Goal: Task Accomplishment & Management: Use online tool/utility

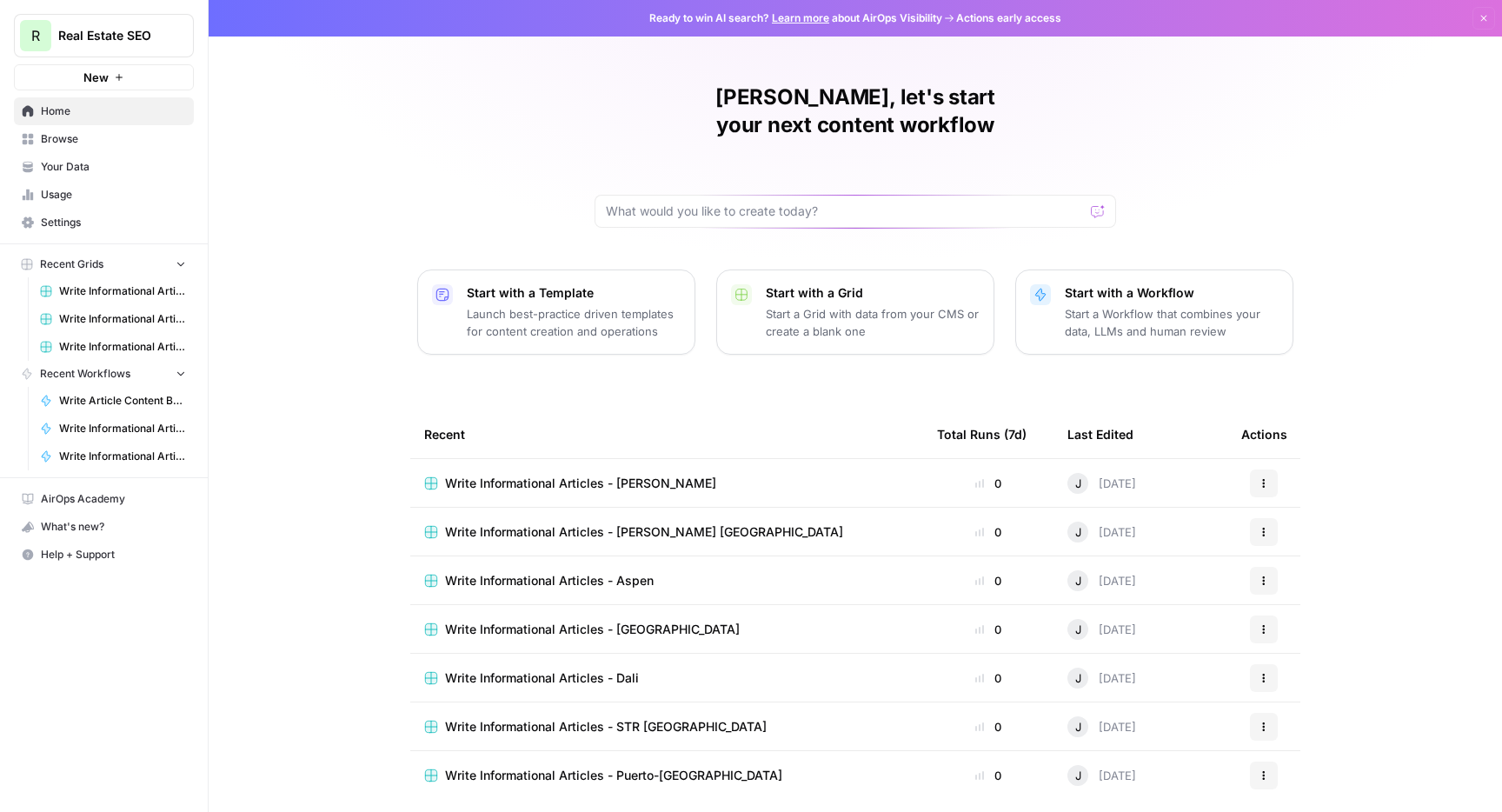
click at [493, 474] on span "Write Informational Articles - [PERSON_NAME]" at bounding box center [581, 482] width 271 height 17
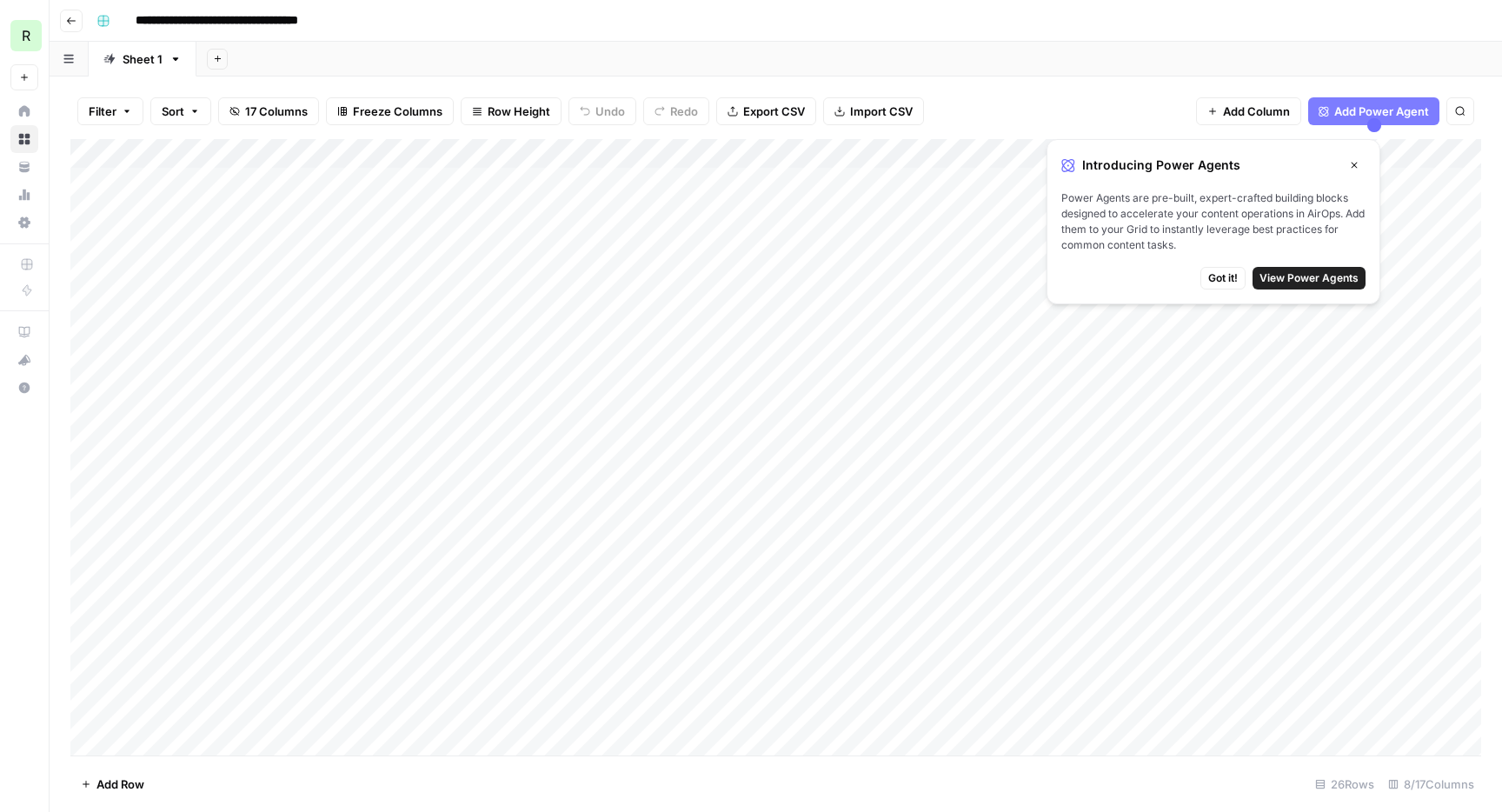
scroll to position [210, 0]
click at [174, 746] on div "Add Column" at bounding box center [776, 447] width 1410 height 616
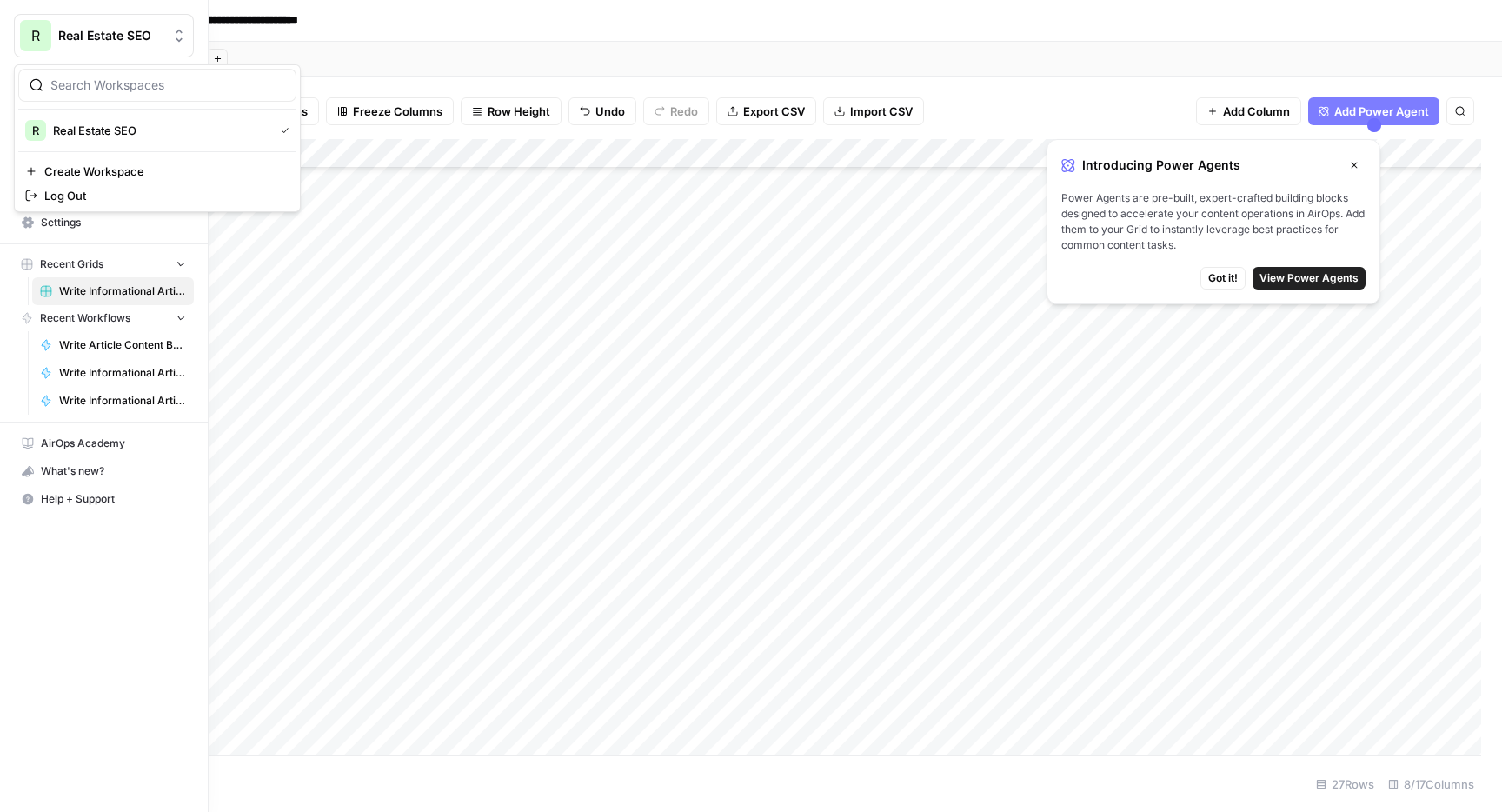
click at [25, 31] on div "R" at bounding box center [36, 36] width 31 height 31
click at [123, 38] on span "Real Estate SEO" at bounding box center [111, 35] width 105 height 17
click at [71, 109] on span "Home" at bounding box center [114, 111] width 146 height 16
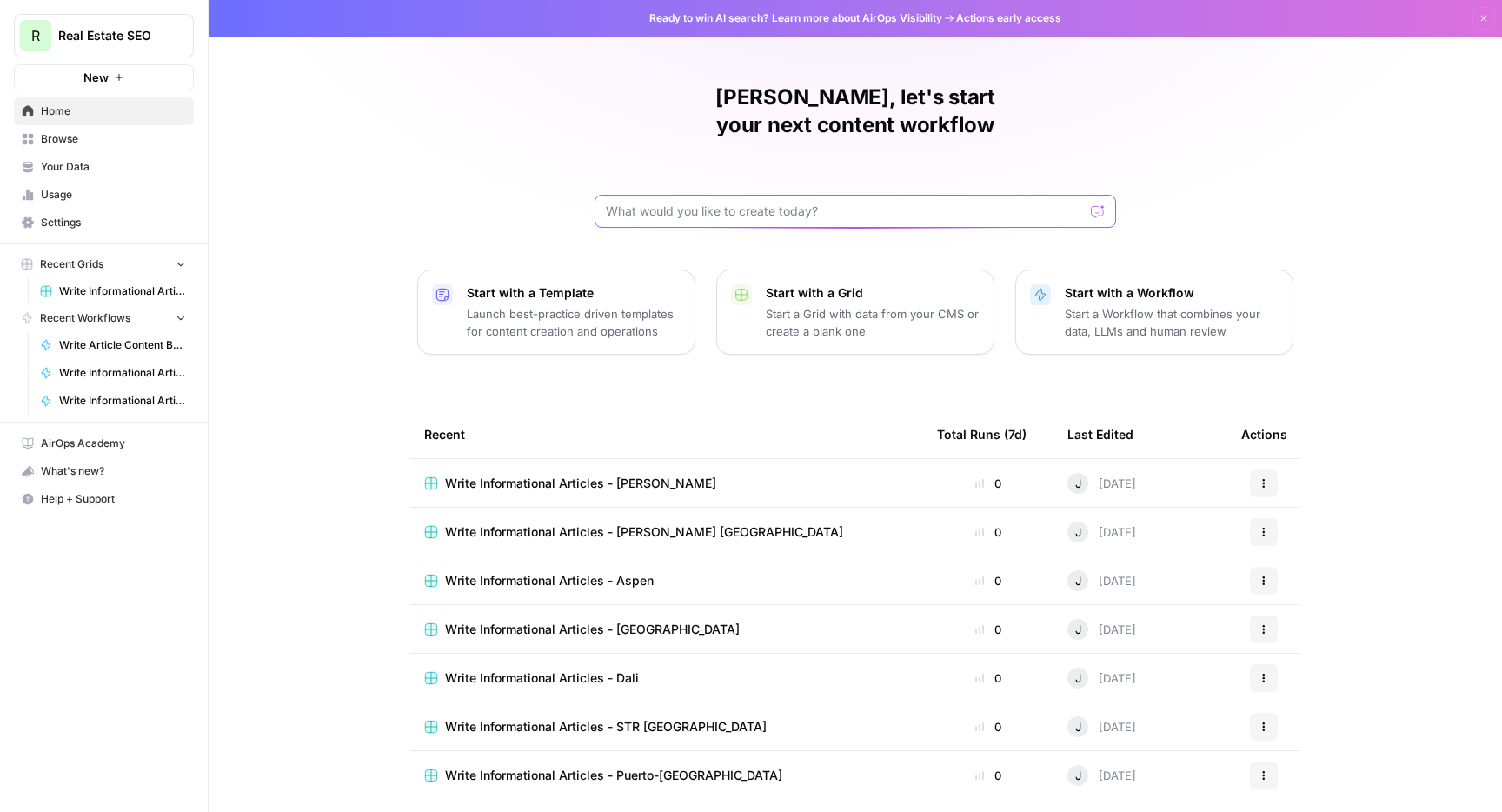
click at [712, 202] on input "text" at bounding box center [845, 211] width 478 height 17
type input "I need to create a workflow that creates"
click at [725, 202] on input "text" at bounding box center [845, 211] width 478 height 17
paste input "I need to create a workflow that creates"
click at [823, 202] on input "I need to create a workflow that creates landi" at bounding box center [838, 211] width 464 height 17
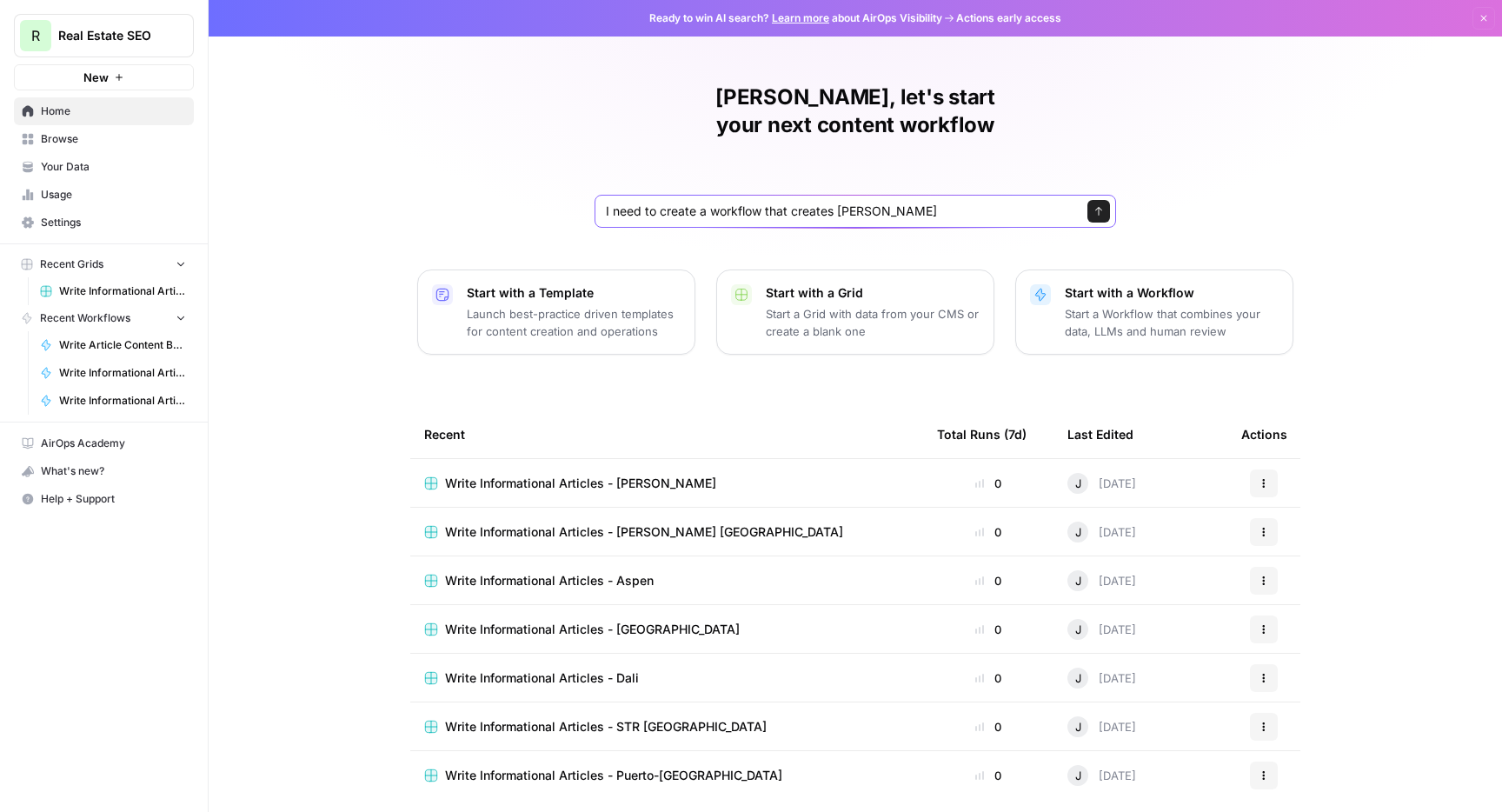
click at [823, 202] on input "I need to create a workflow that creates landi" at bounding box center [838, 211] width 464 height 17
paste input "ng page content to educate buyers about specific communities and real estate op…"
type input "I need to create a workflow that creates landing page content to educate buyers…"
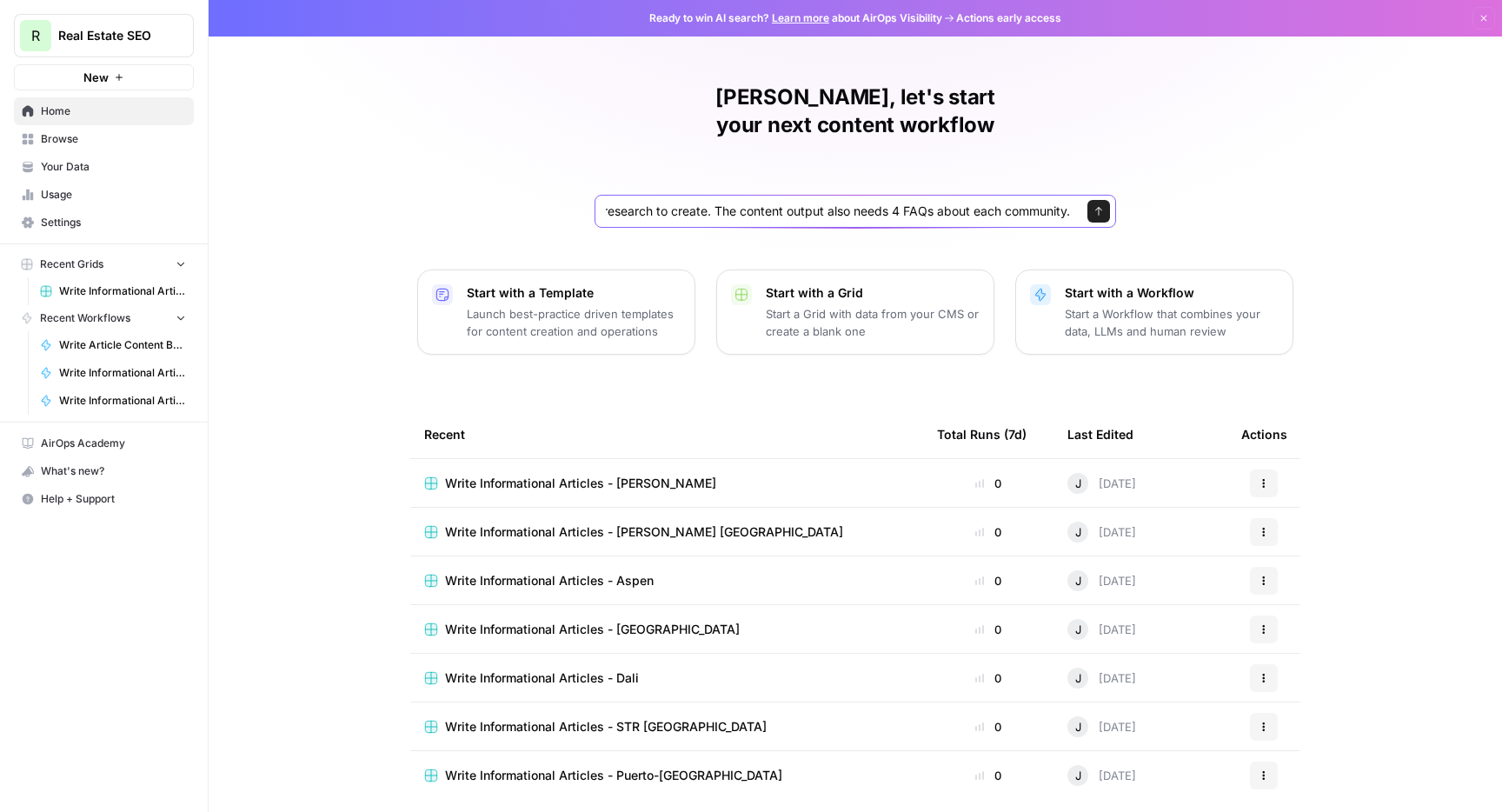
click at [1095, 206] on icon "submit" at bounding box center [1098, 211] width 10 height 10
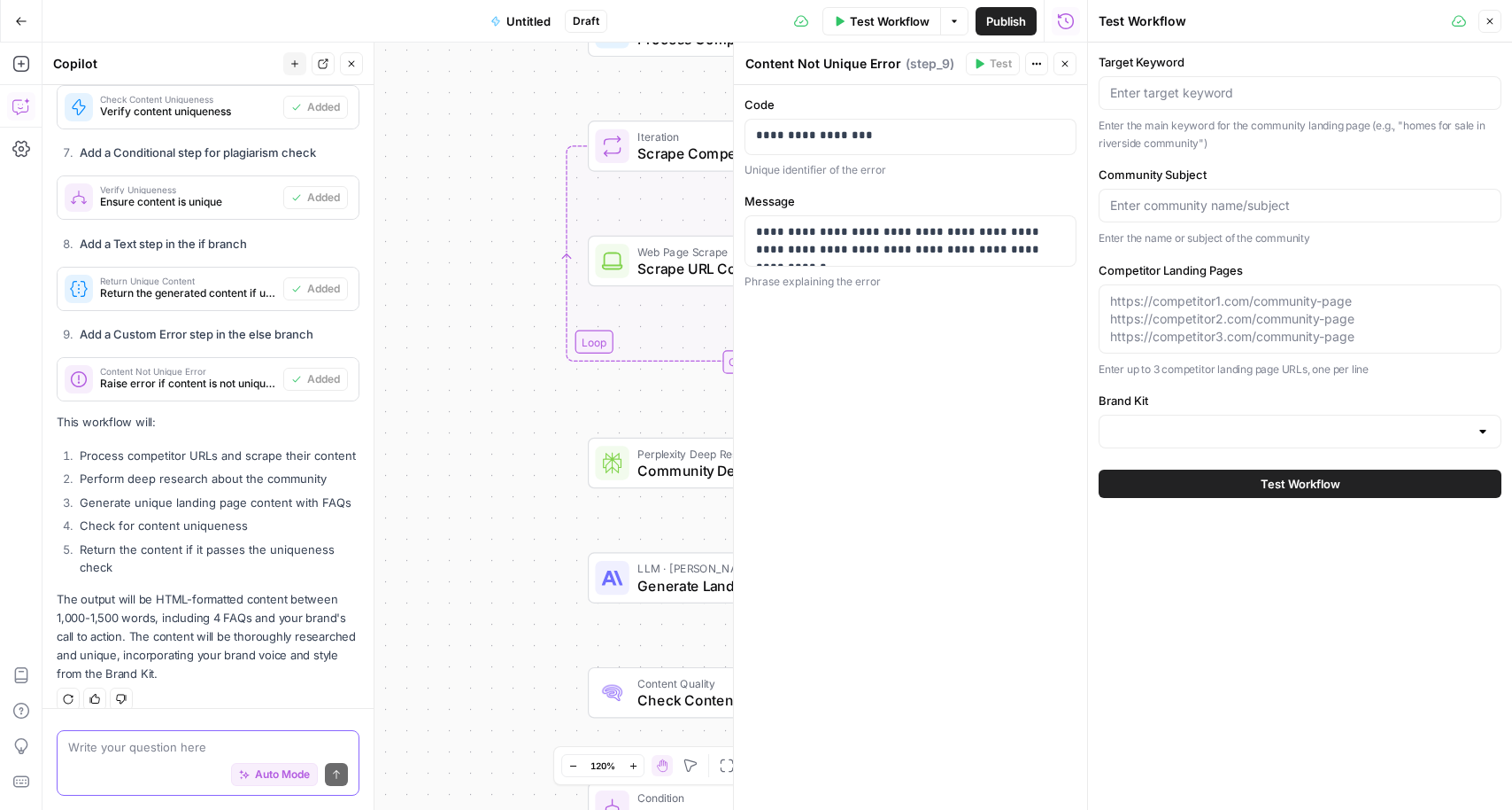
scroll to position [1532, 0]
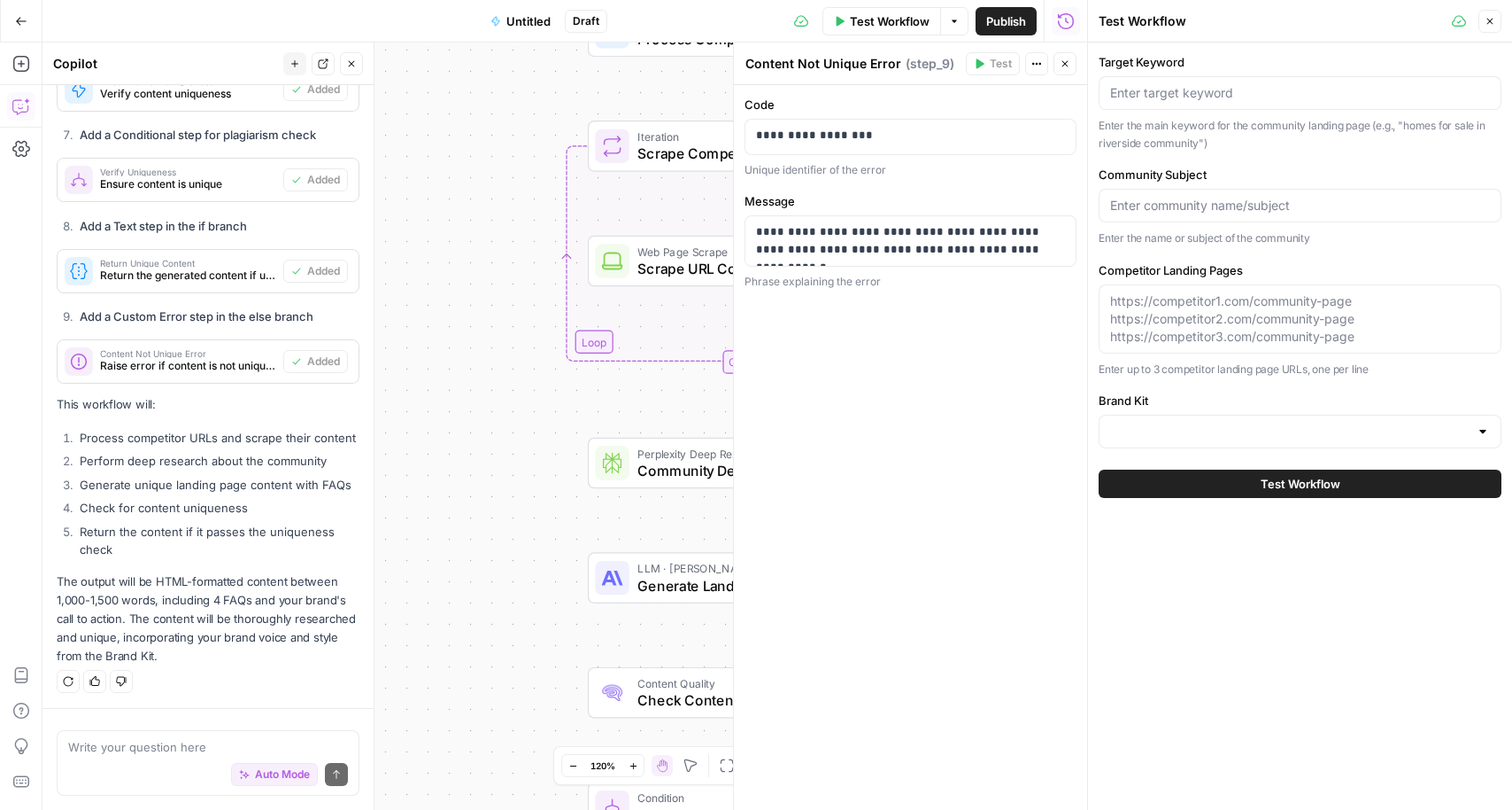
click at [1214, 109] on div at bounding box center [1300, 93] width 403 height 34
paste input "American Flag deer valley"
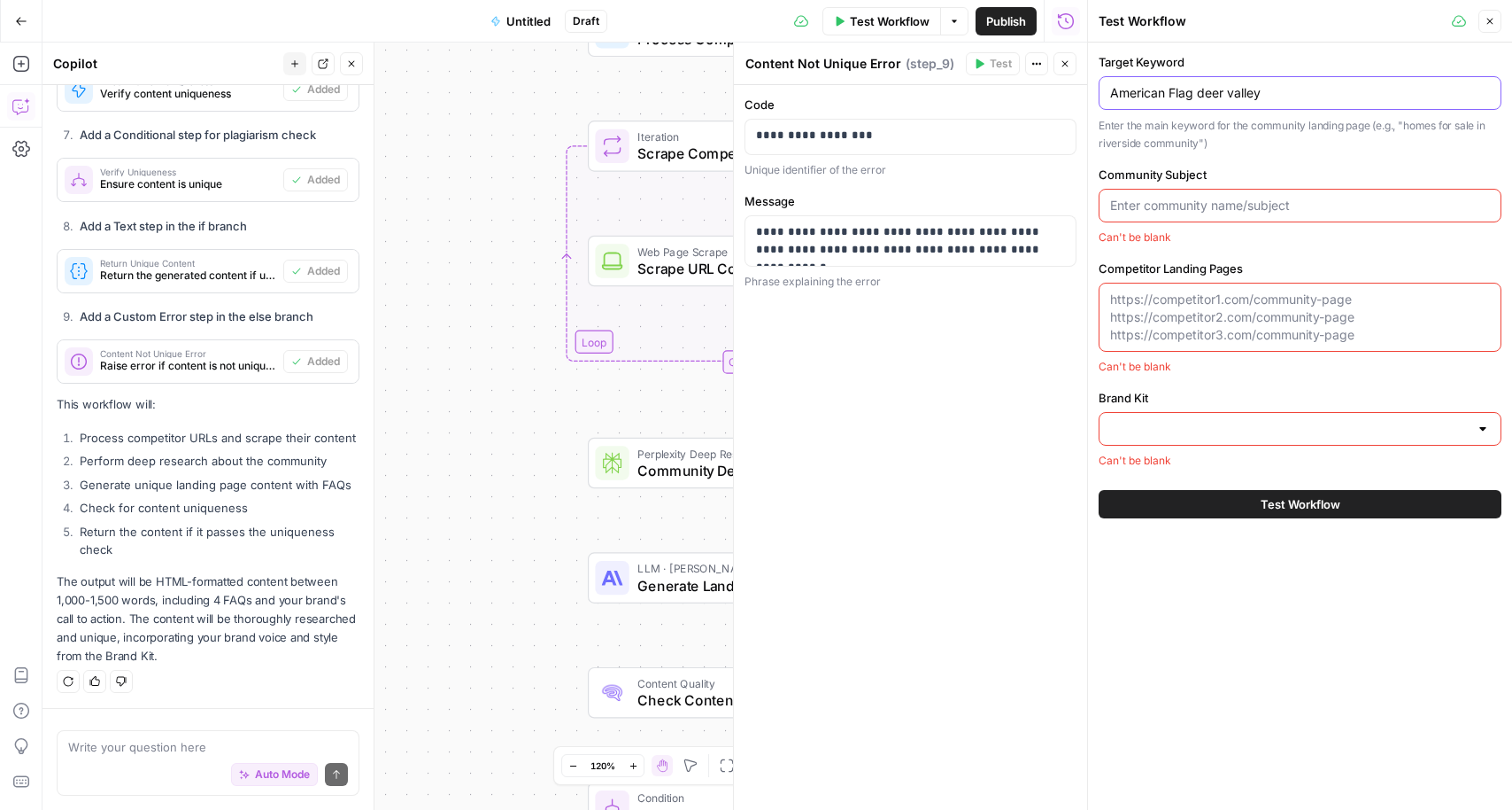
type input "American Flag deer valley"
click at [1168, 212] on input "Community Subject" at bounding box center [1299, 205] width 380 height 18
paste input "American Flag deer valley"
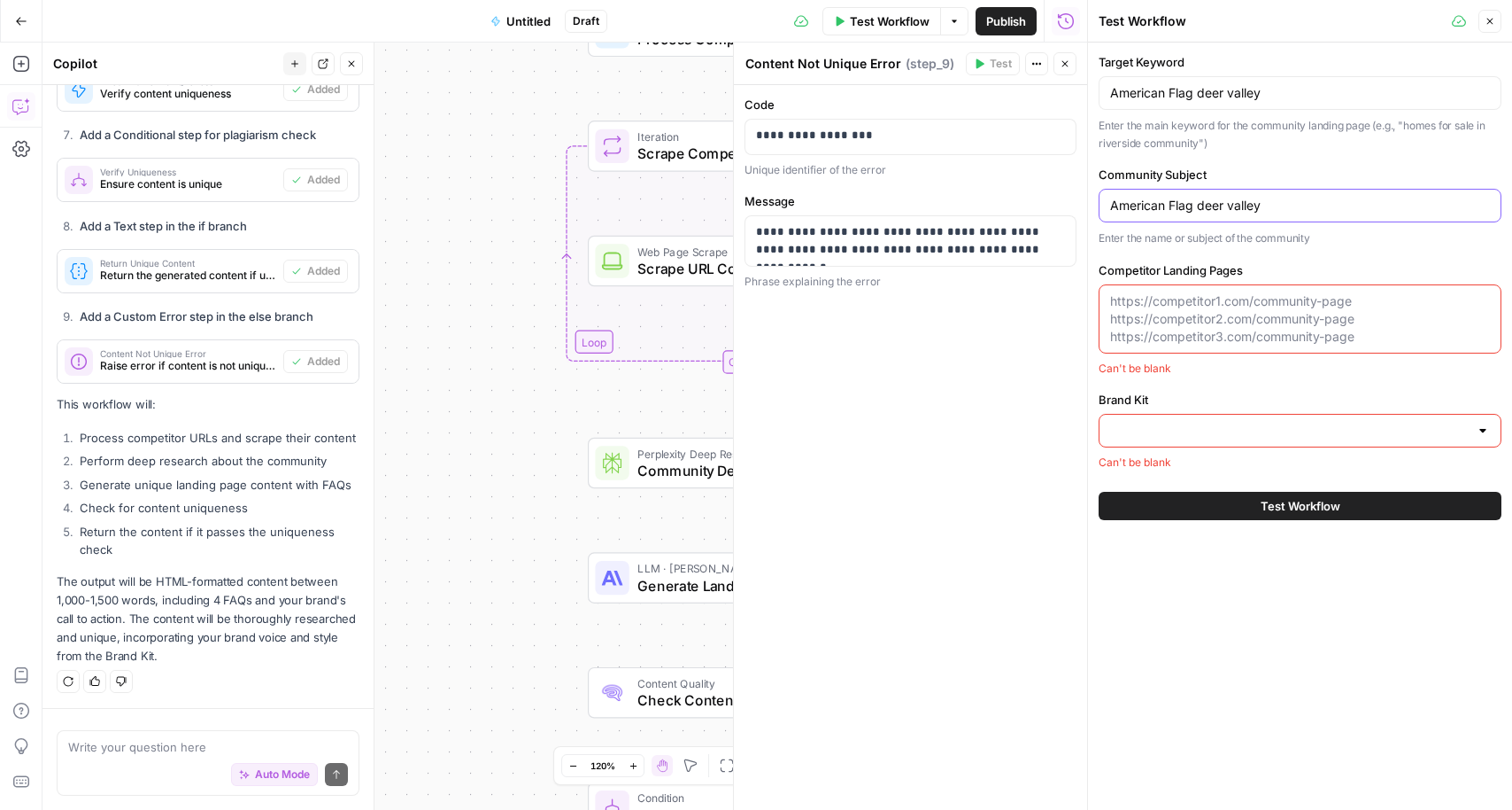
drag, startPoint x: 1199, startPoint y: 207, endPoint x: 1374, endPoint y: 263, distance: 183.7
click at [1374, 263] on div "Target Keyword American Flag deer valley Enter the main keyword for the communi…" at bounding box center [1300, 261] width 403 height 417
type input "American Flag Real Estate in Deer Valley"
click at [1167, 306] on textarea "Competitor Landing Pages" at bounding box center [1299, 318] width 380 height 53
paste textarea "https://www.parkcityluxuryrealestate.com/upper-deer-valley/american-flag/"
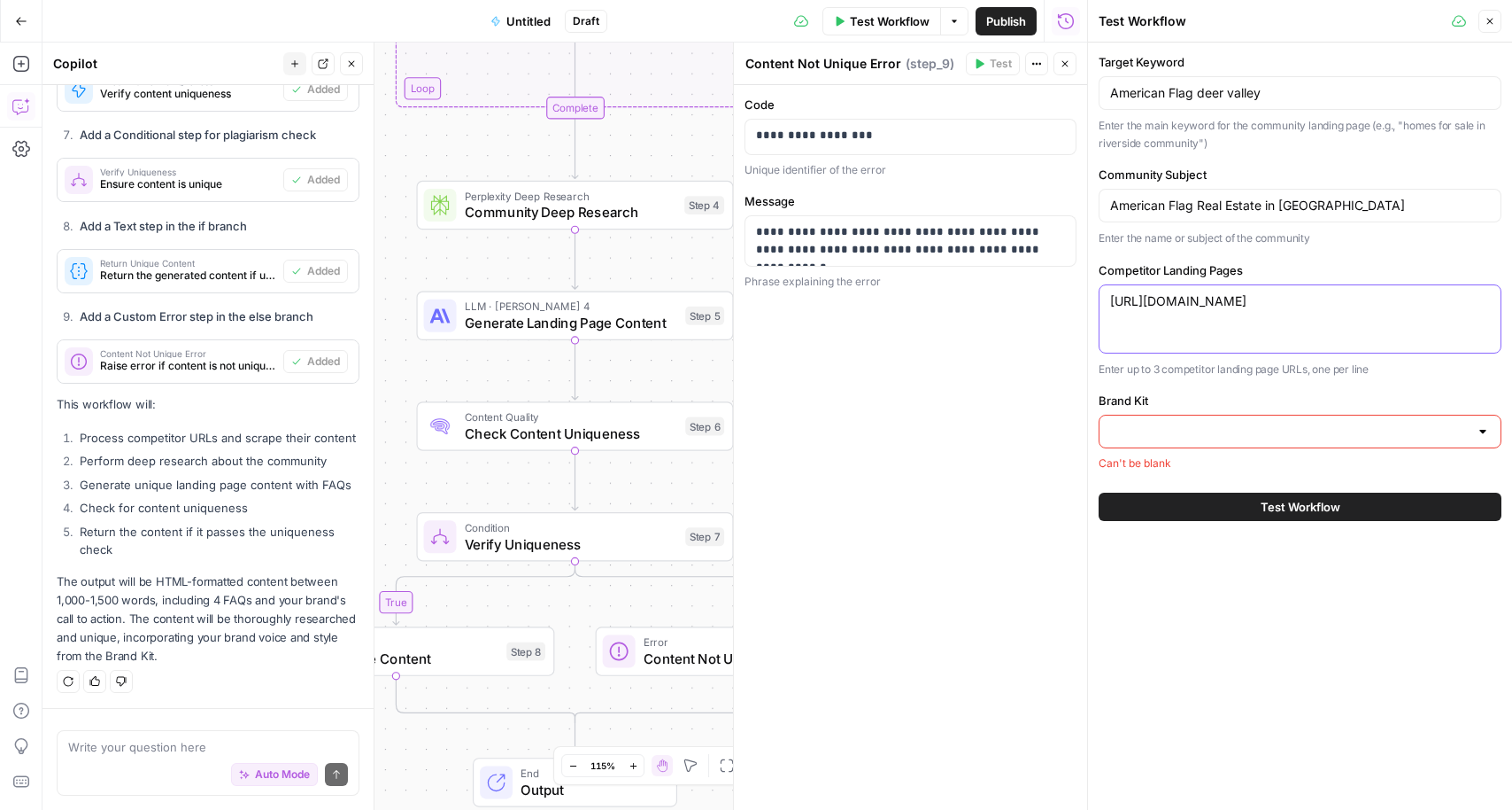
click at [1247, 310] on textarea "https://www.parkcityluxuryrealestate.com/upper-deer-valley/american-flag/" at bounding box center [1299, 300] width 380 height 18
paste textarea "https://www.realestateinparkcity.com/american-flag.php"
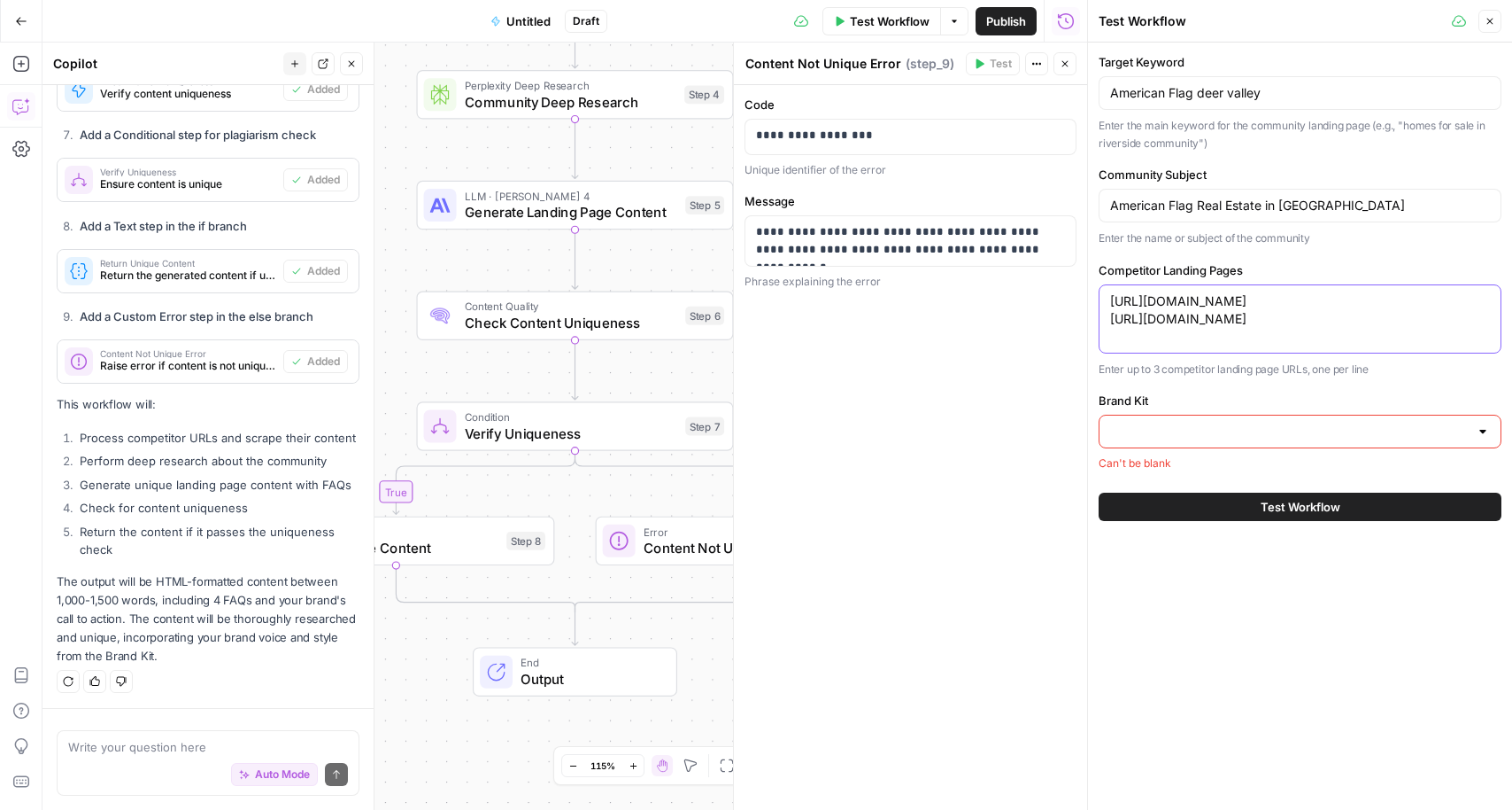
paste textarea "https://www.deervalleyrealestateguide.com/american-flag-homes.php"
type textarea "https://www.parkcityluxuryrealestate.com/upper-deer-valley/american-flag/ https…"
click at [1153, 448] on div at bounding box center [1300, 431] width 403 height 34
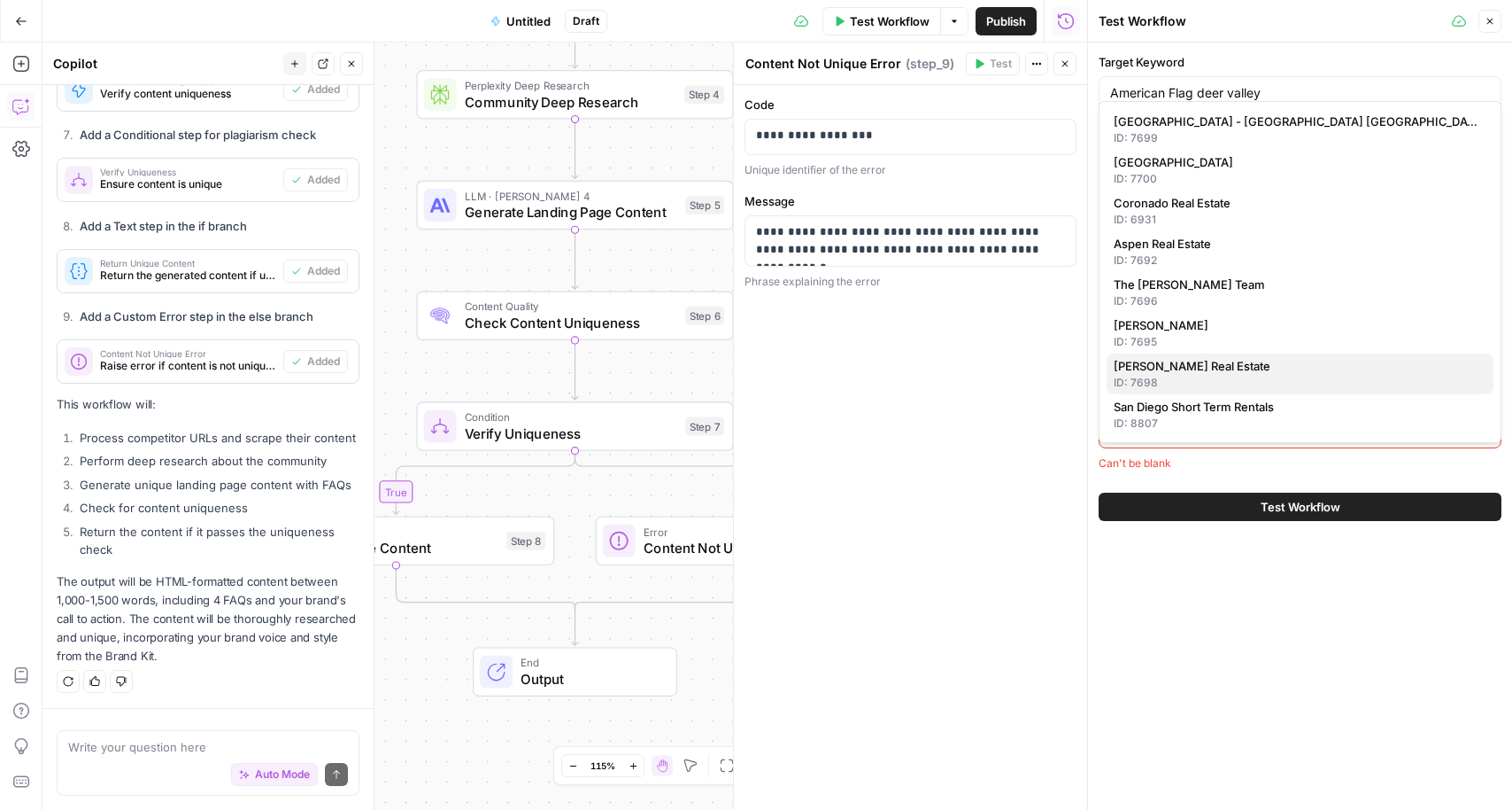
click at [1170, 374] on button "Mullin Real Estate ID: 7698" at bounding box center [1299, 374] width 387 height 41
type input "Mullin Real Estate"
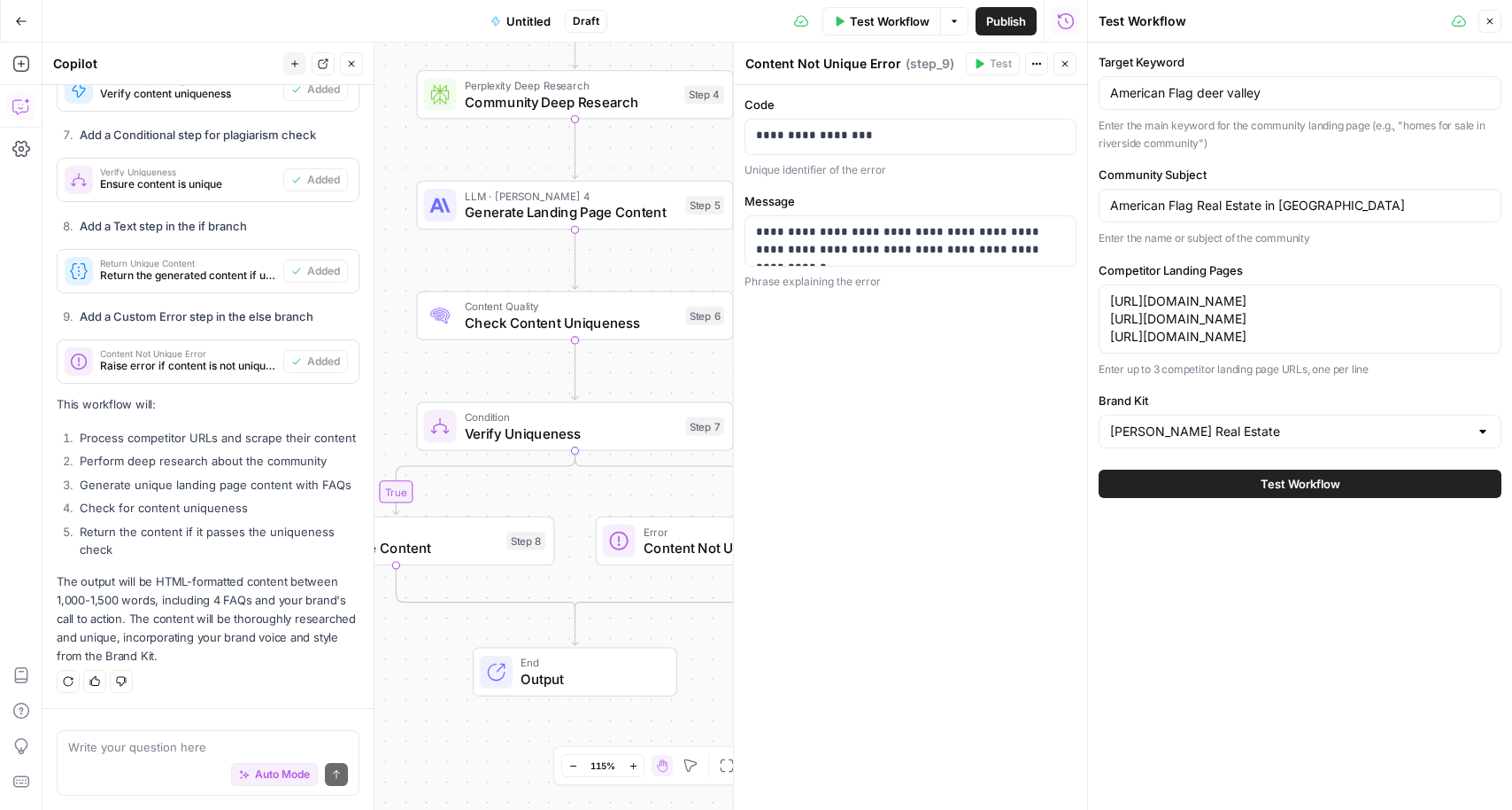
click at [1245, 497] on button "Test Workflow" at bounding box center [1300, 483] width 403 height 28
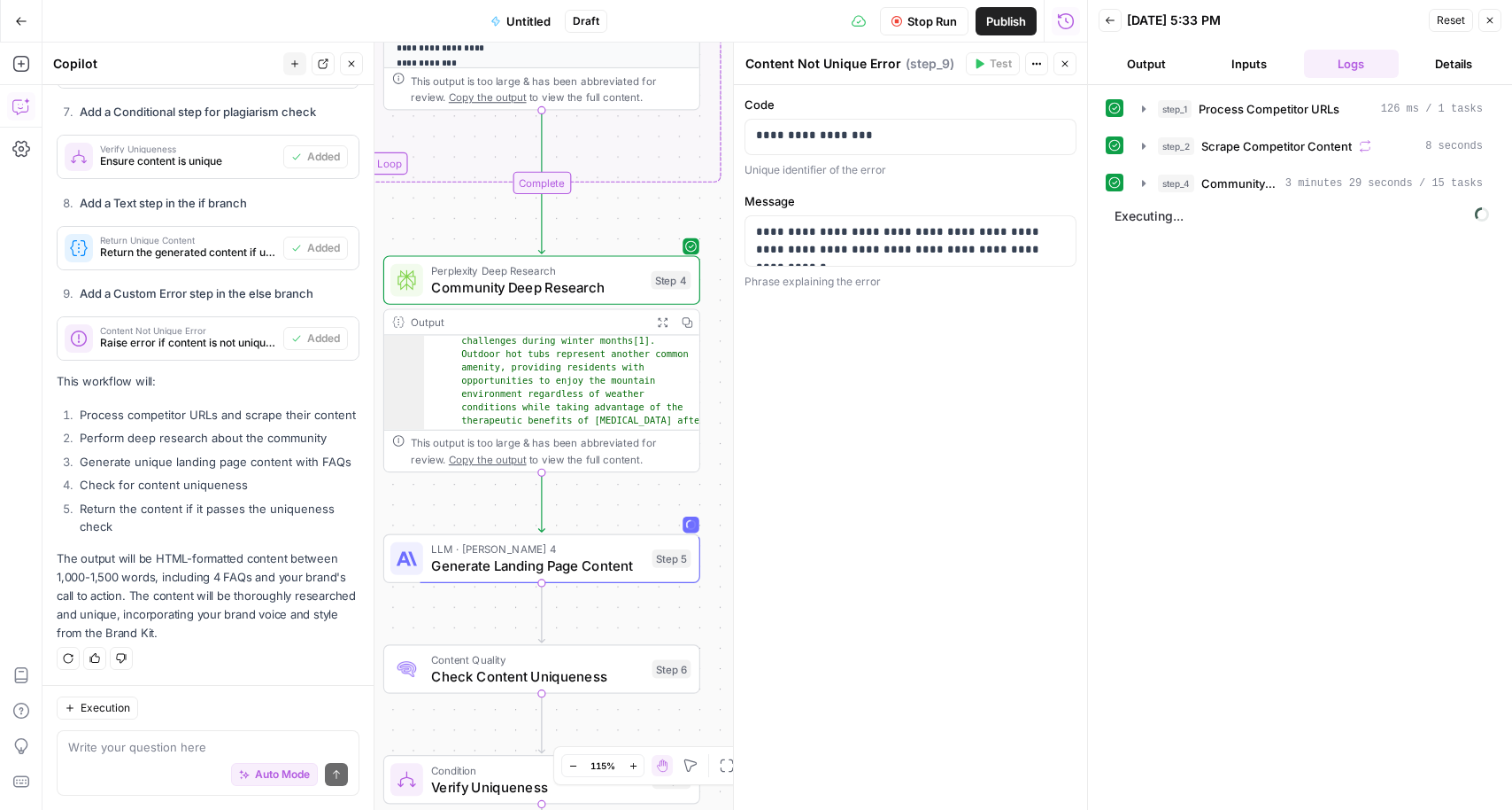
scroll to position [1855, 0]
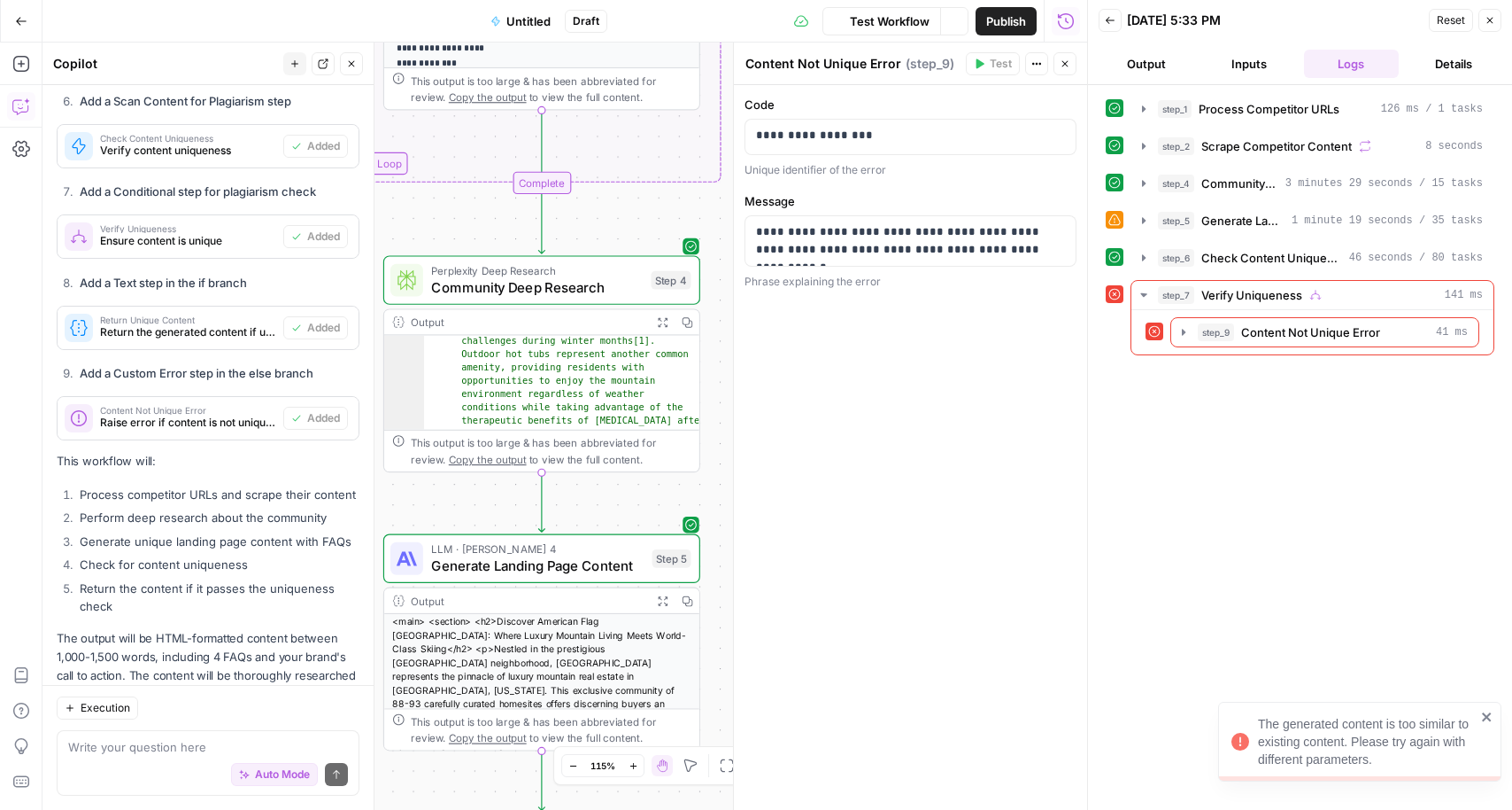
scroll to position [1556, 0]
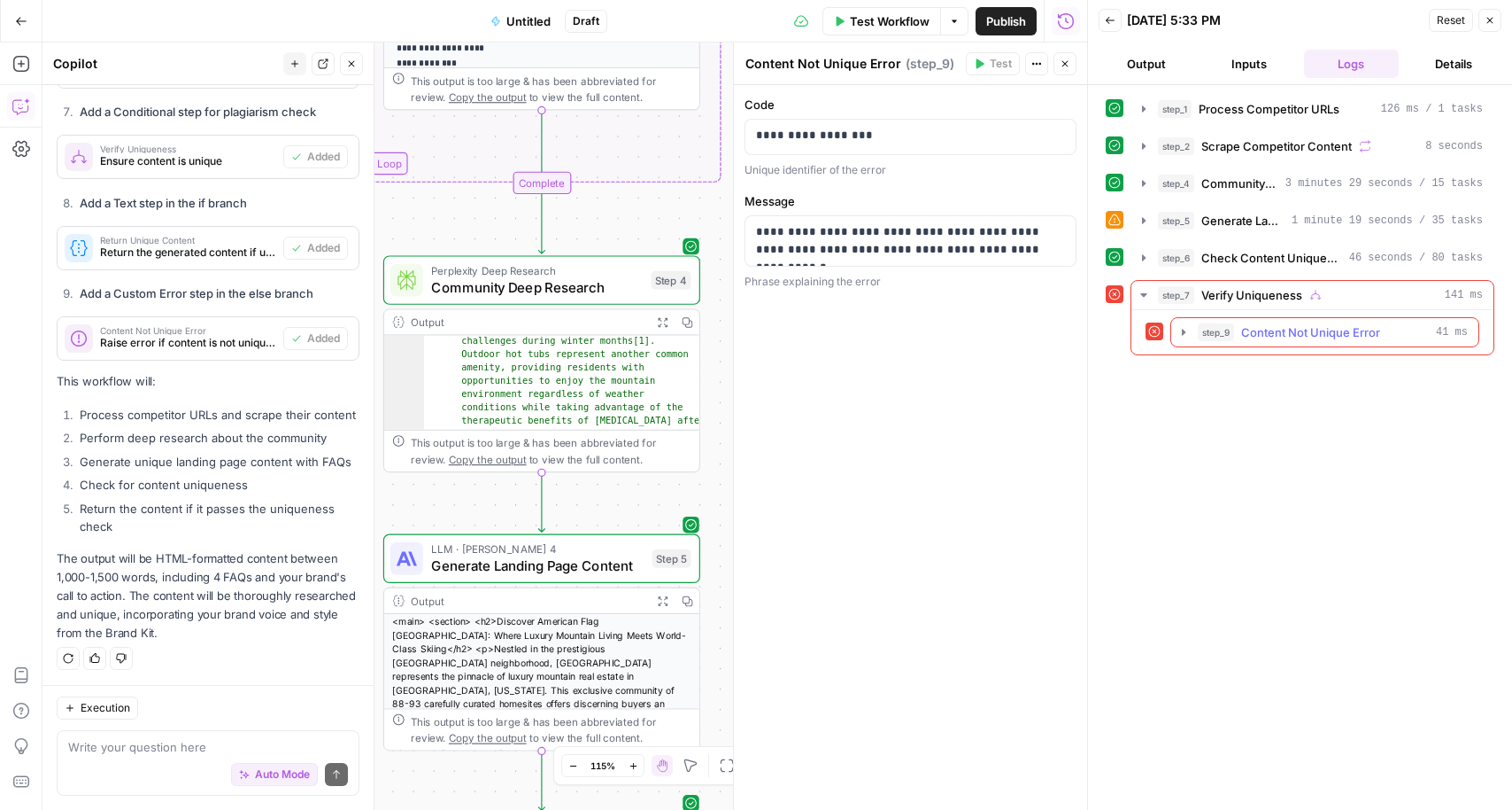
click at [1348, 328] on span "Content Not Unique Error" at bounding box center [1311, 331] width 139 height 18
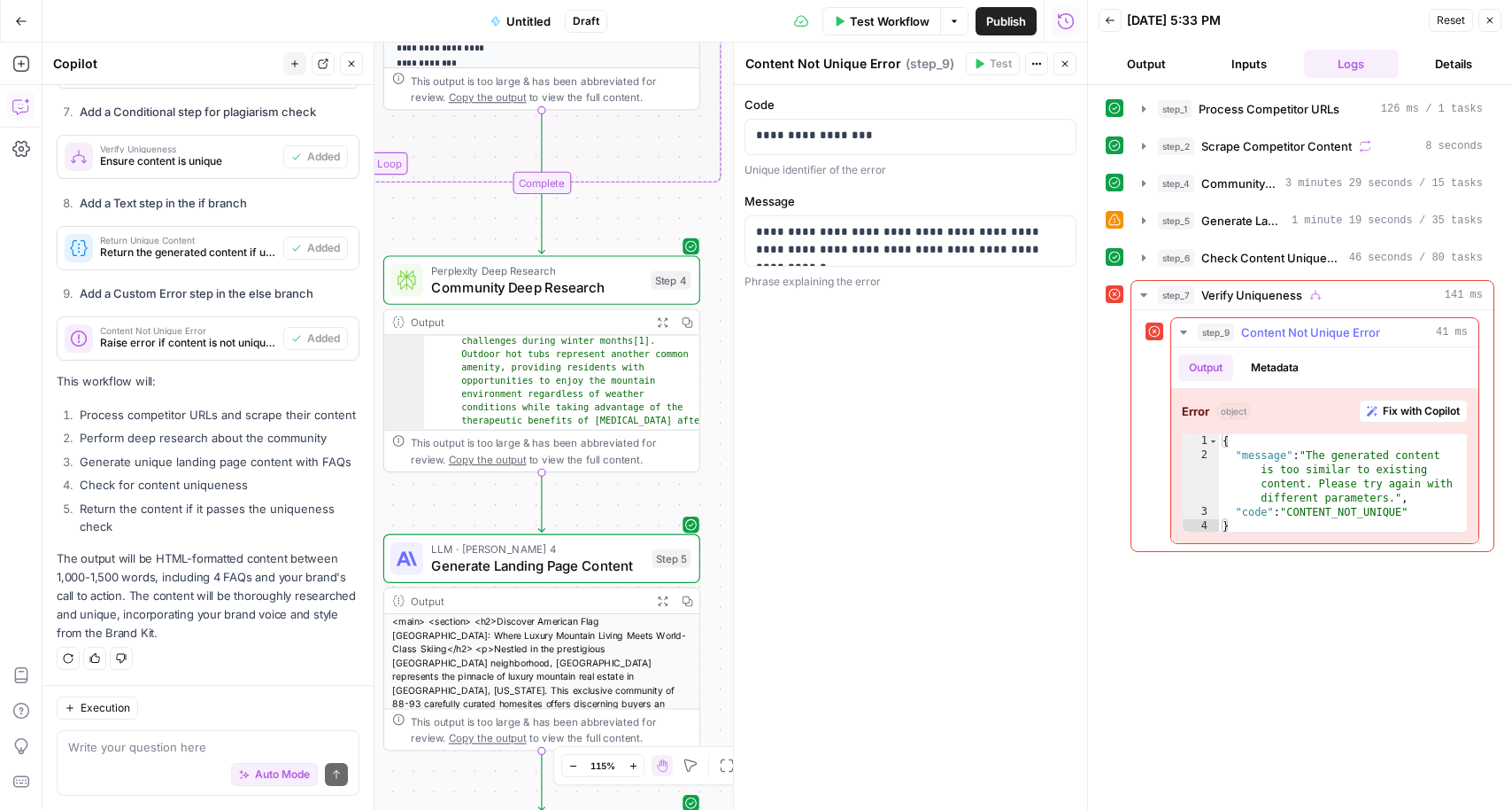
click at [1422, 411] on span "Fix with Copilot" at bounding box center [1422, 411] width 77 height 16
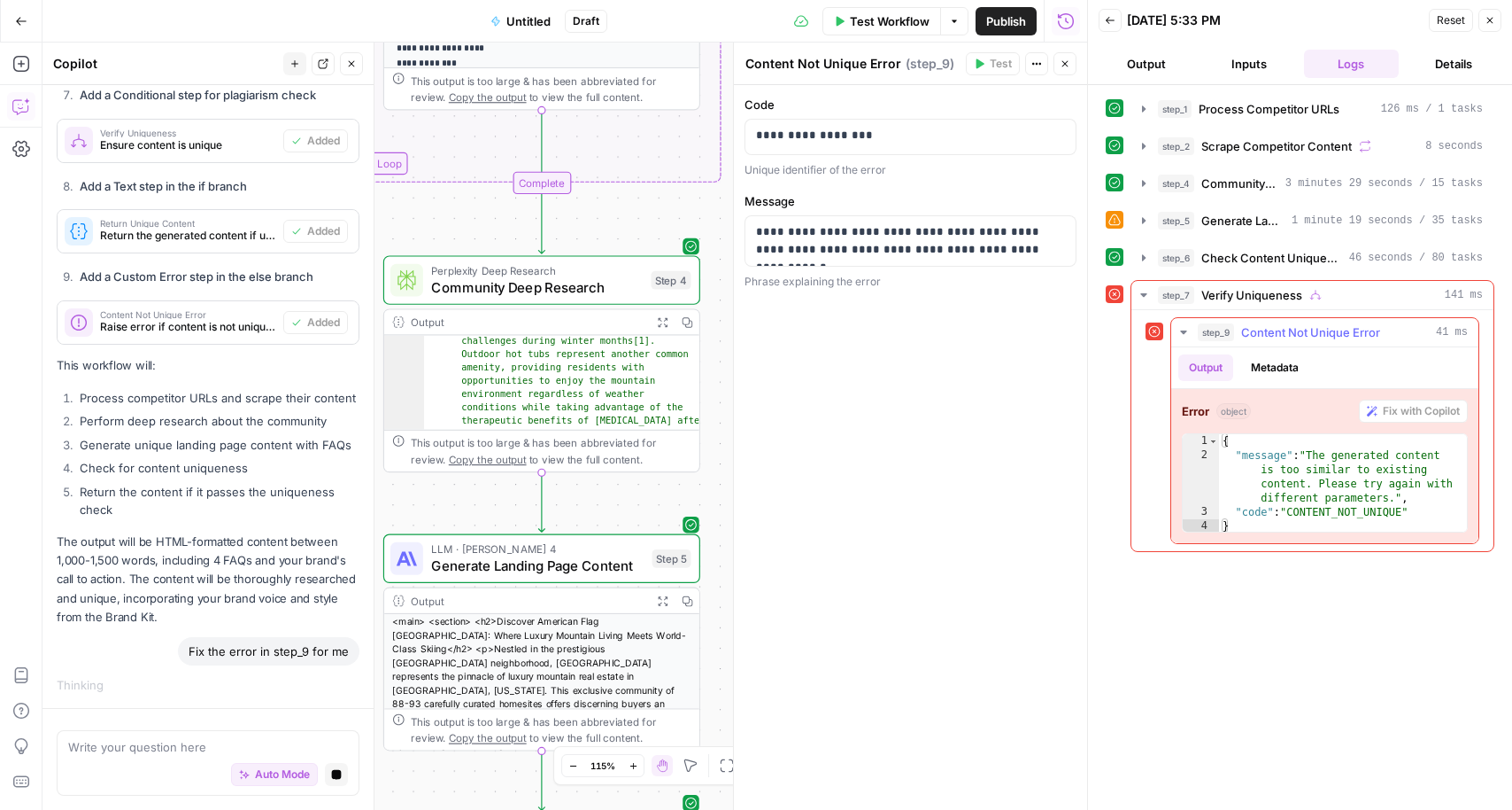
scroll to position [1530, 0]
click at [174, 757] on div "Auto Mode Stop generating" at bounding box center [208, 775] width 280 height 39
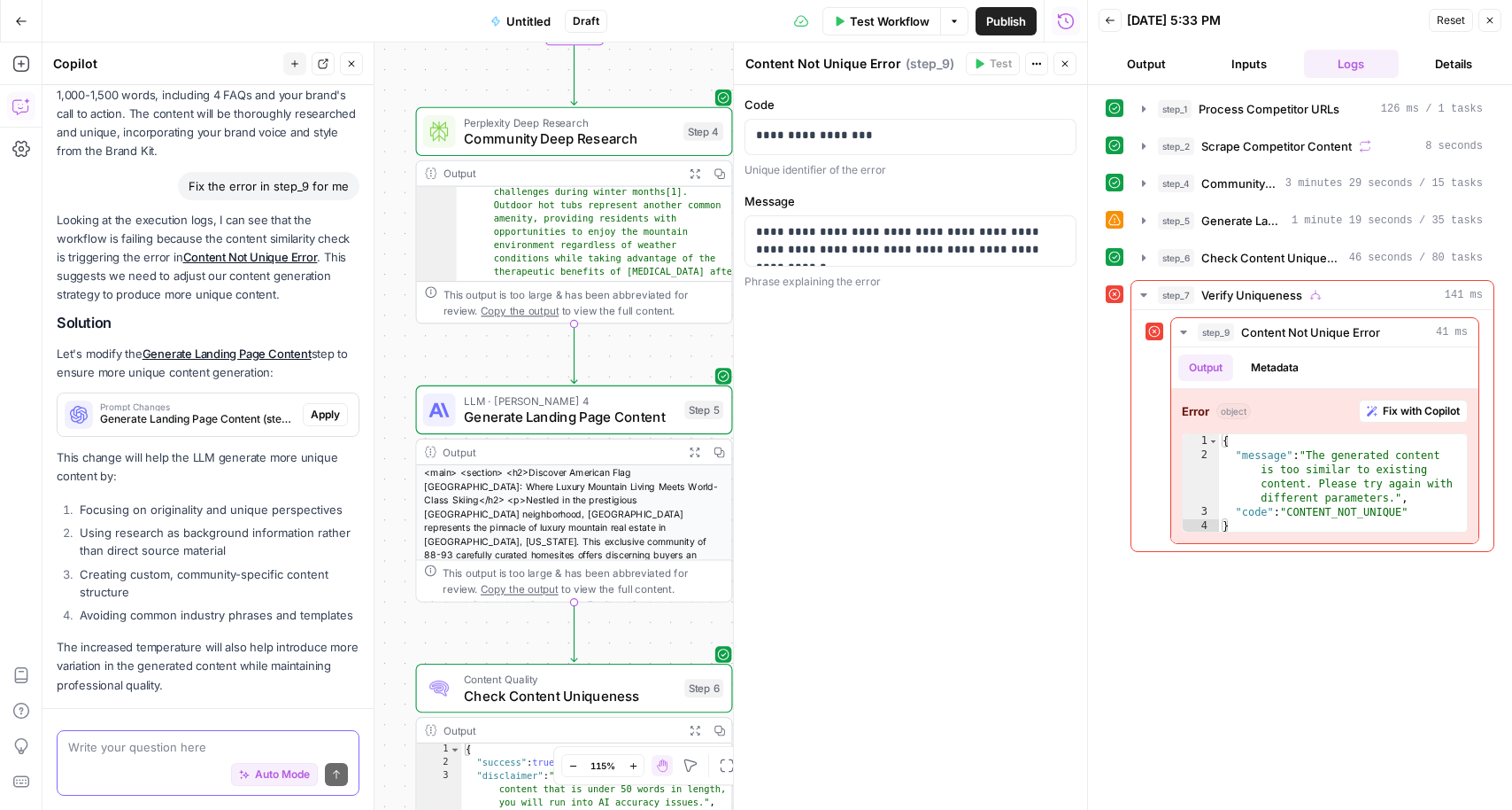
scroll to position [2088, 0]
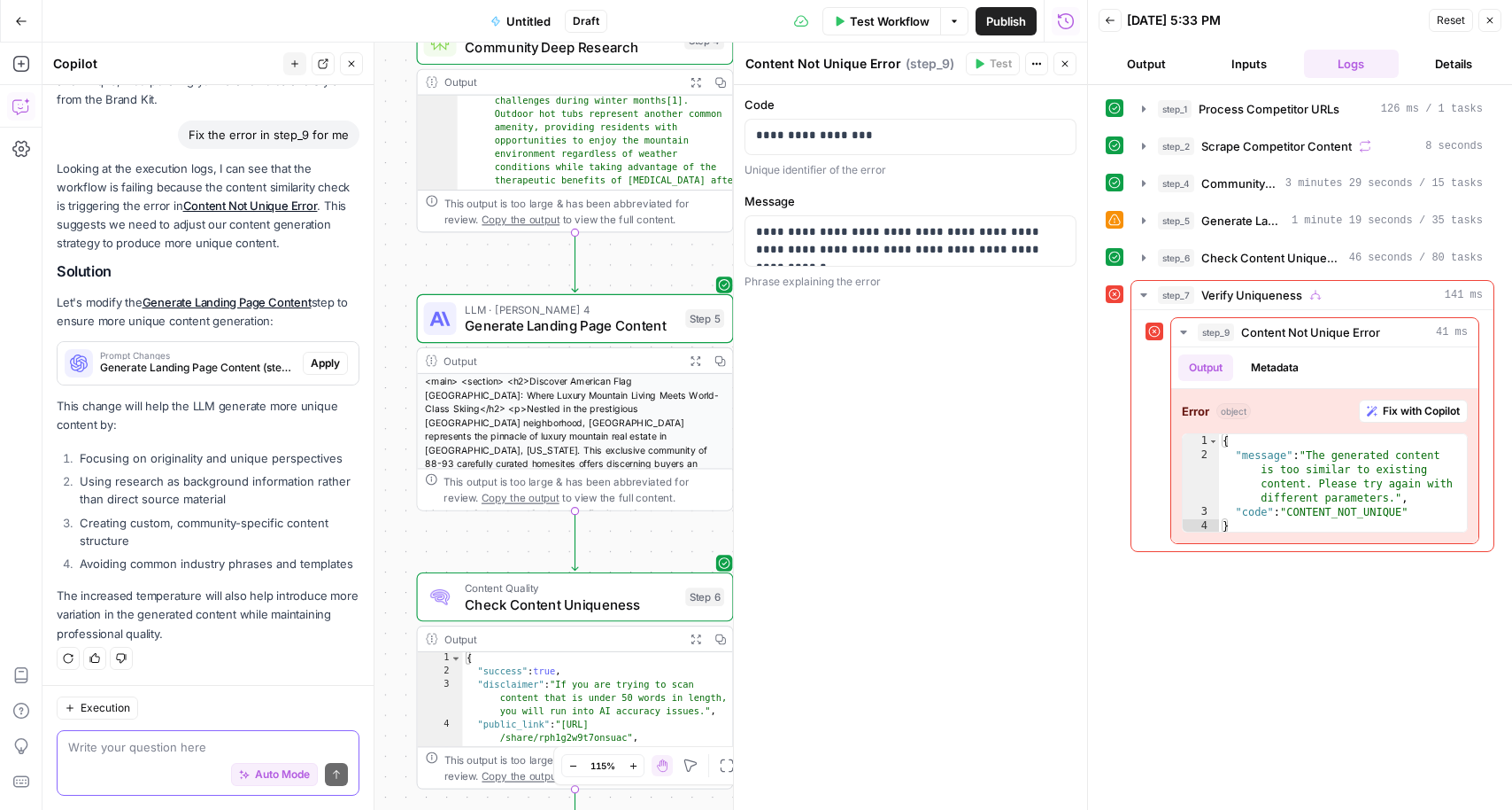
click at [129, 746] on textarea at bounding box center [208, 747] width 280 height 18
click at [202, 741] on textarea at bounding box center [208, 747] width 280 height 18
type textarea "Soun"
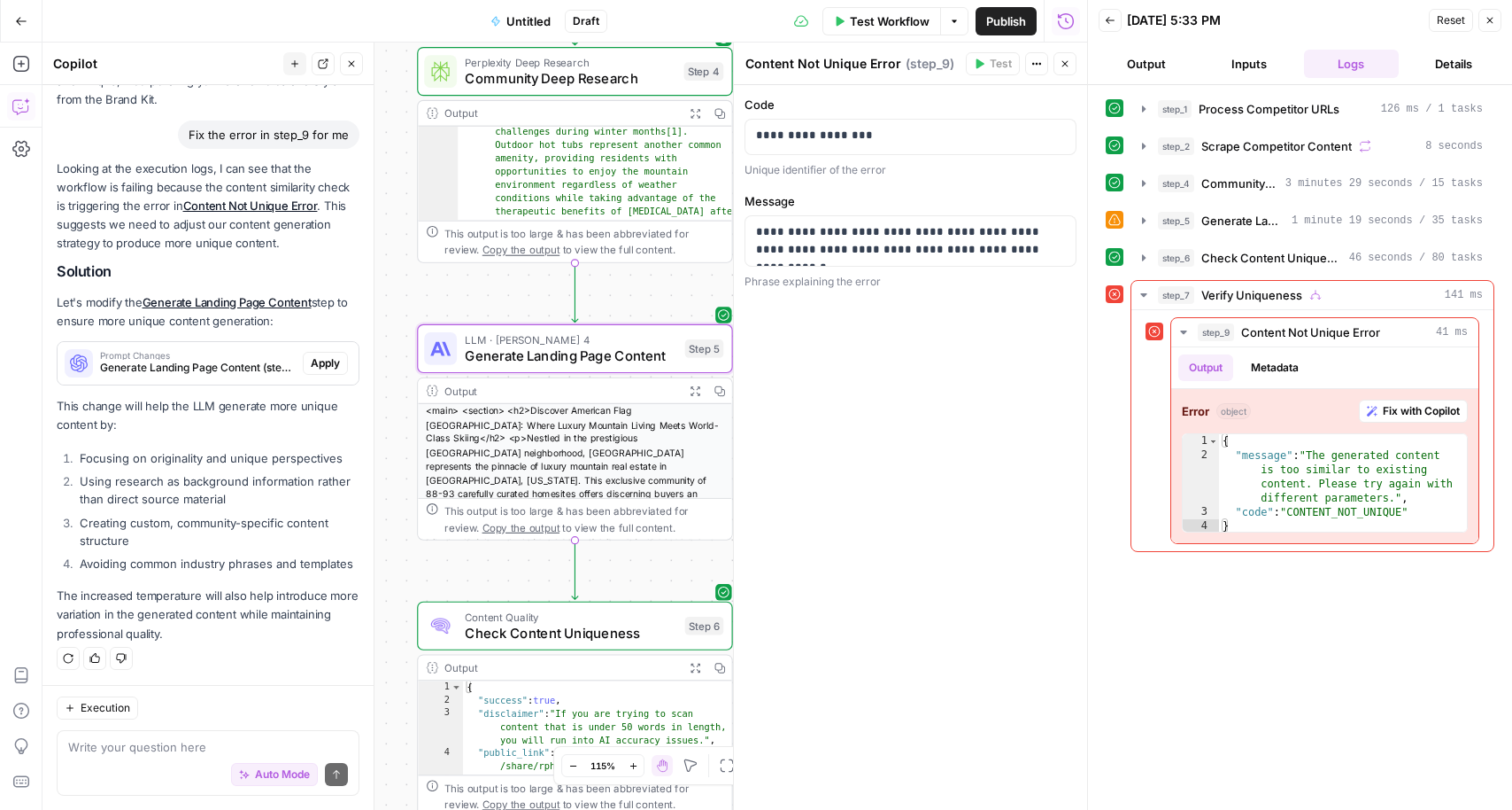
click at [336, 361] on span "Apply" at bounding box center [325, 363] width 29 height 16
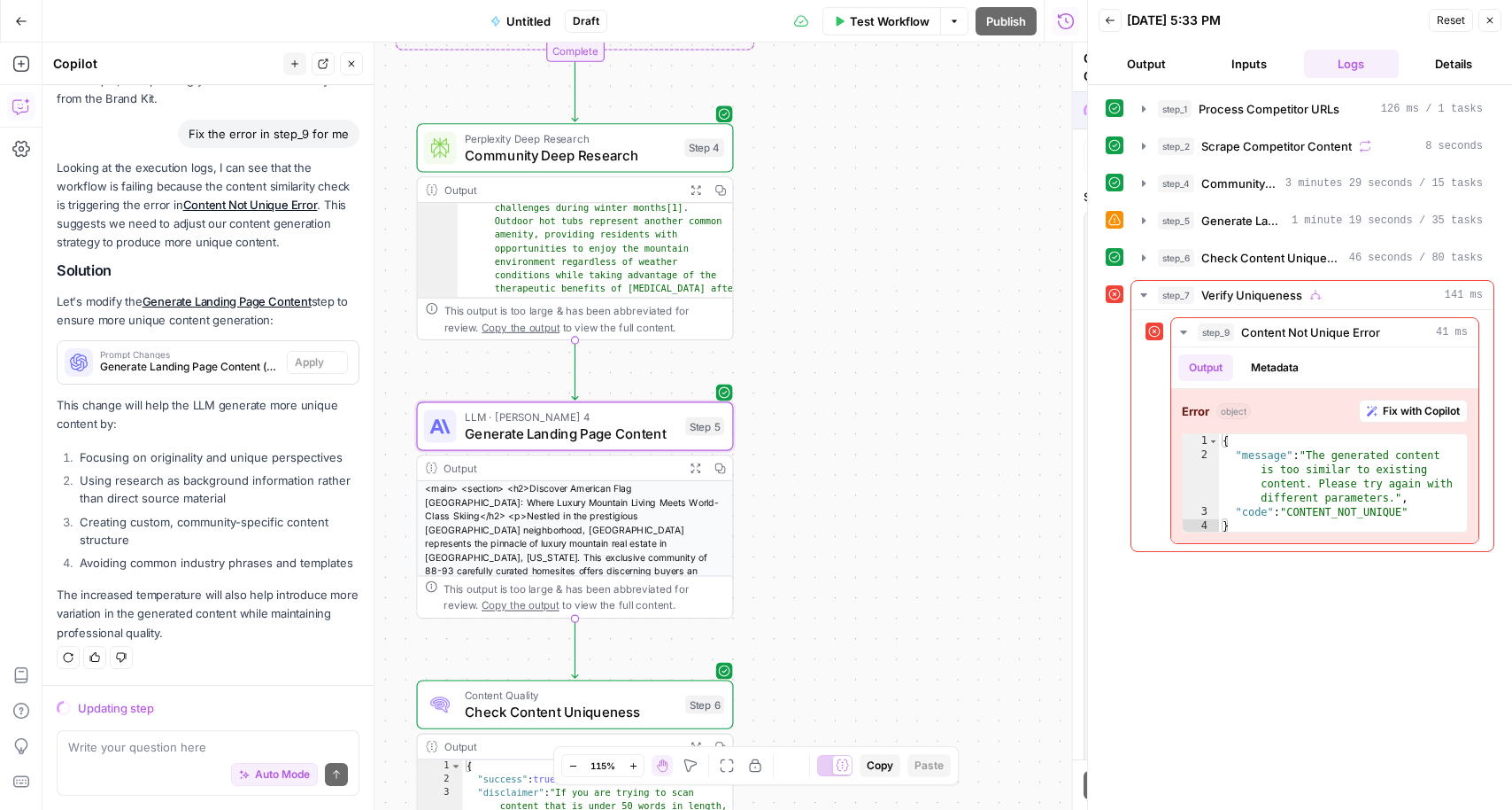
scroll to position [2060, 0]
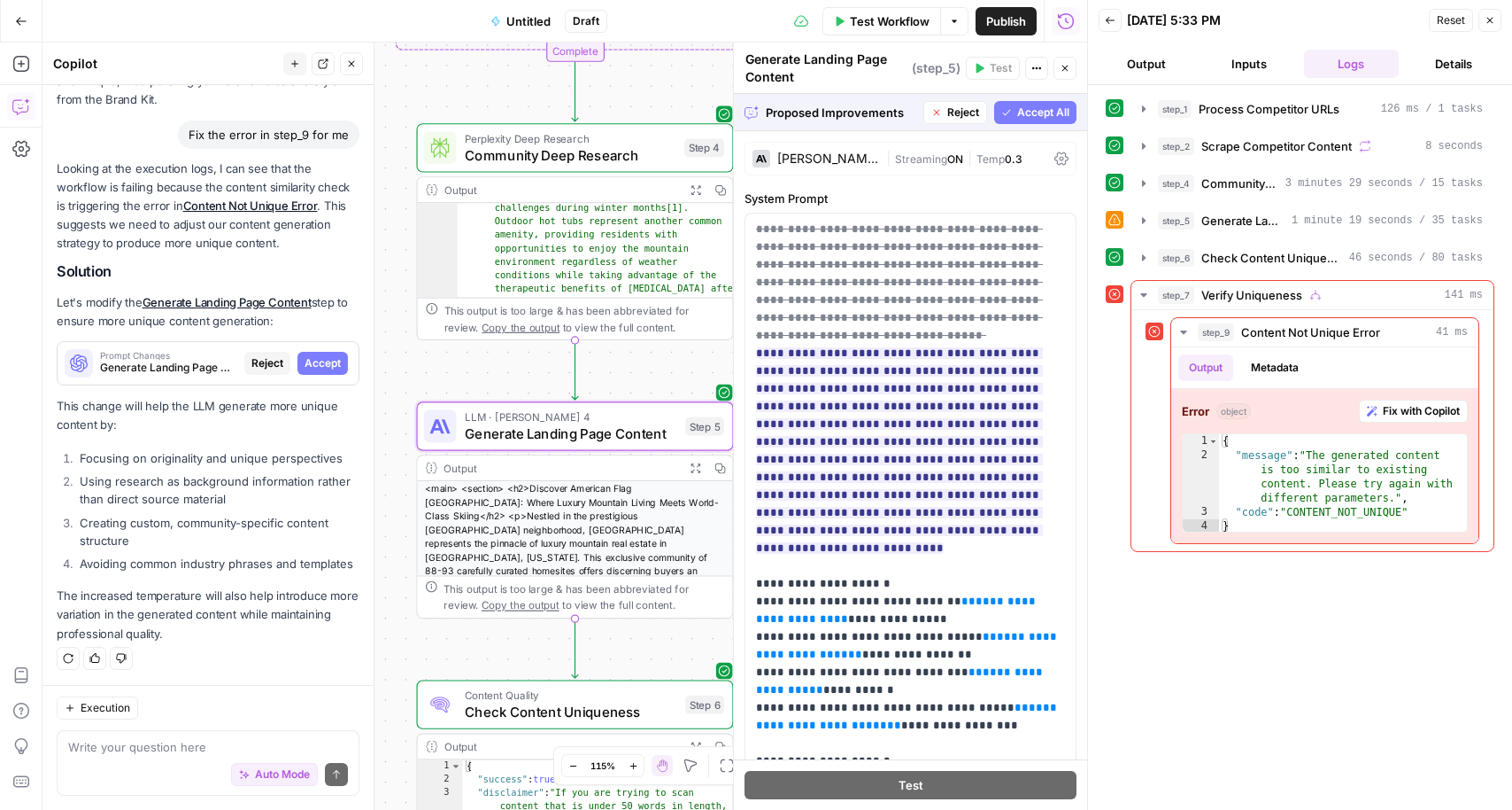
click at [325, 364] on span "Accept" at bounding box center [323, 363] width 36 height 16
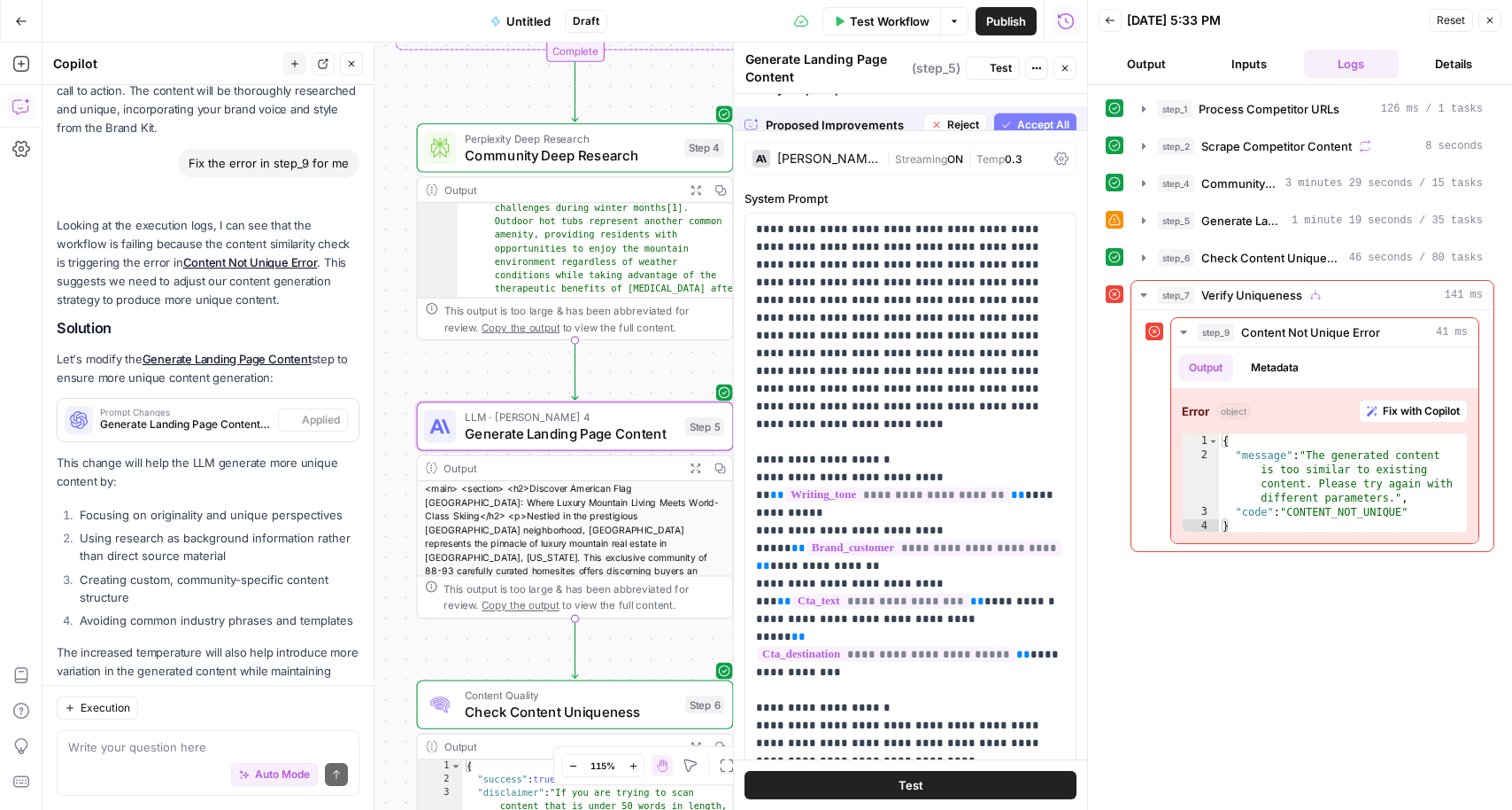
scroll to position [2117, 0]
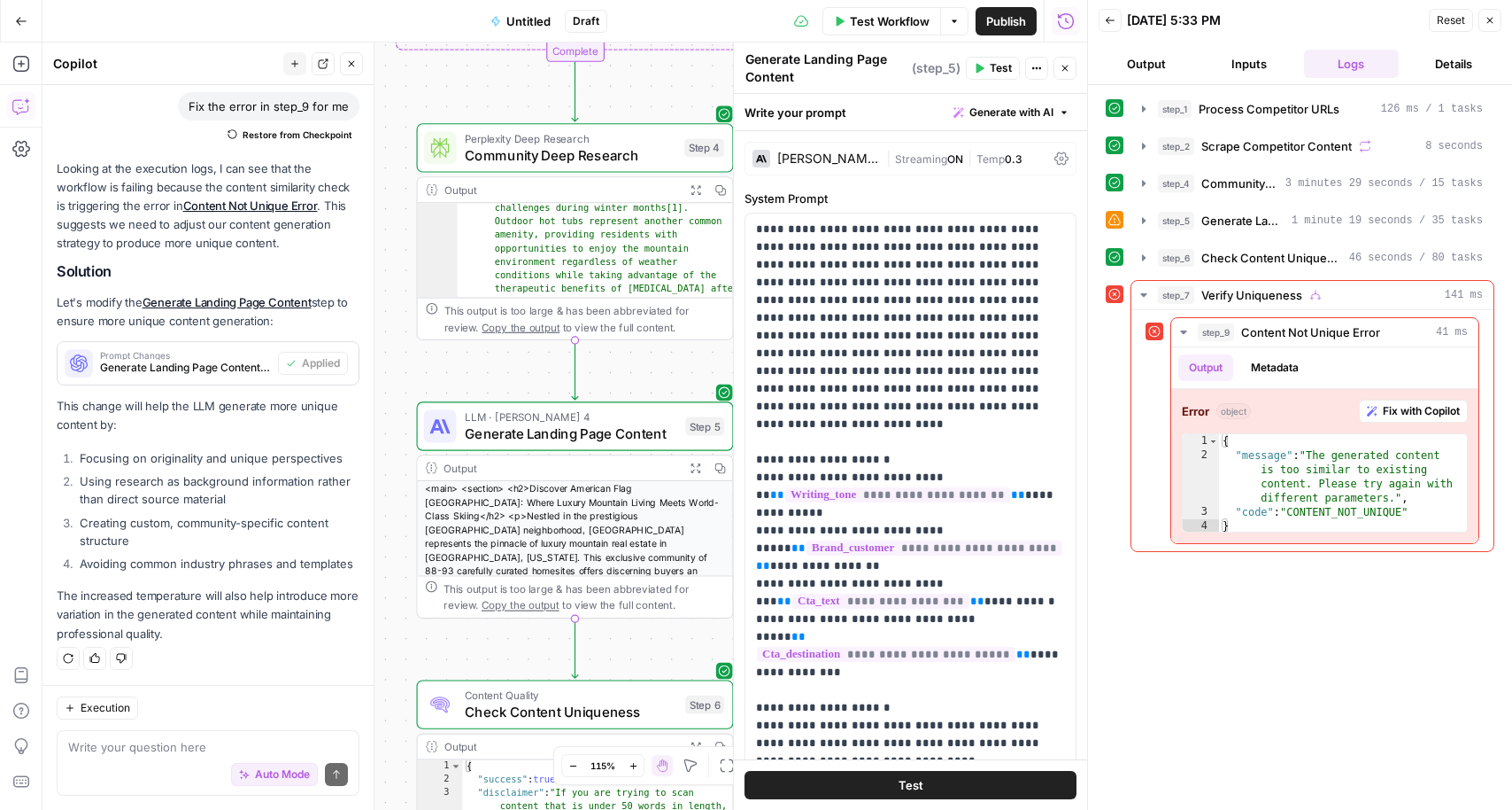
click at [811, 781] on button "Test" at bounding box center [910, 785] width 332 height 28
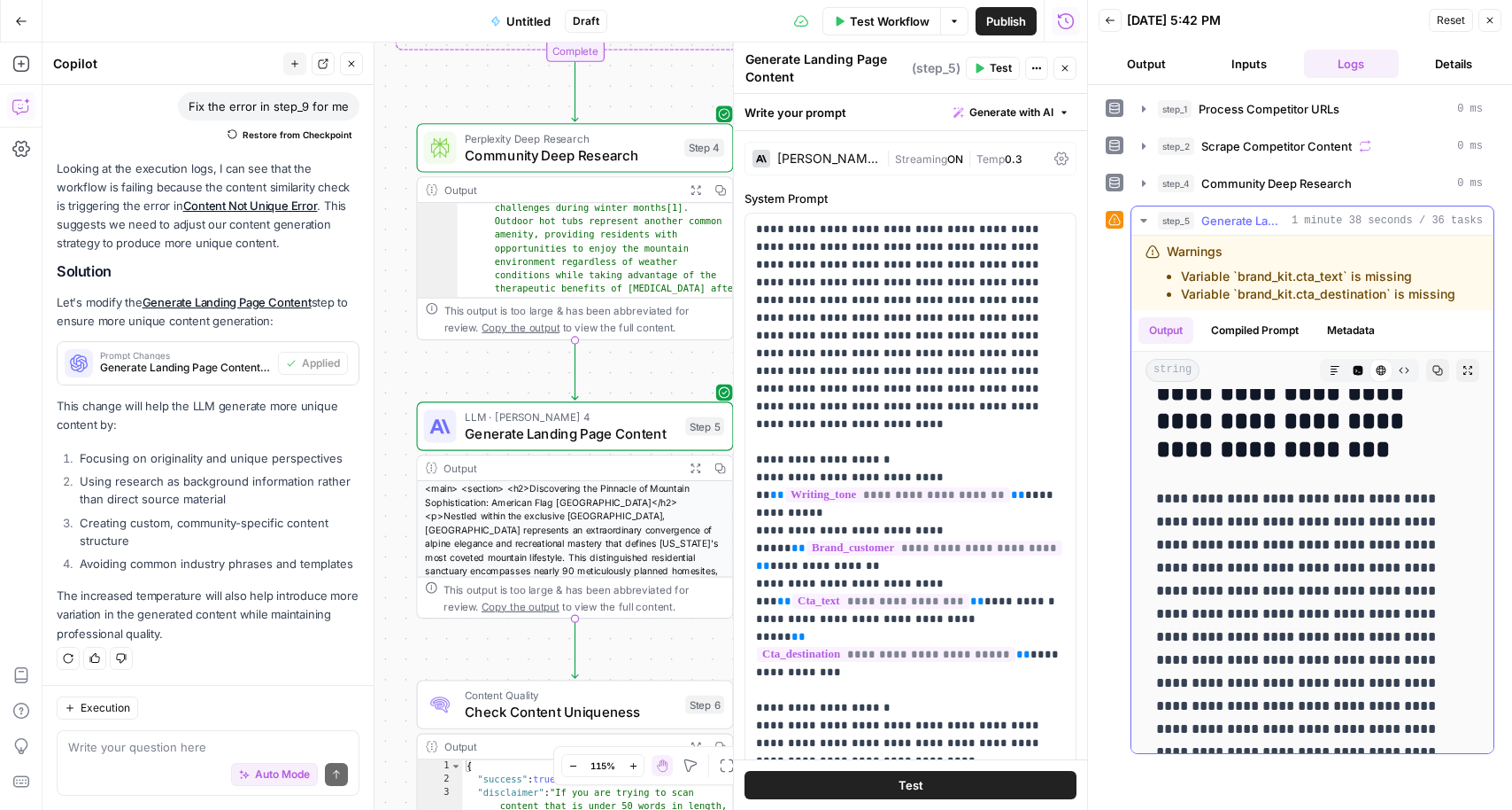
scroll to position [0, 0]
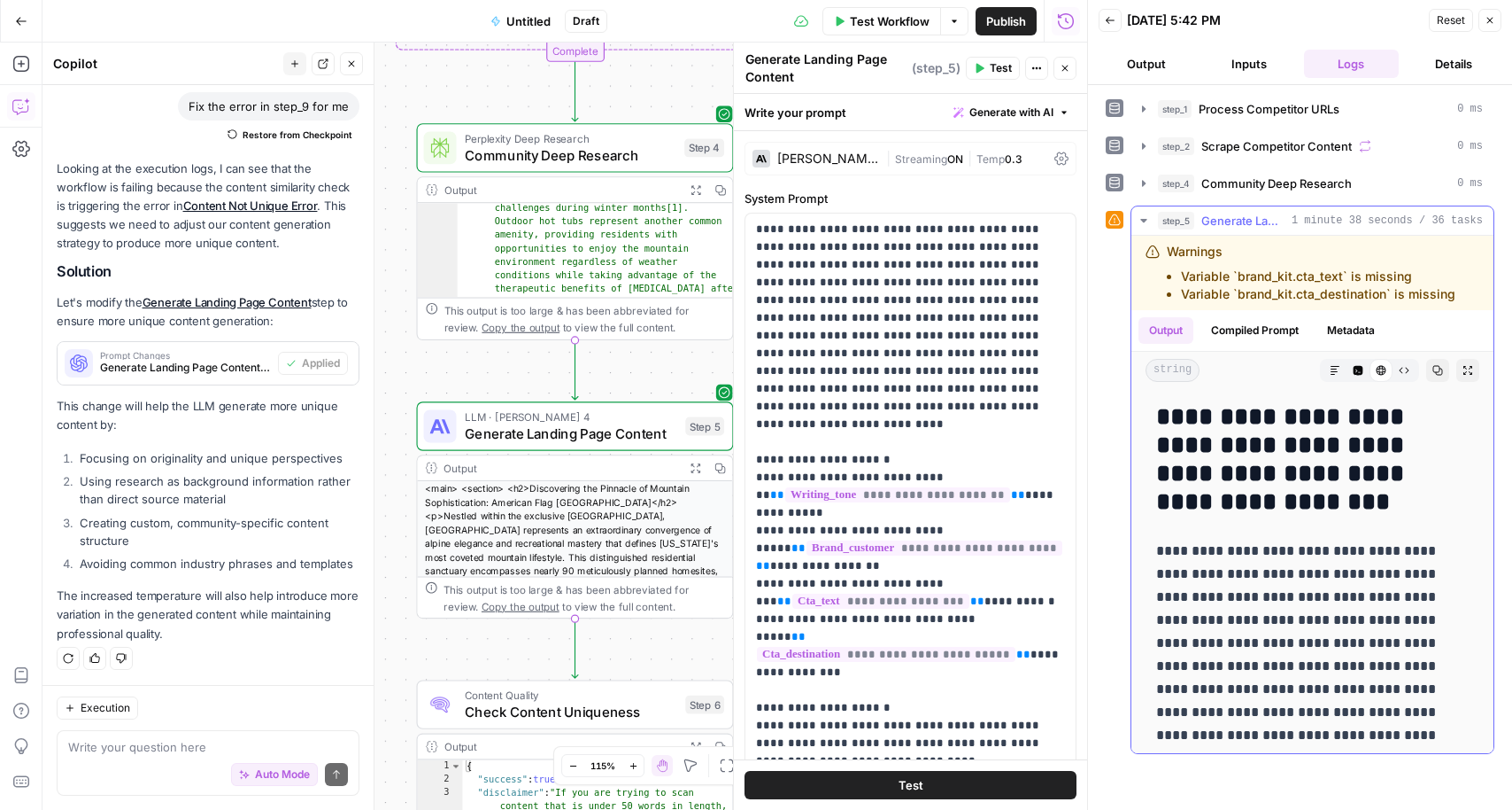
drag, startPoint x: 1406, startPoint y: 726, endPoint x: 1160, endPoint y: 420, distance: 392.6
copy div "**********"
click at [122, 754] on textarea at bounding box center [208, 747] width 280 height 18
type textarea "I need to make sure the content"
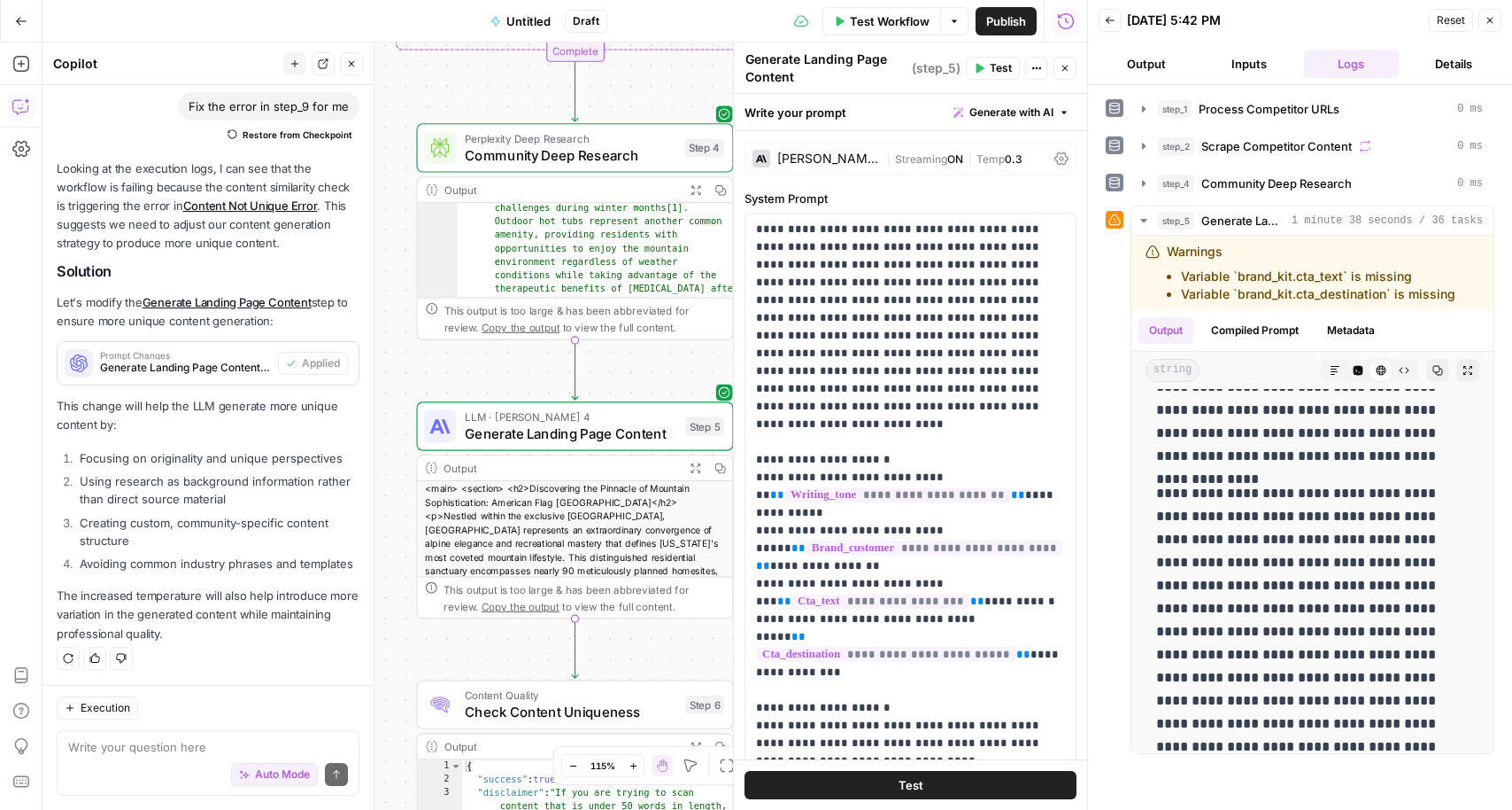
scroll to position [6839, 0]
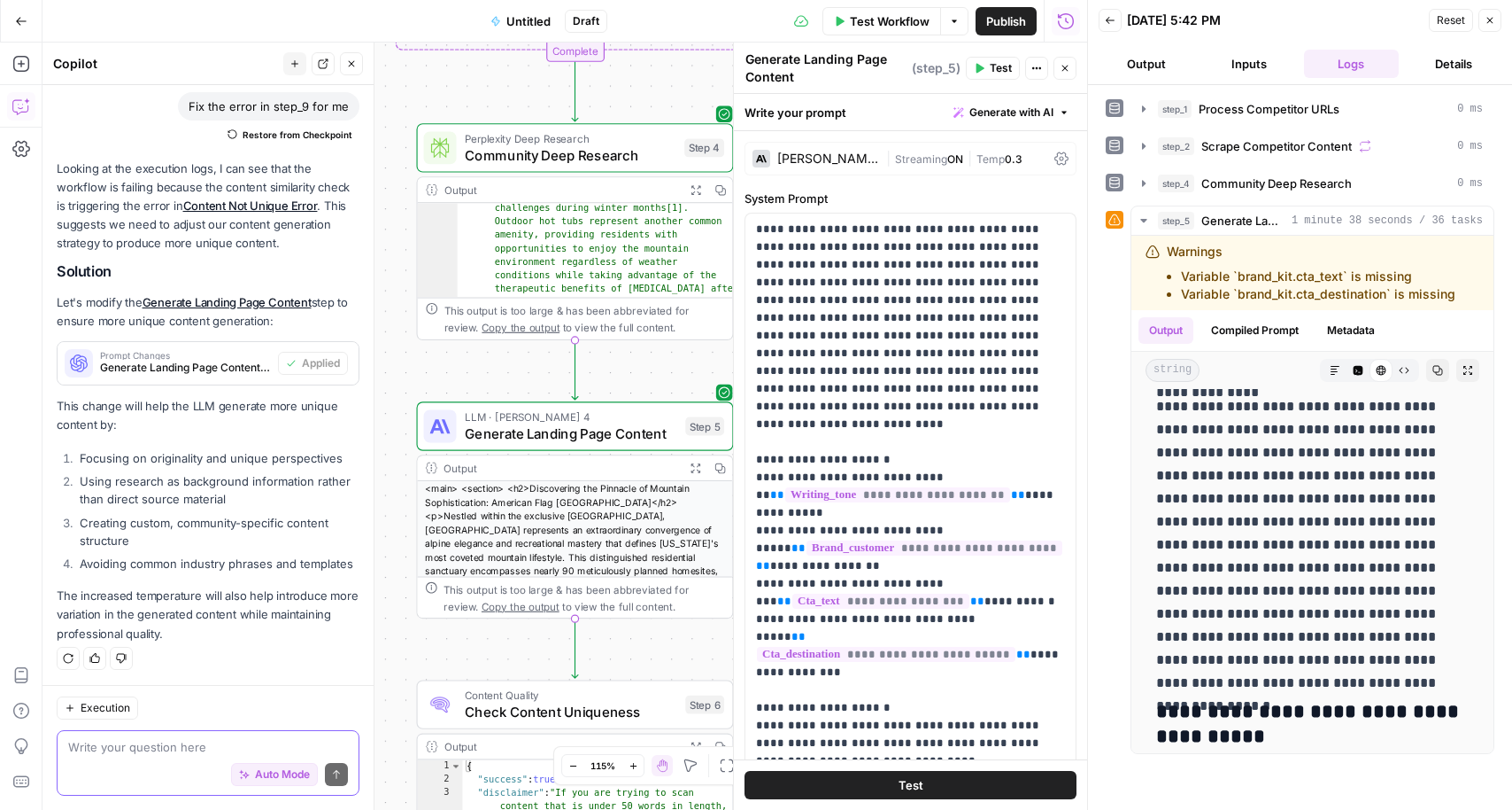
paste textarea "I want to add a few things in the workflow. I need to make sure the content is …"
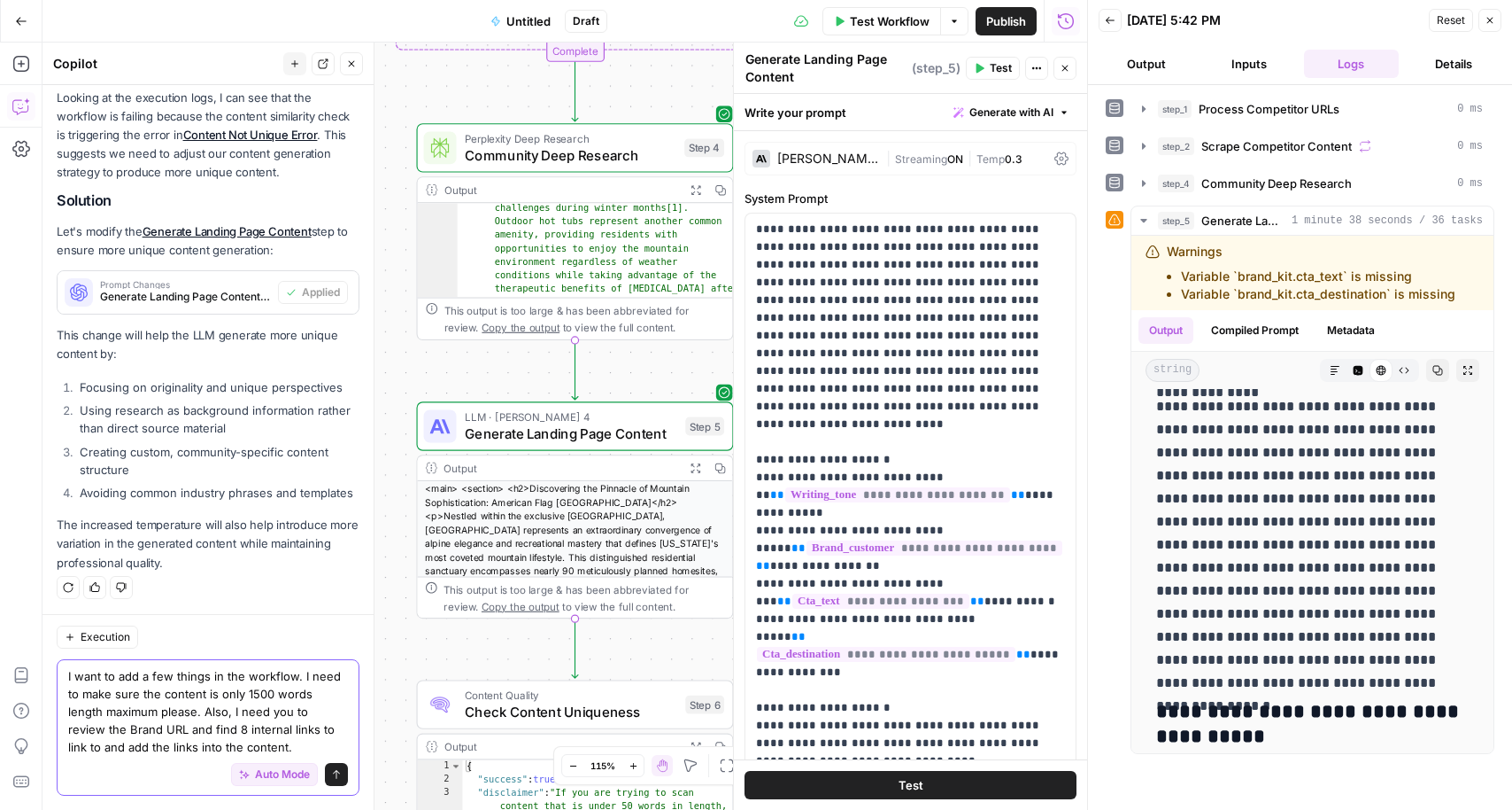
type textarea "I want to add a few things in the workflow. I need to make sure the content is …"
click at [340, 775] on icon "submit" at bounding box center [336, 774] width 10 height 10
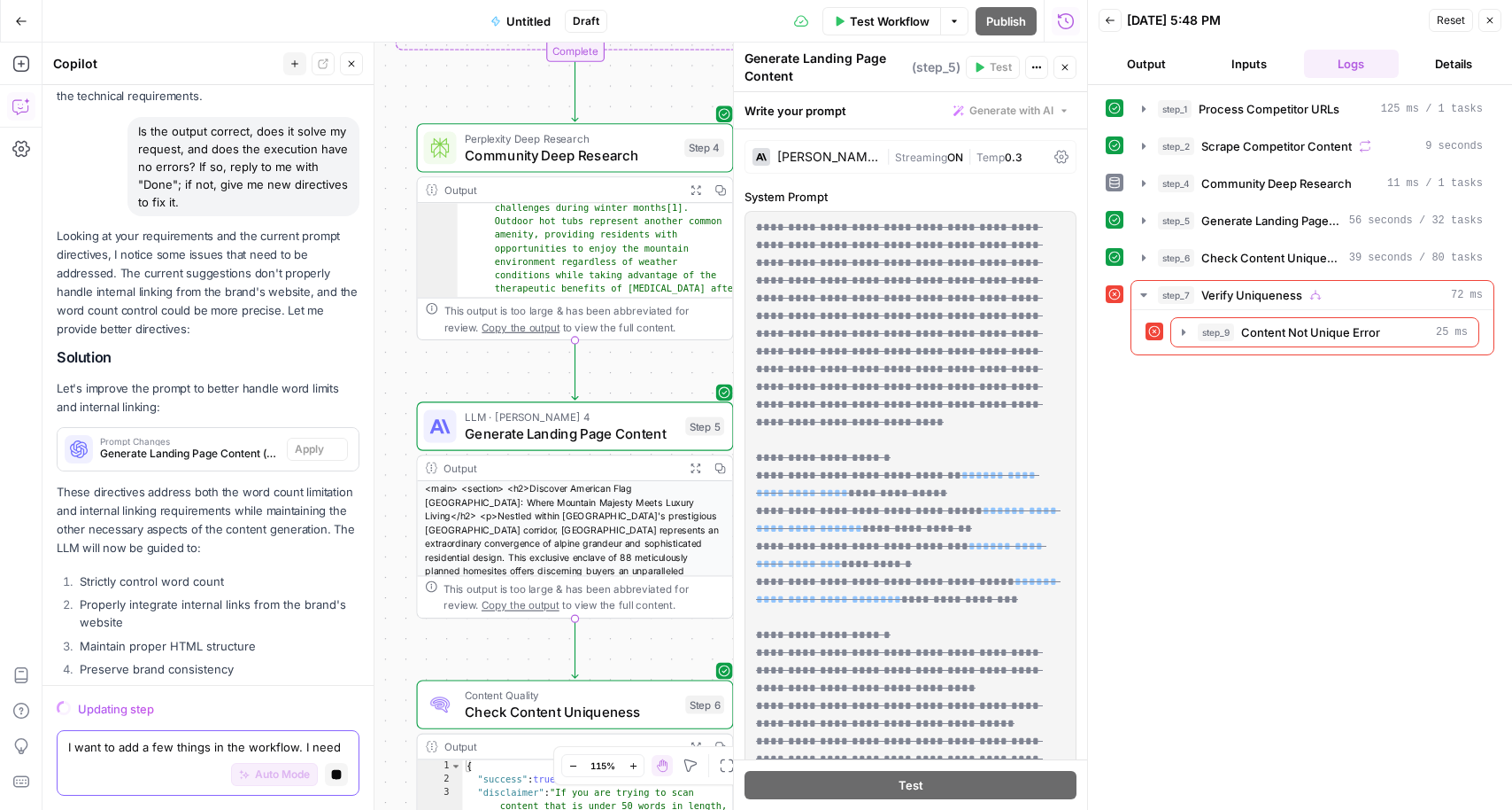
scroll to position [3231, 0]
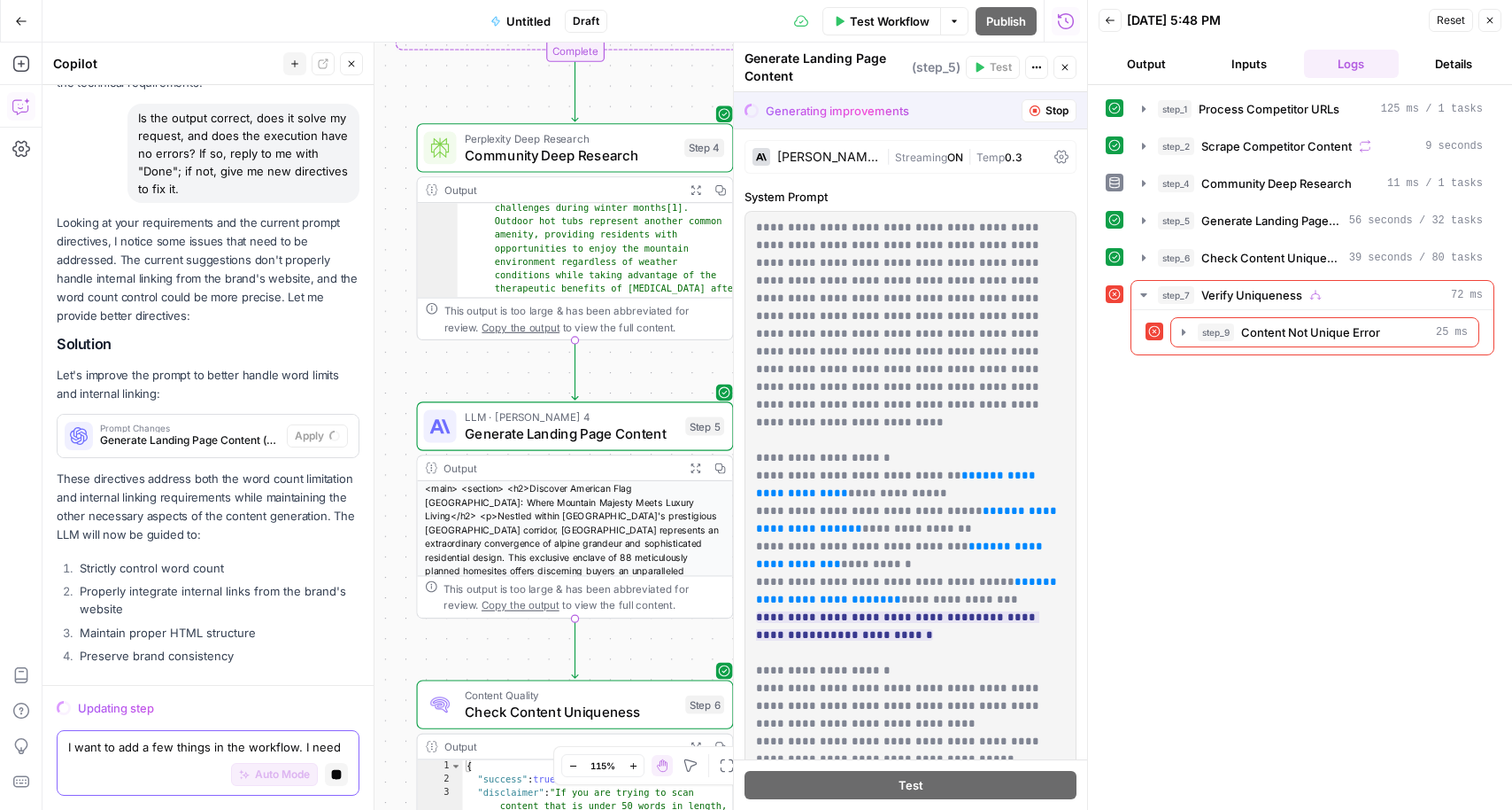
click at [520, 18] on span "Untitled" at bounding box center [528, 21] width 44 height 18
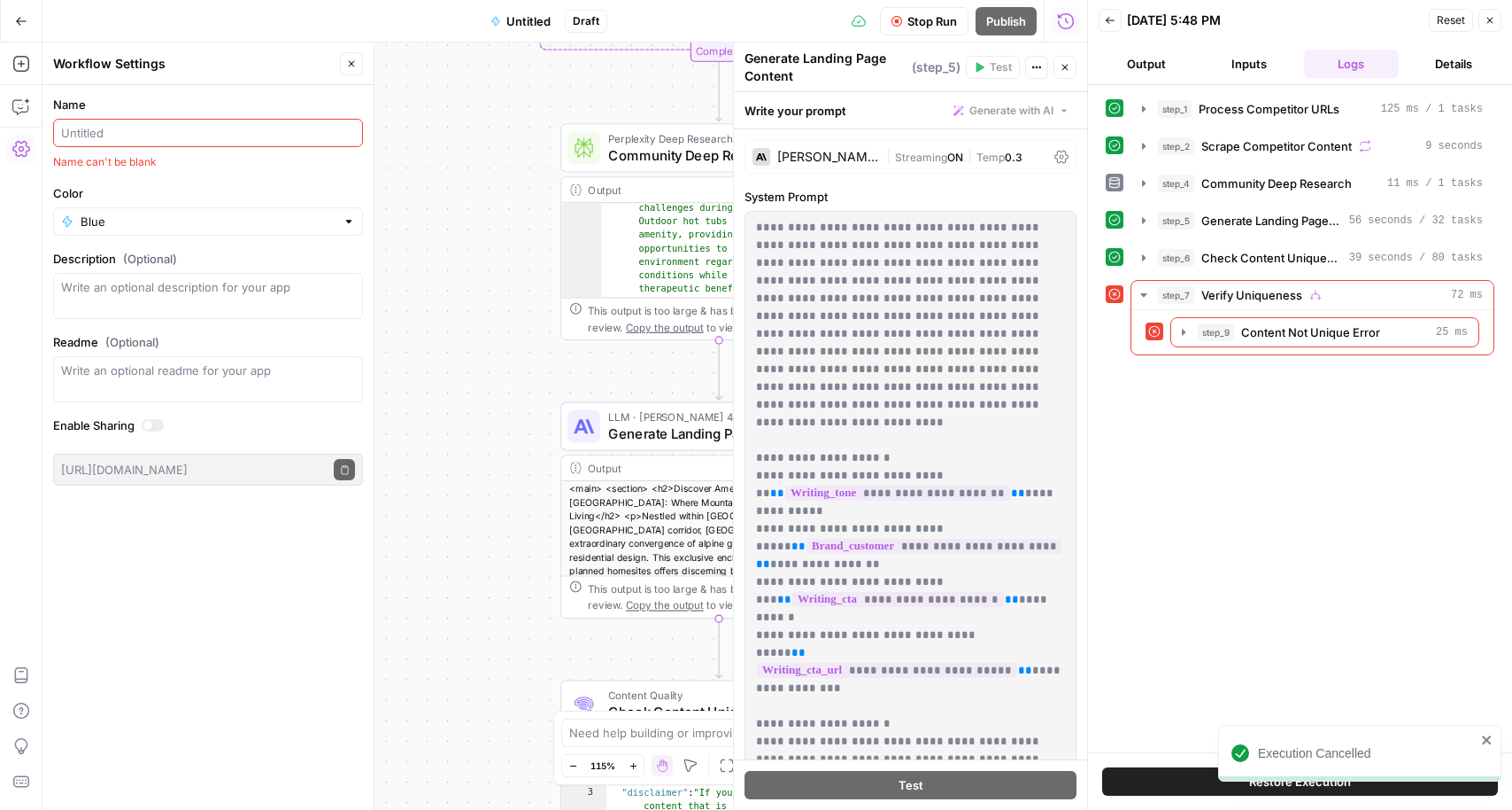
click at [513, 34] on button "Untitled" at bounding box center [520, 21] width 81 height 28
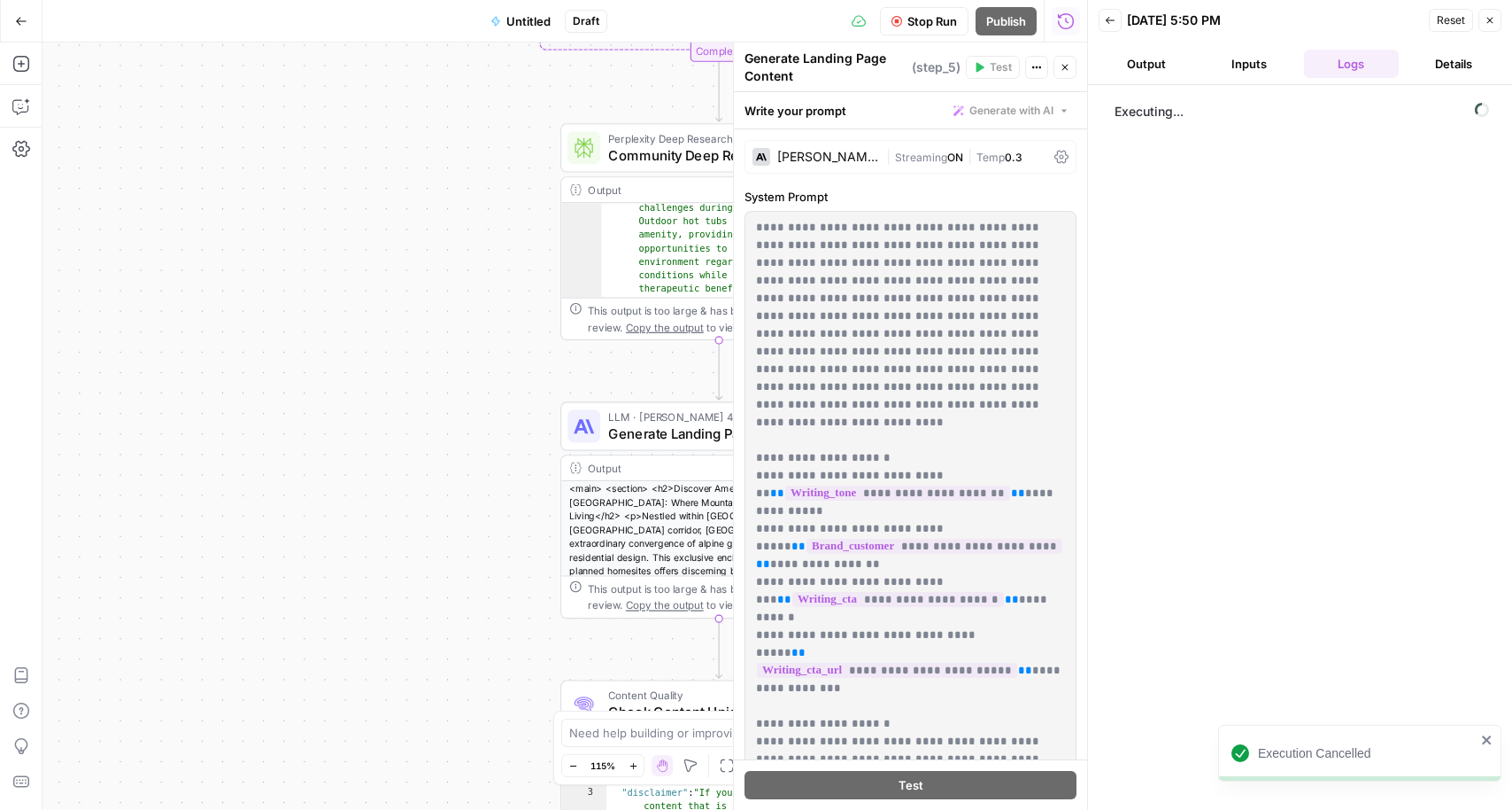
click at [518, 19] on span "Untitled" at bounding box center [528, 21] width 44 height 18
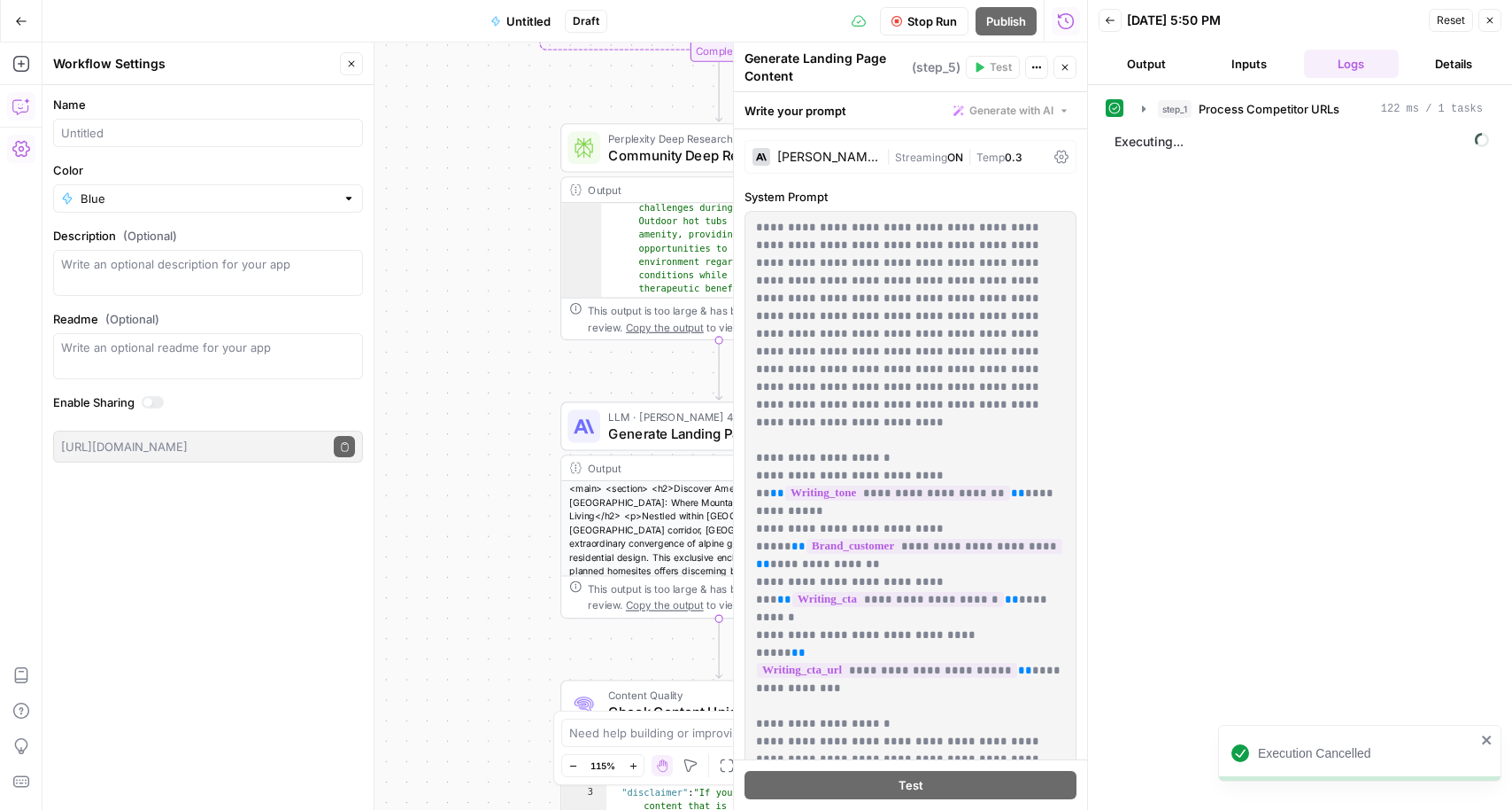
click at [21, 110] on icon "button" at bounding box center [21, 105] width 18 height 18
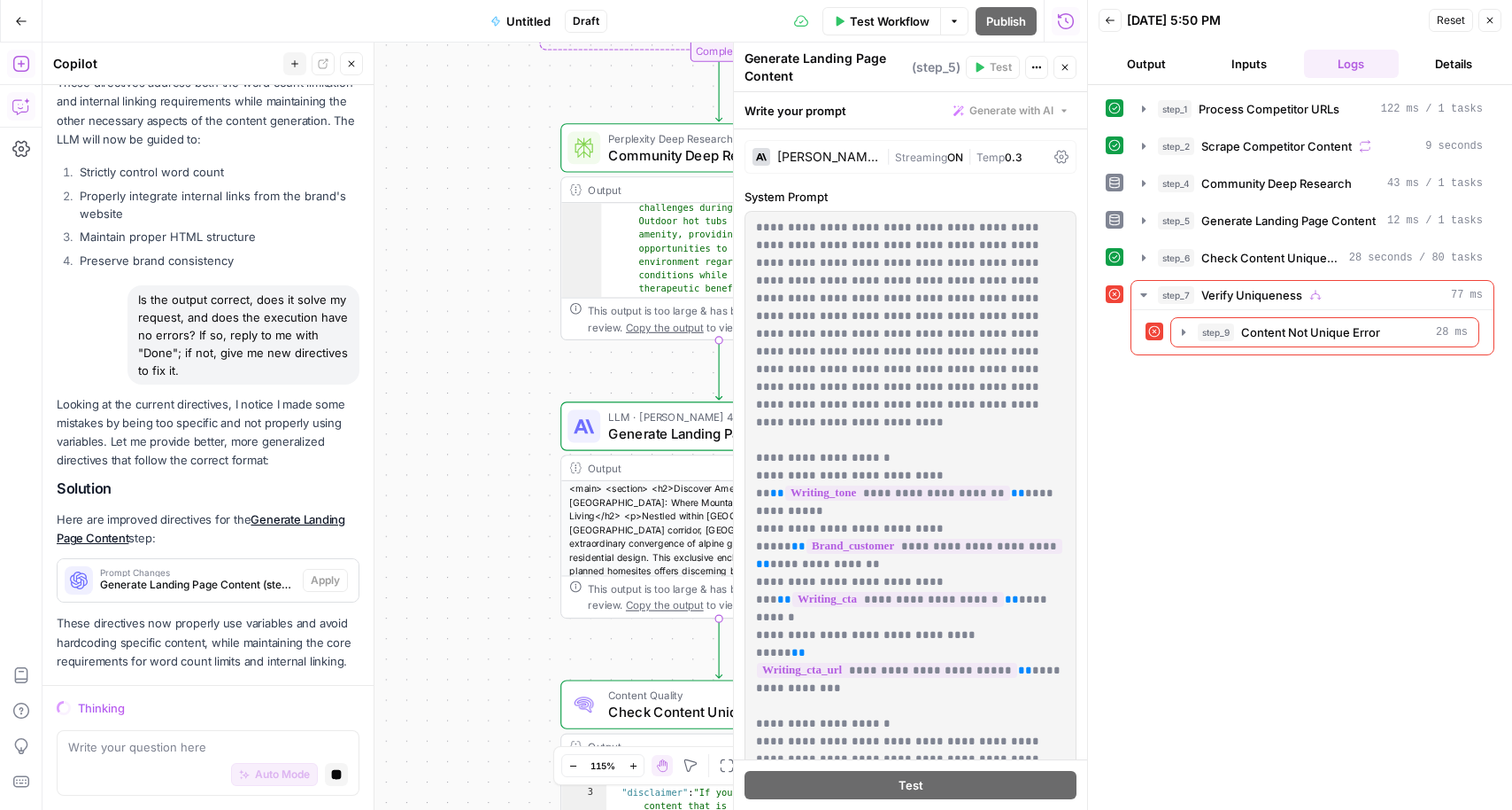
scroll to position [3625, 0]
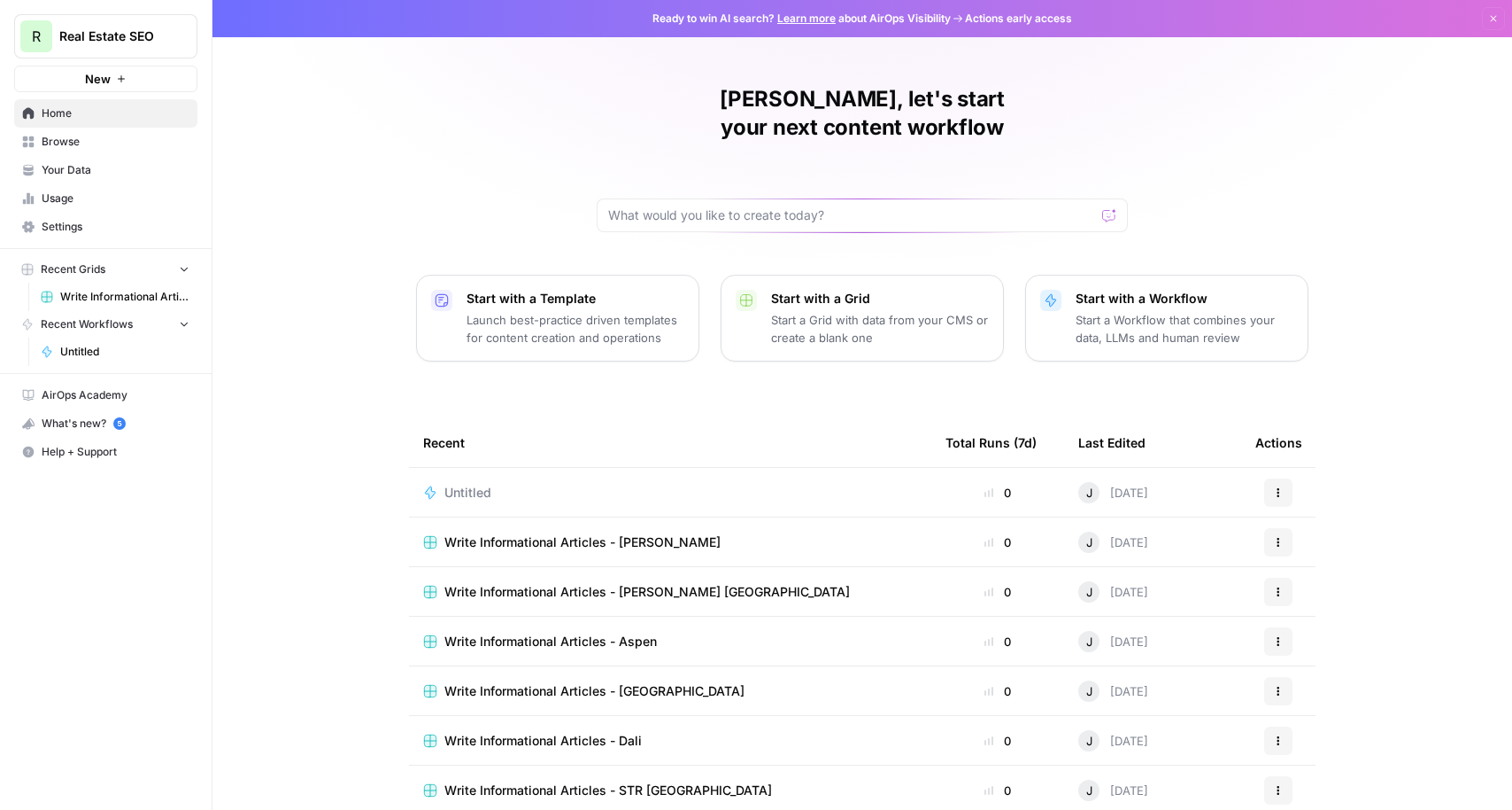
click at [63, 175] on span "Your Data" at bounding box center [116, 170] width 148 height 16
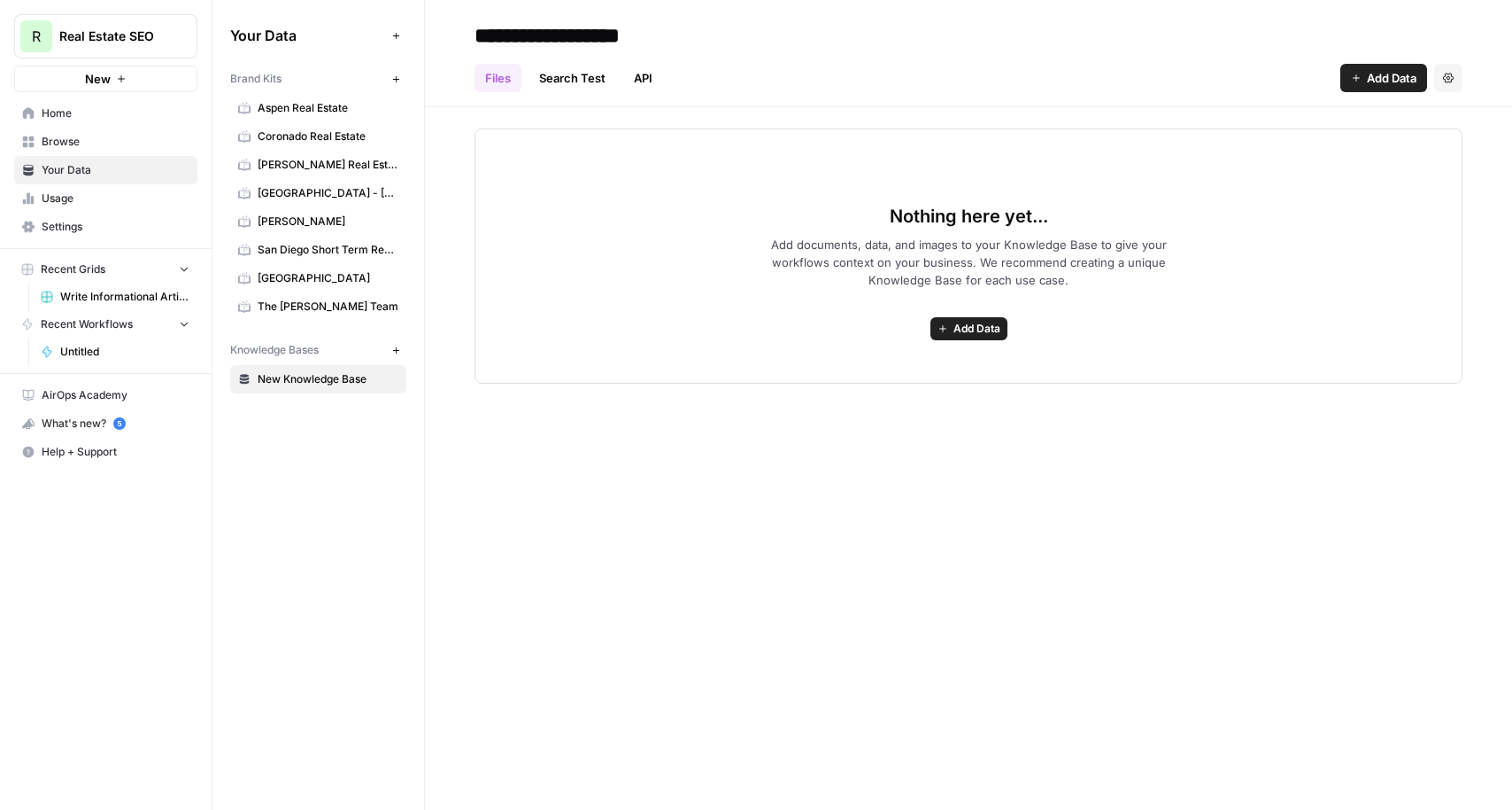
click at [287, 157] on span "[PERSON_NAME] Real Estate" at bounding box center [327, 164] width 141 height 16
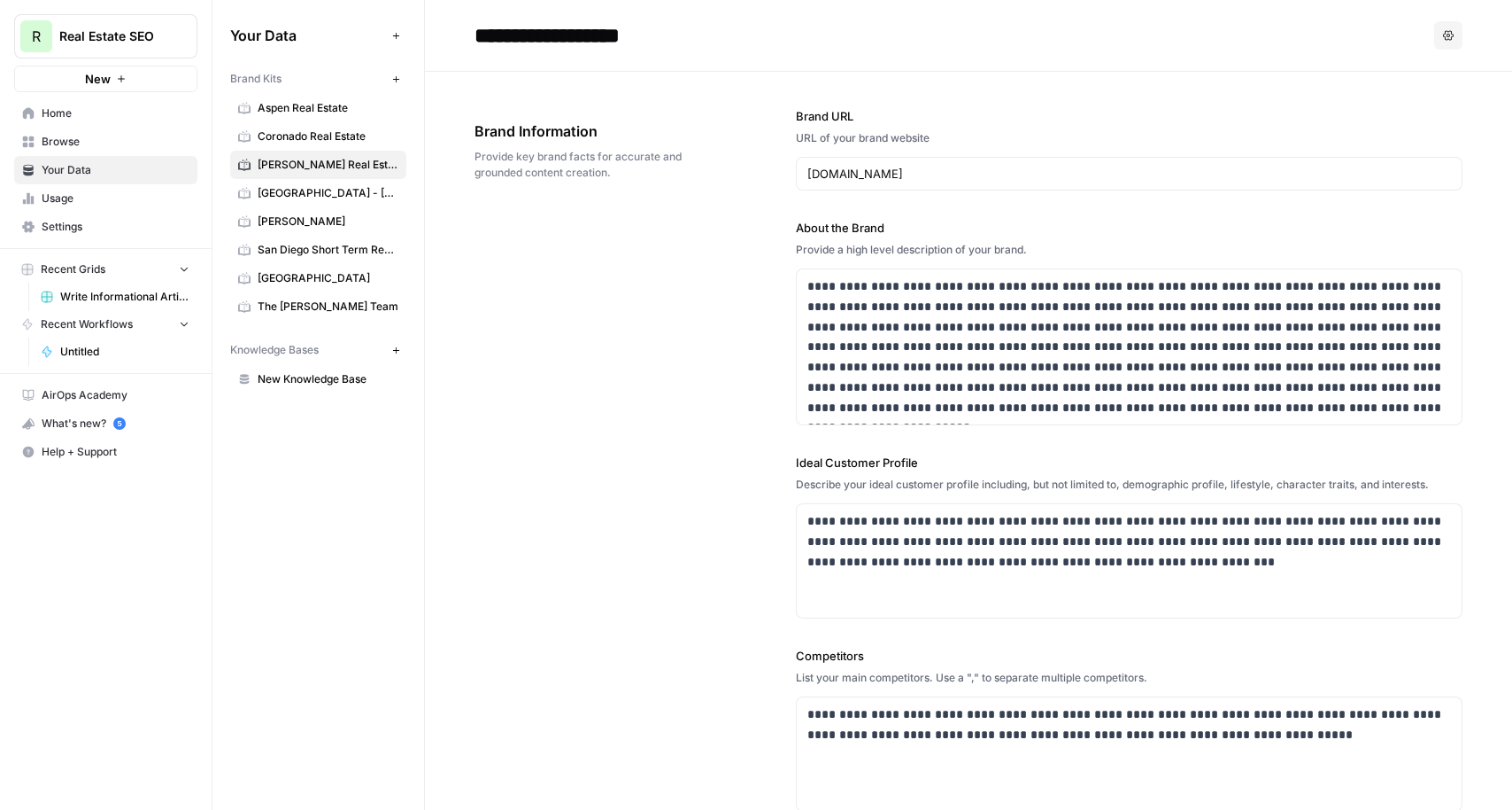
click at [67, 169] on span "Your Data" at bounding box center [116, 170] width 148 height 16
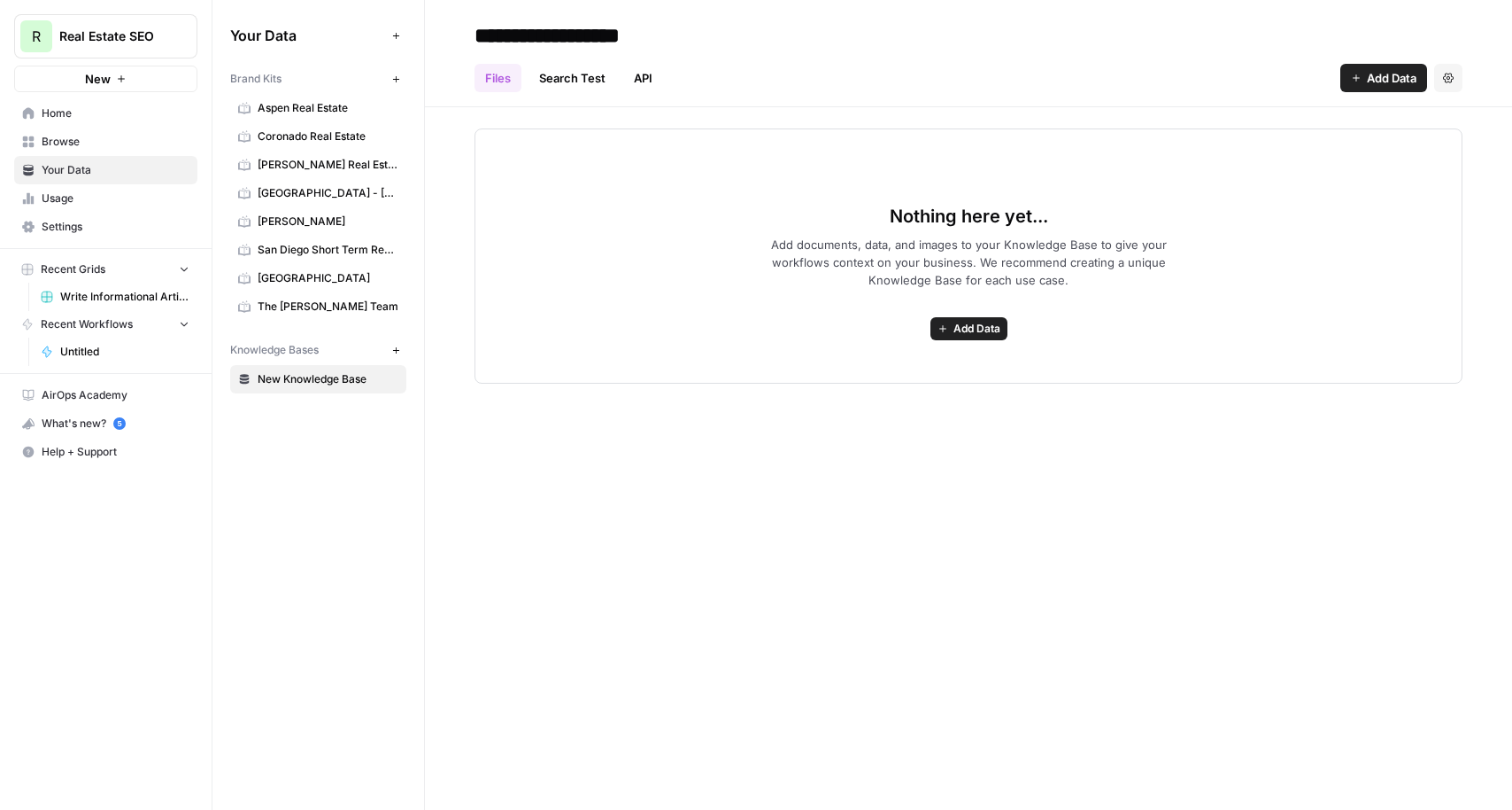
click at [68, 240] on link "Settings" at bounding box center [105, 227] width 183 height 28
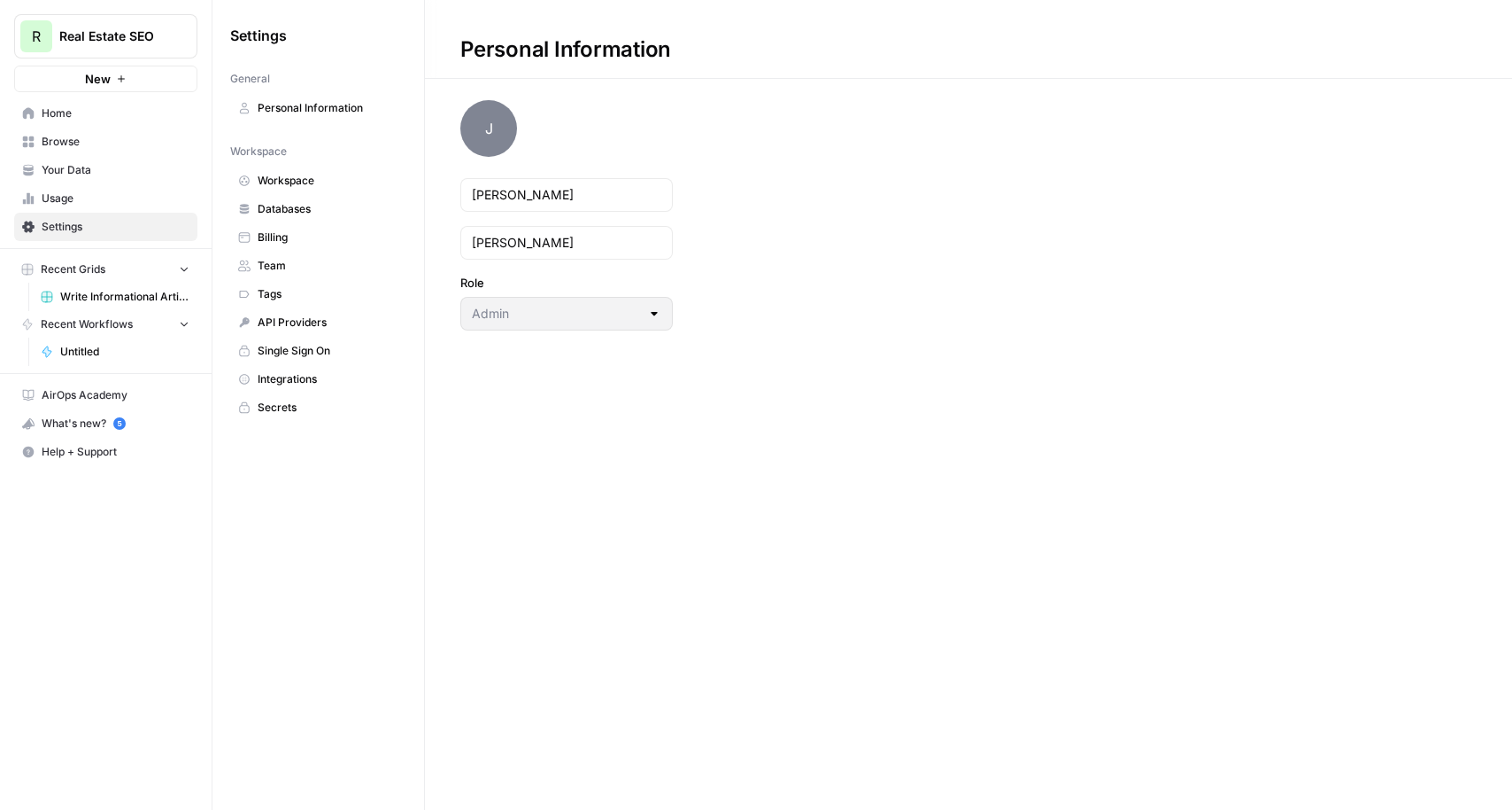
click at [62, 202] on span "Usage" at bounding box center [116, 198] width 148 height 16
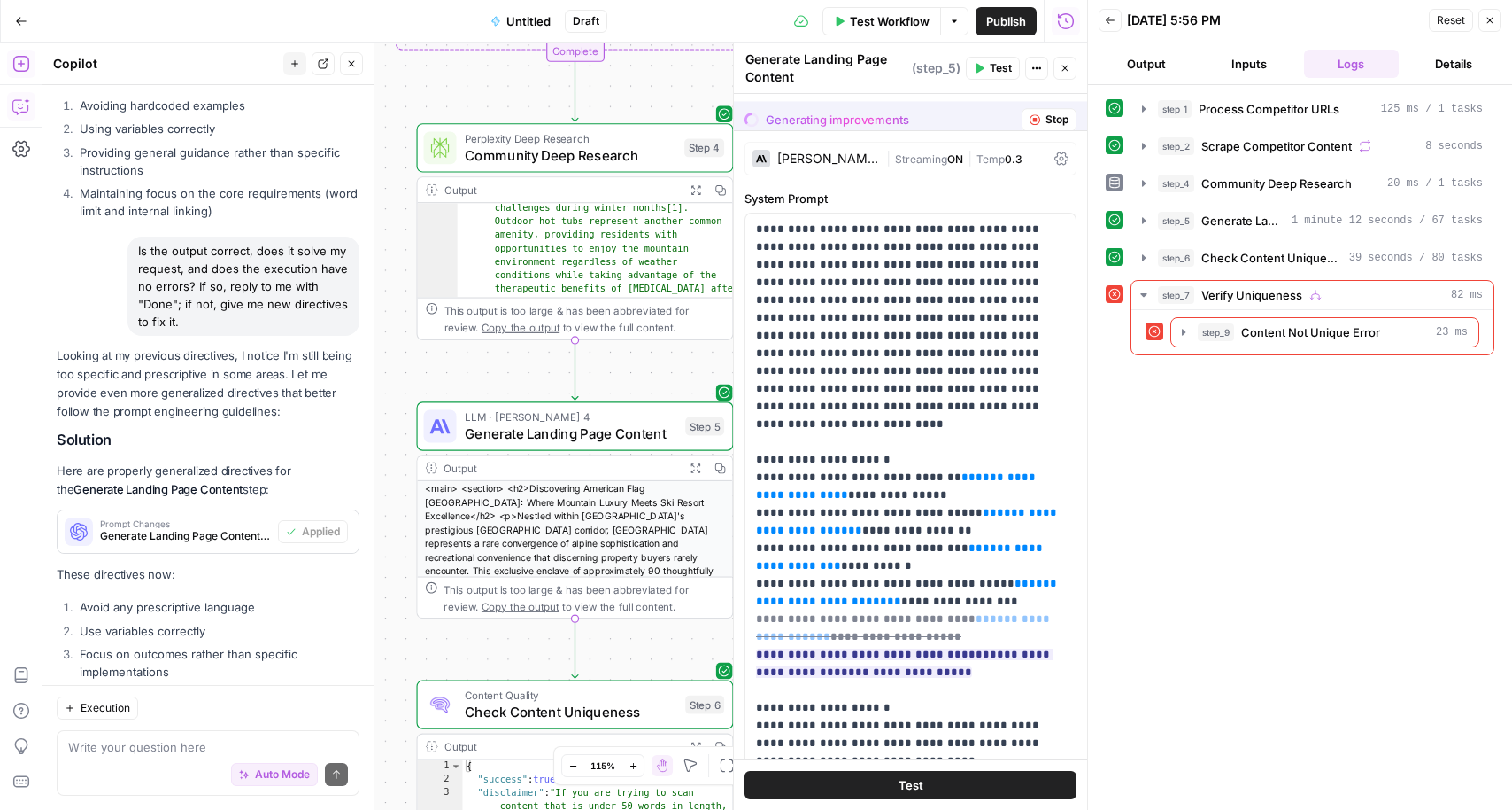
scroll to position [4781, 0]
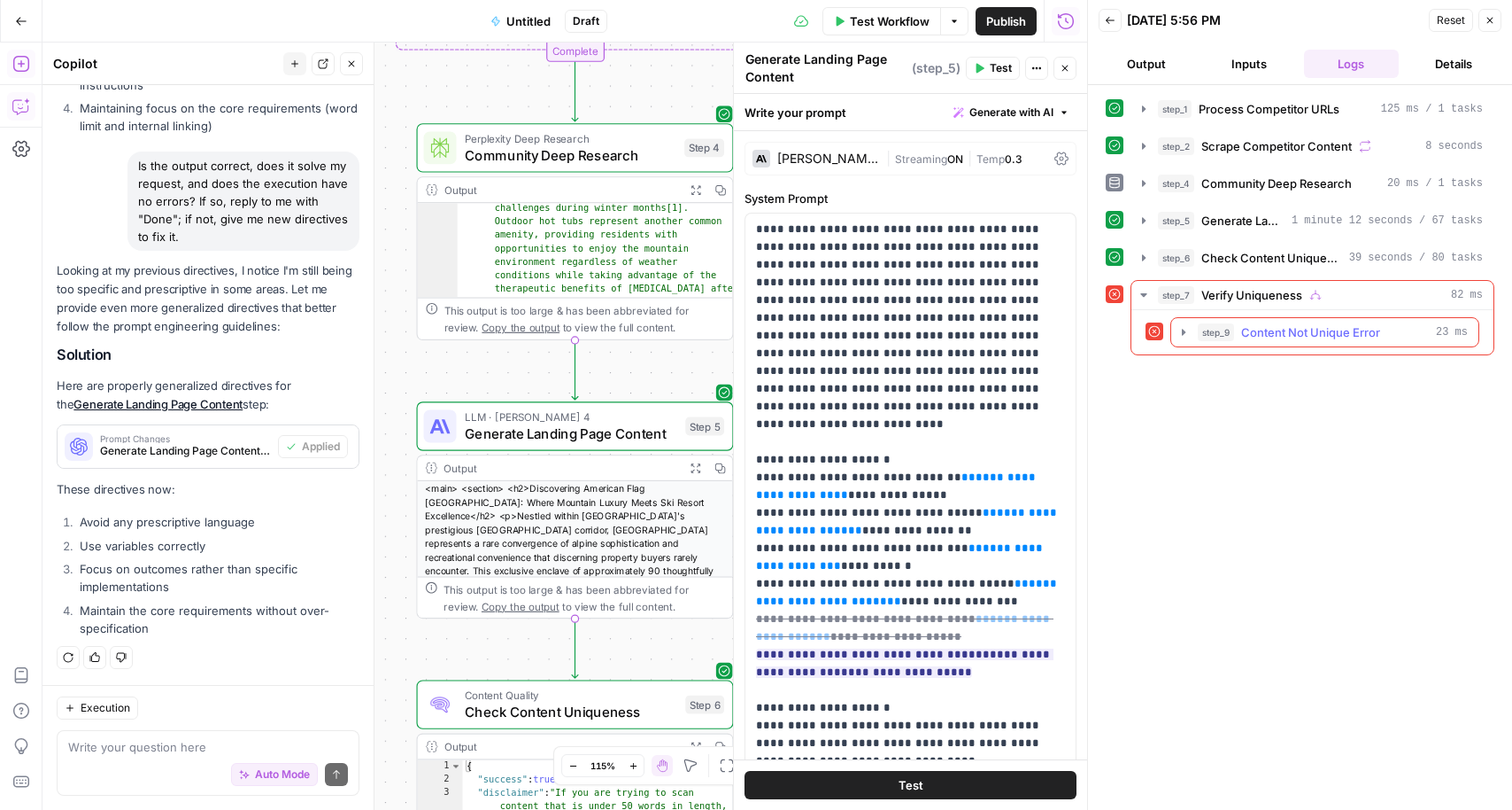
click at [1360, 328] on span "Content Not Unique Error" at bounding box center [1311, 331] width 139 height 18
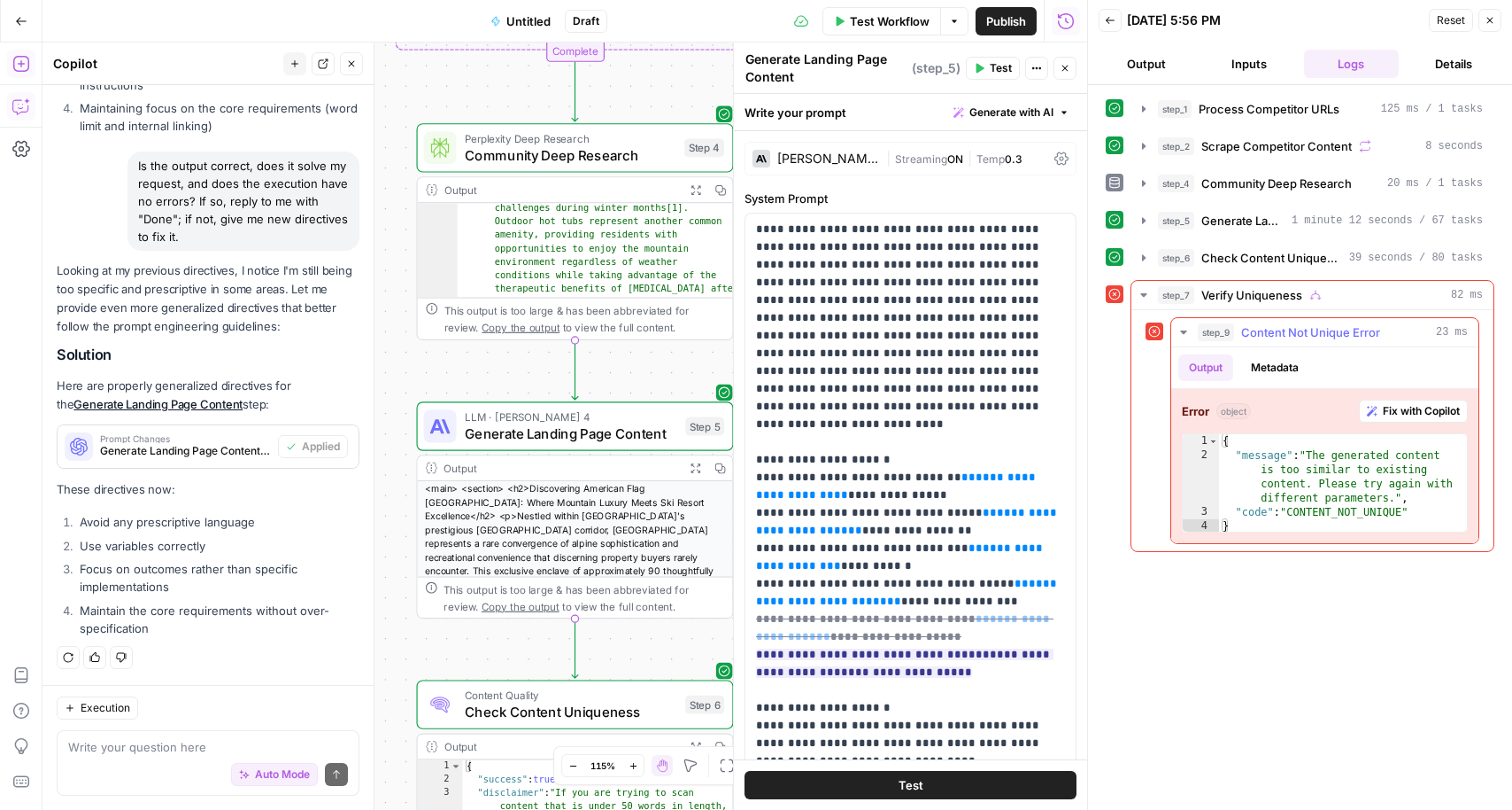
click at [1431, 412] on span "Fix with Copilot" at bounding box center [1422, 411] width 77 height 16
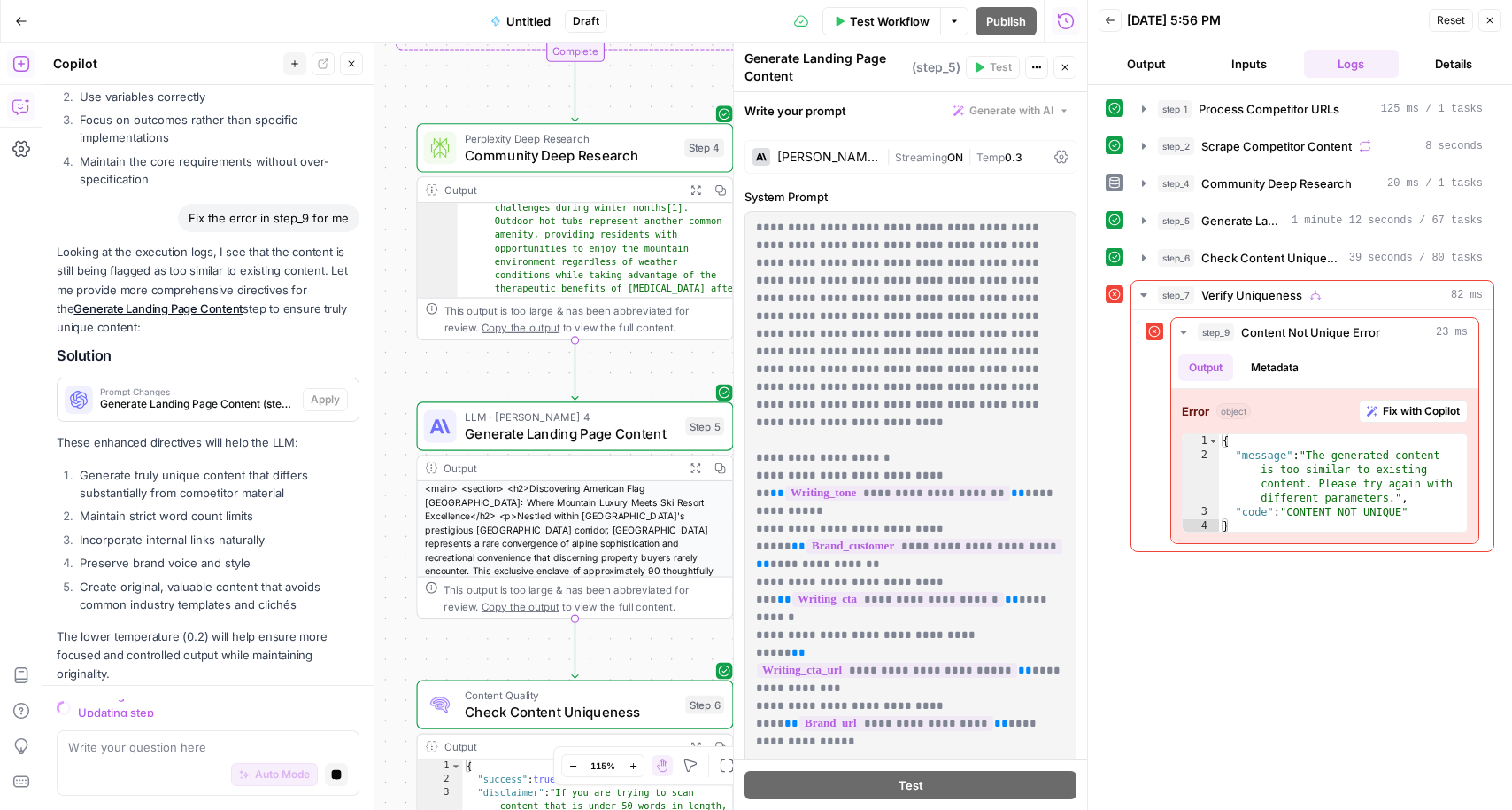
scroll to position [5157, 0]
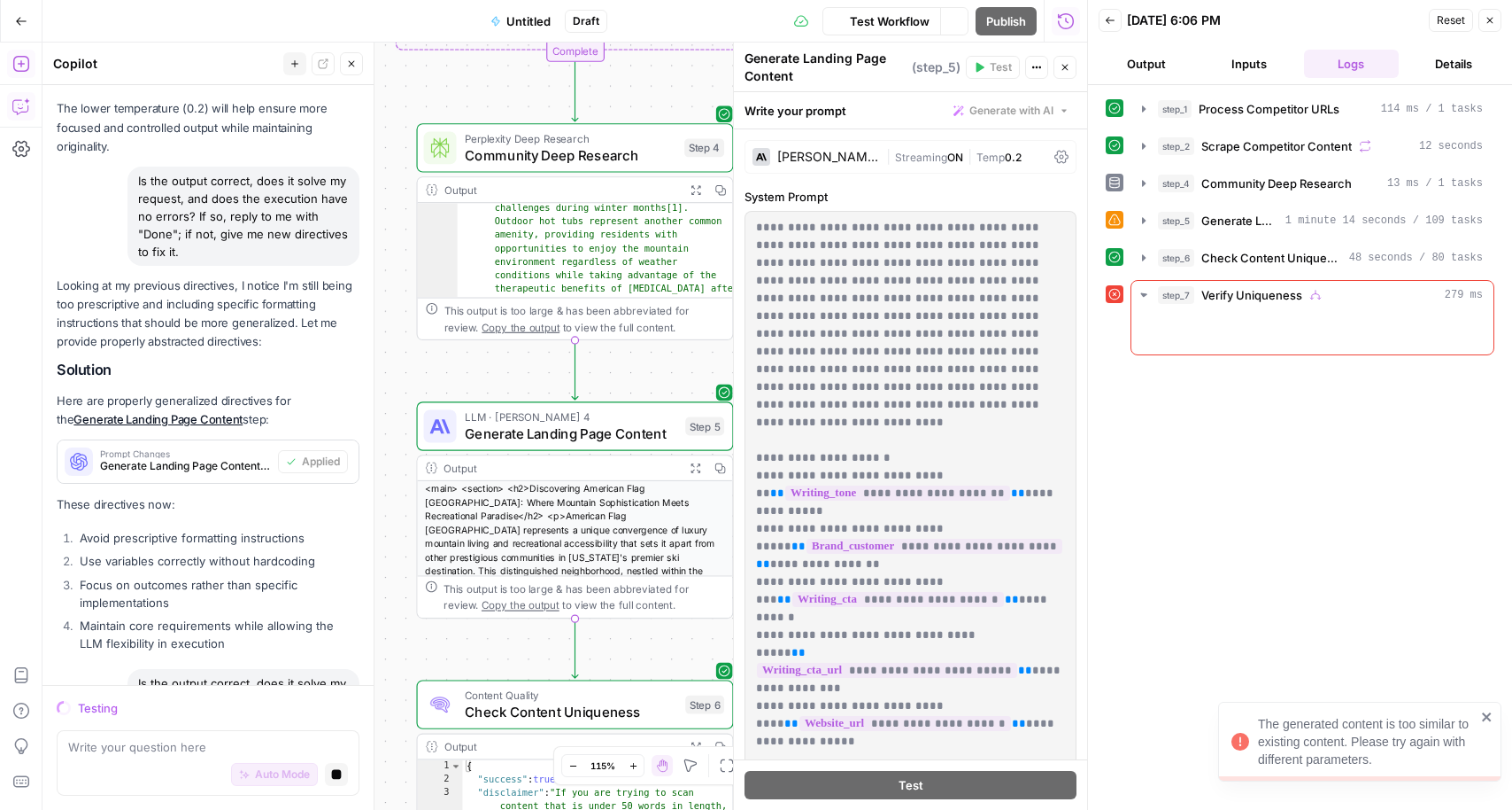
scroll to position [5784, 0]
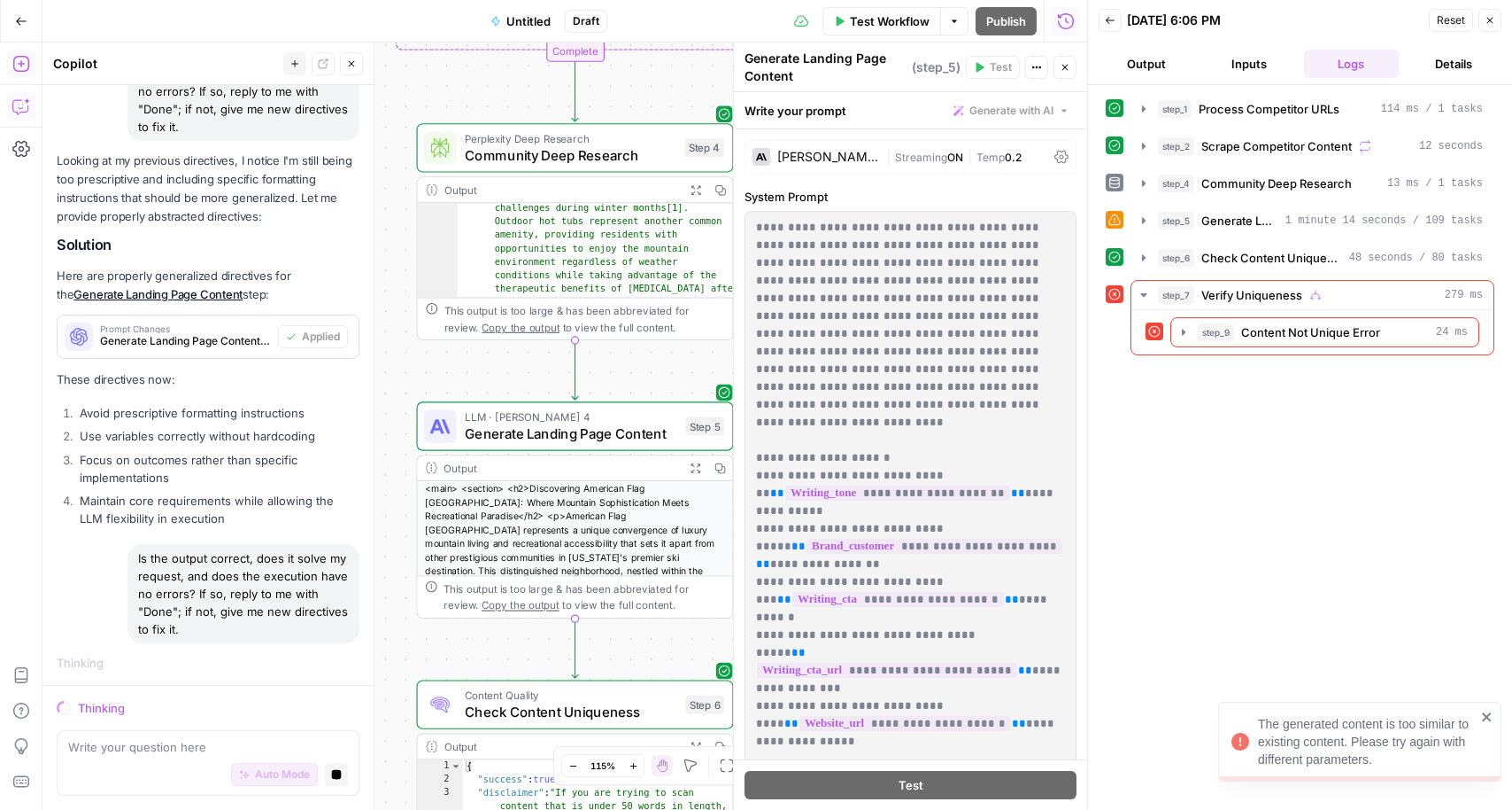
click at [140, 736] on div "Write your question here Auto Mode Stop generating" at bounding box center [208, 762] width 303 height 65
type textarea "Ok this"
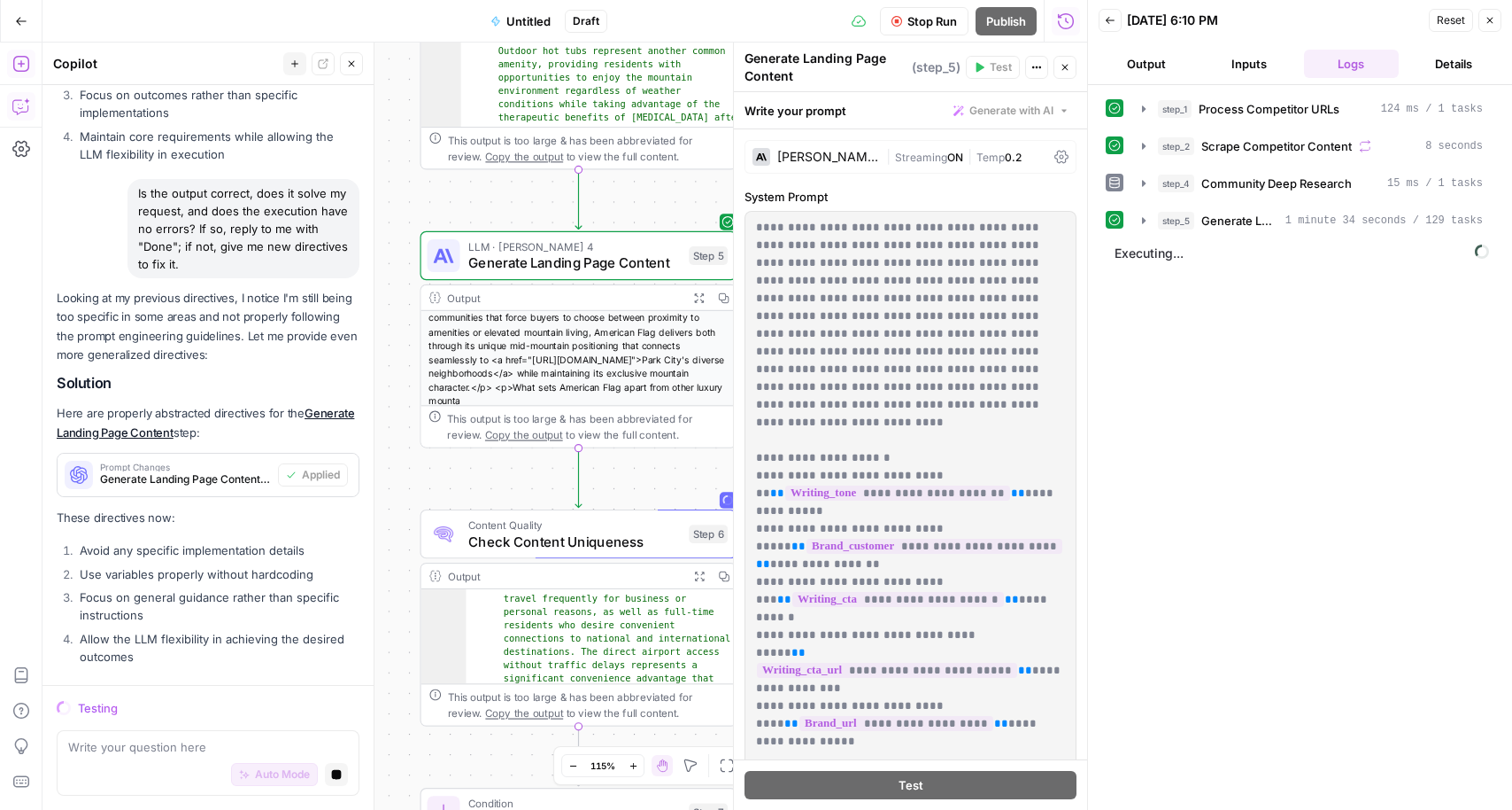
scroll to position [3079, 0]
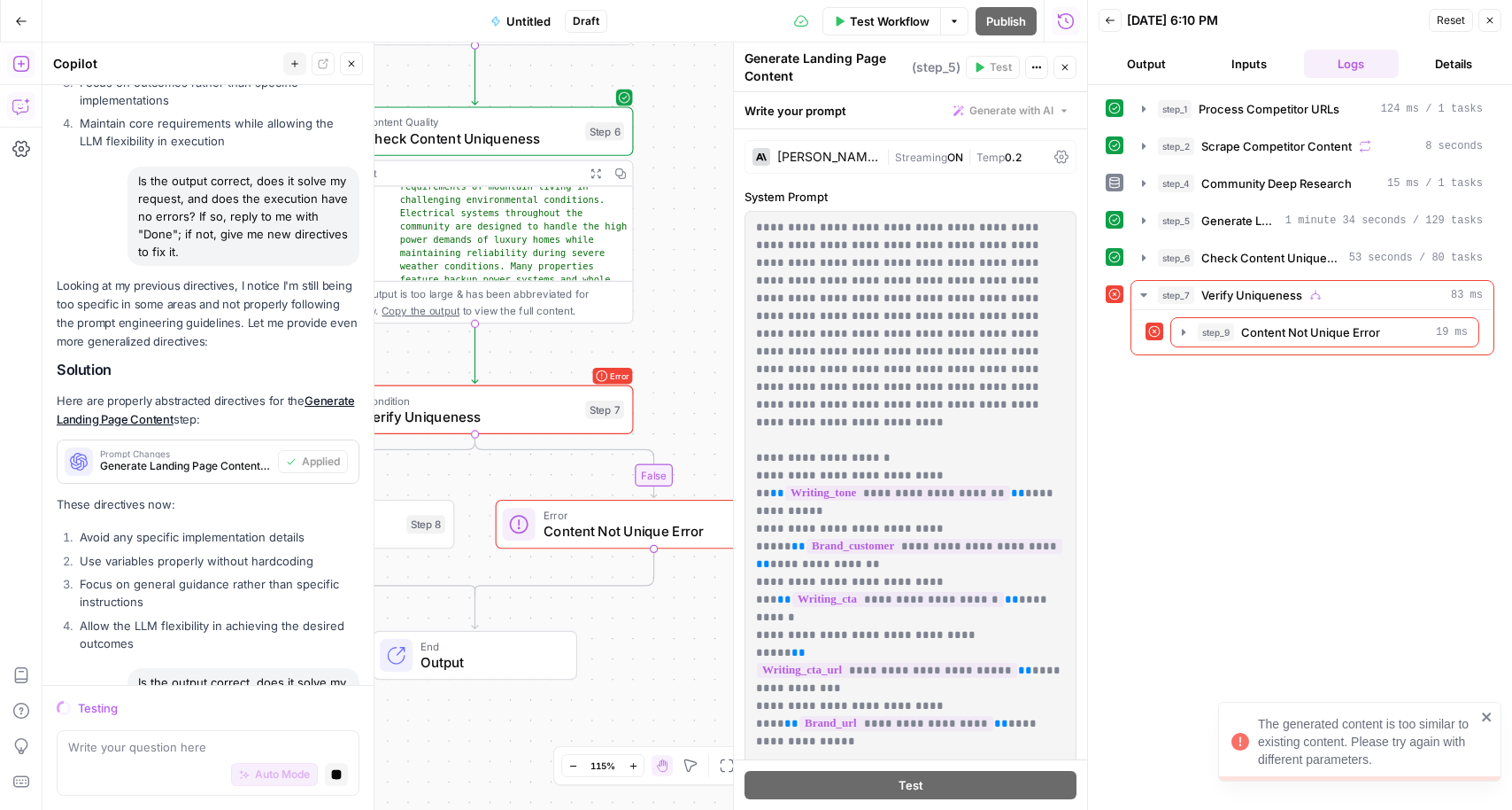
scroll to position [6286, 0]
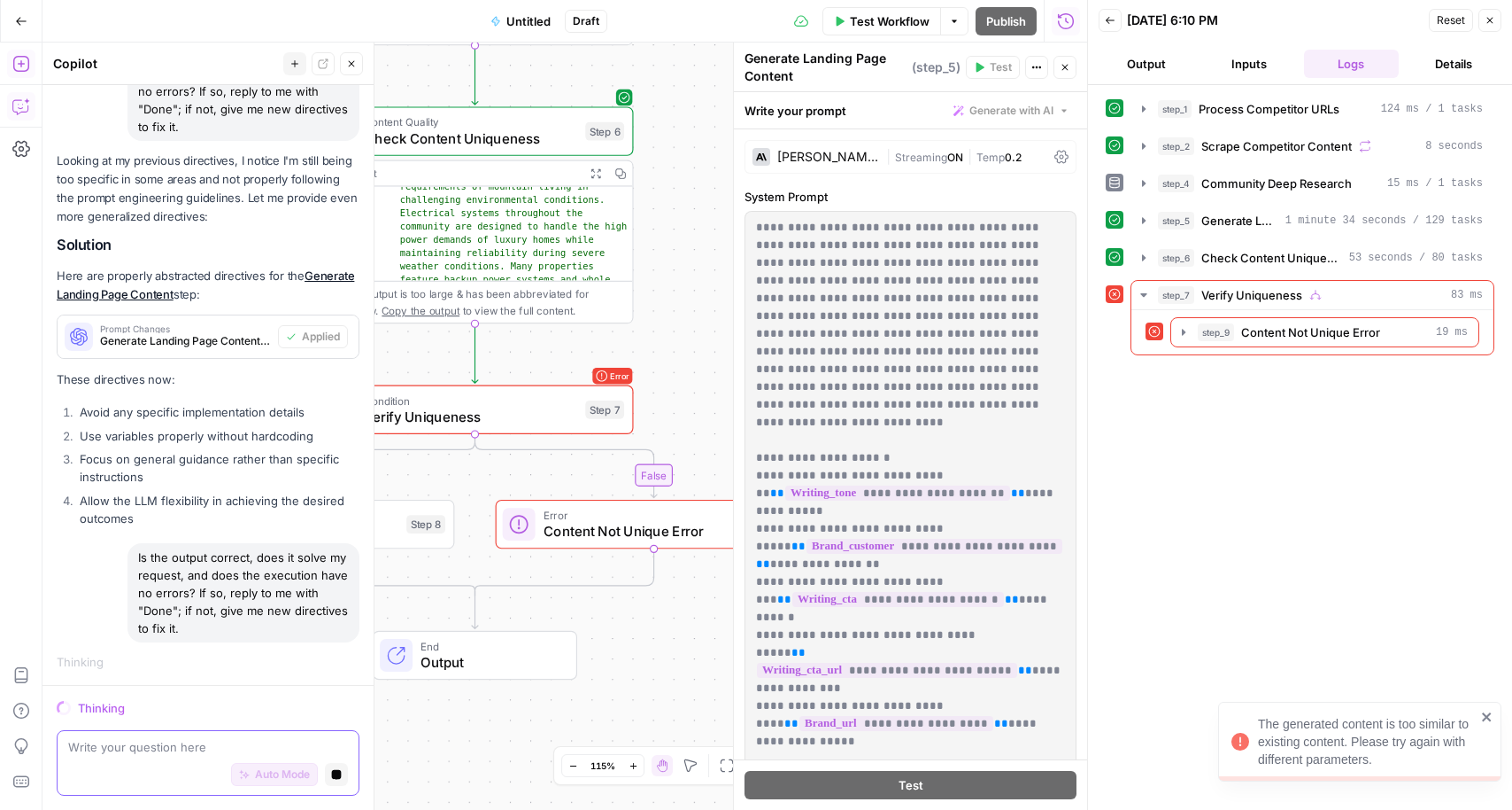
click at [189, 747] on textarea at bounding box center [208, 747] width 280 height 18
type textarea "I"
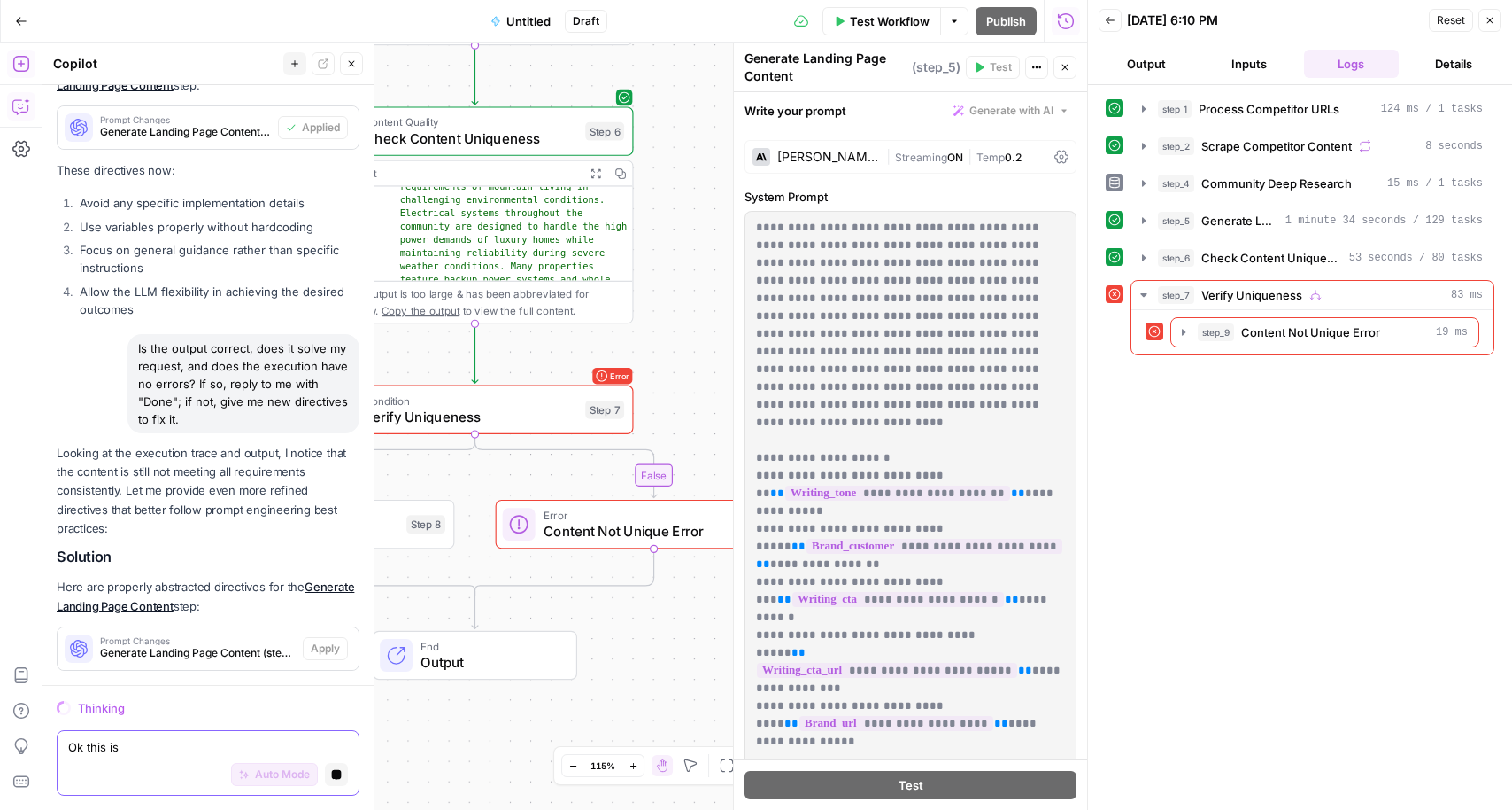
type textarea "Ok this is"
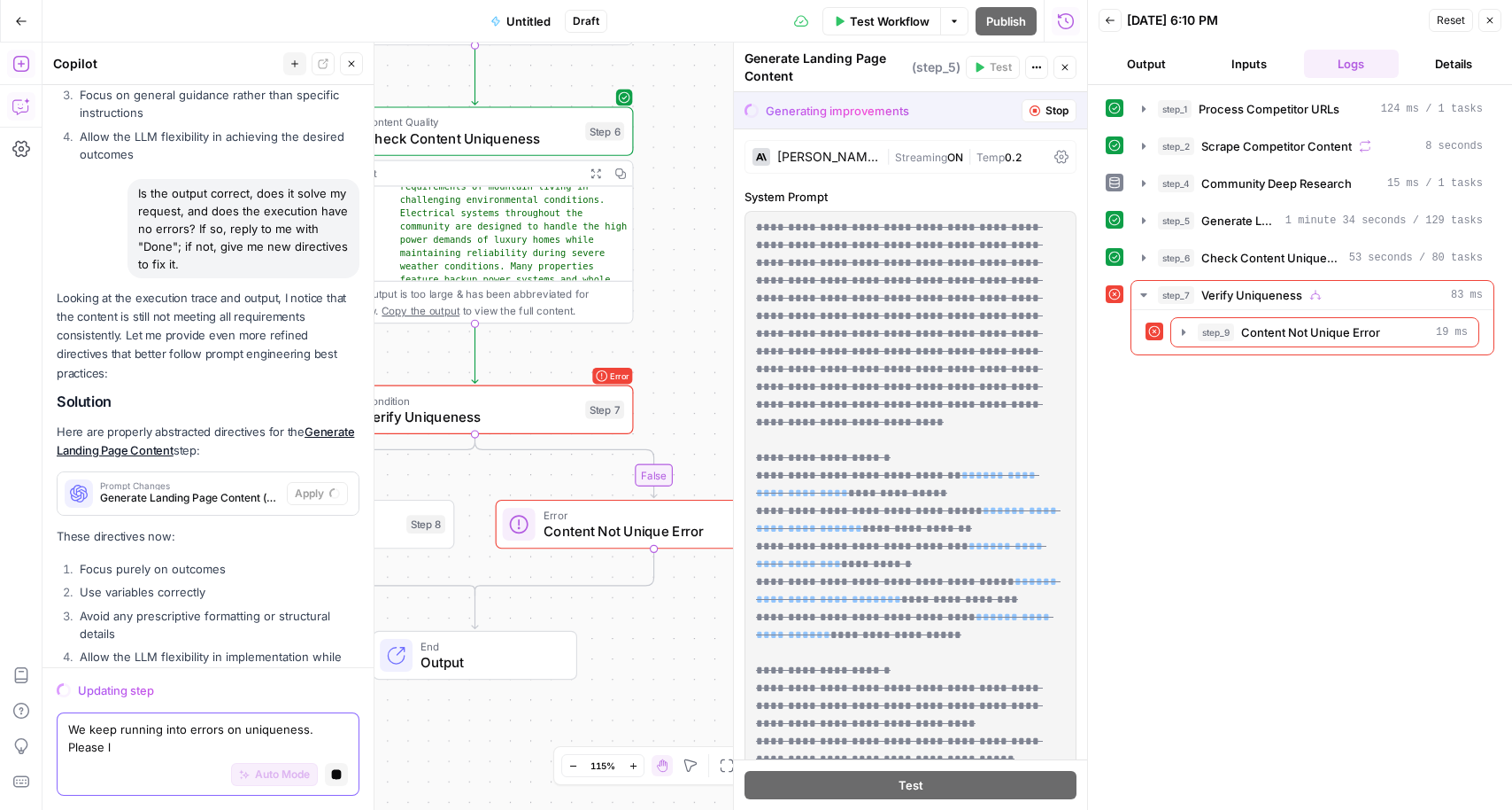
scroll to position [6682, 0]
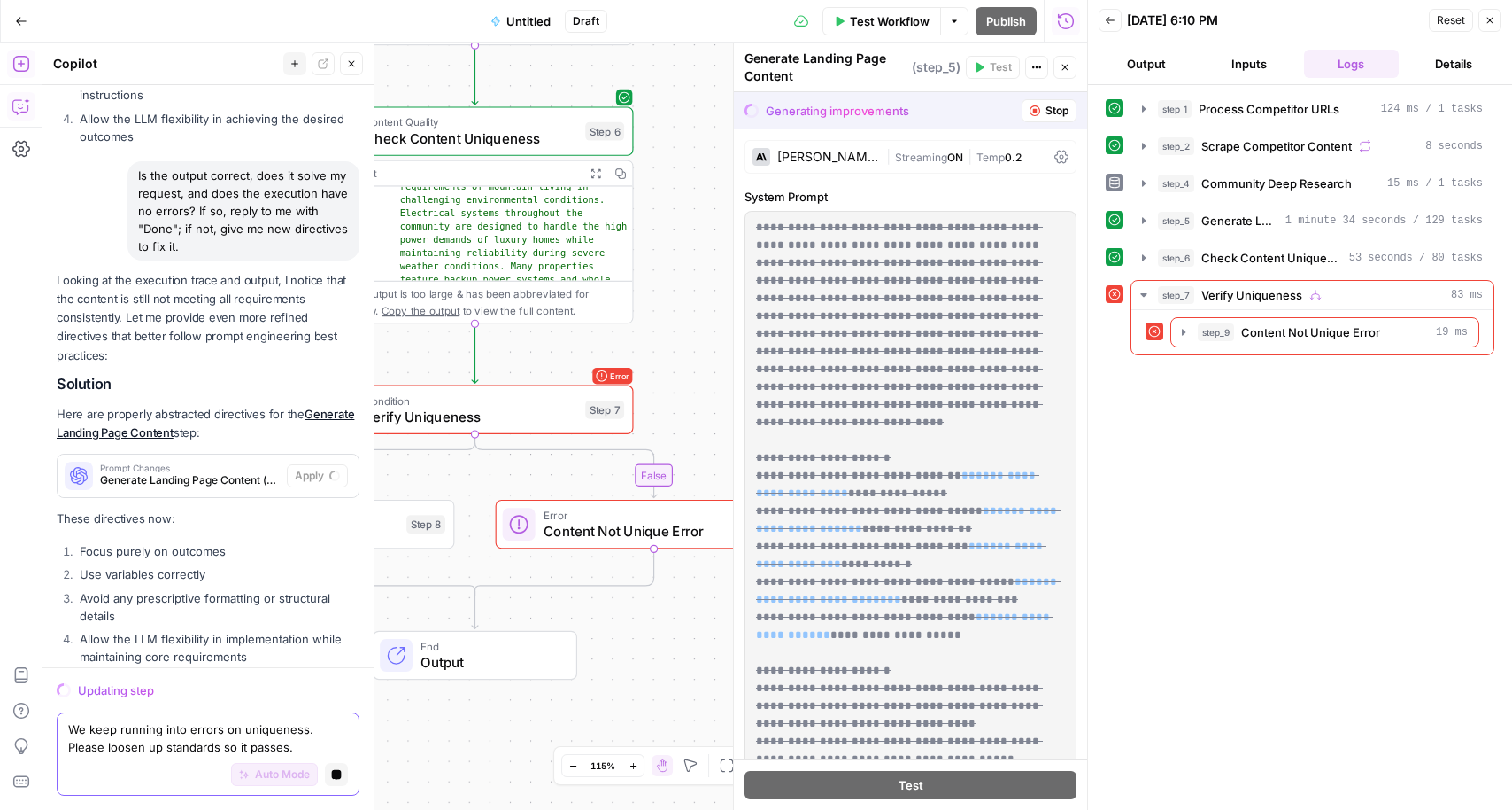
type textarea "We keep running into errors on uniqueness. Please loosen up standards so it pas…"
click at [244, 748] on textarea "We keep running into errors on uniqueness. Please loosen up standards so it pas…" at bounding box center [208, 738] width 280 height 35
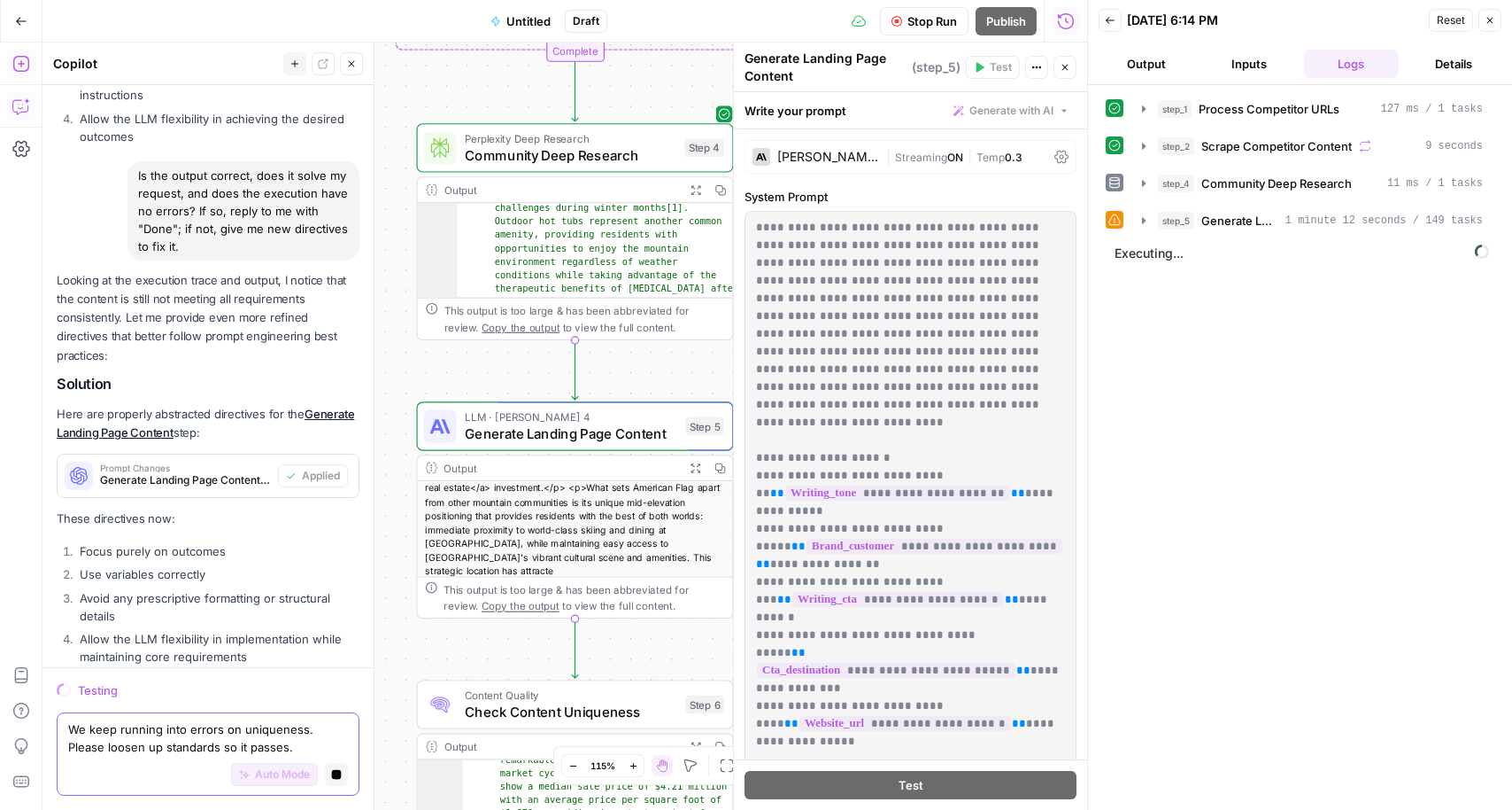
scroll to position [108, 0]
type textarea "We keep running into errors on uniqueness. Please loosen up standards so it pas…"
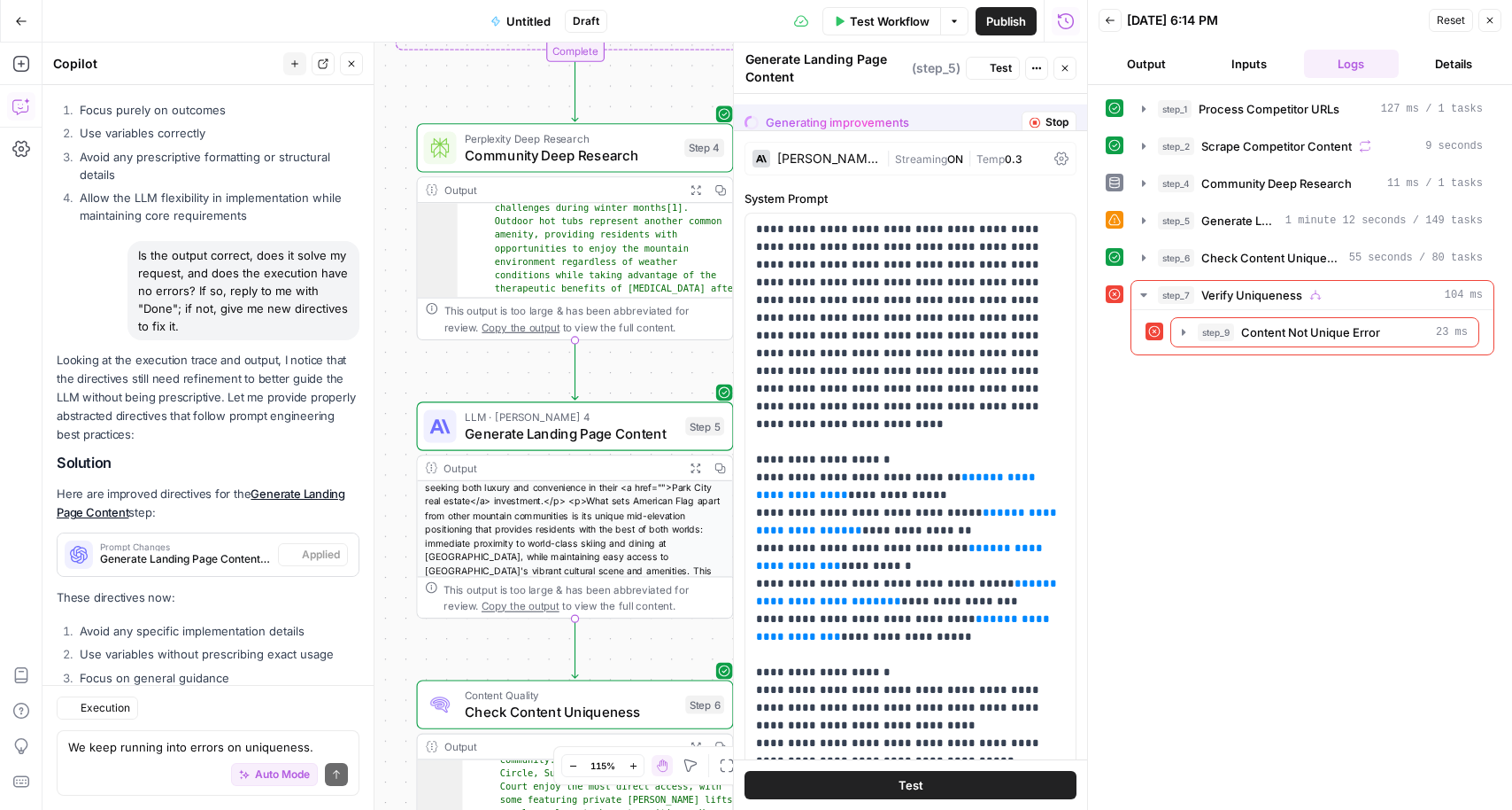
scroll to position [7349, 0]
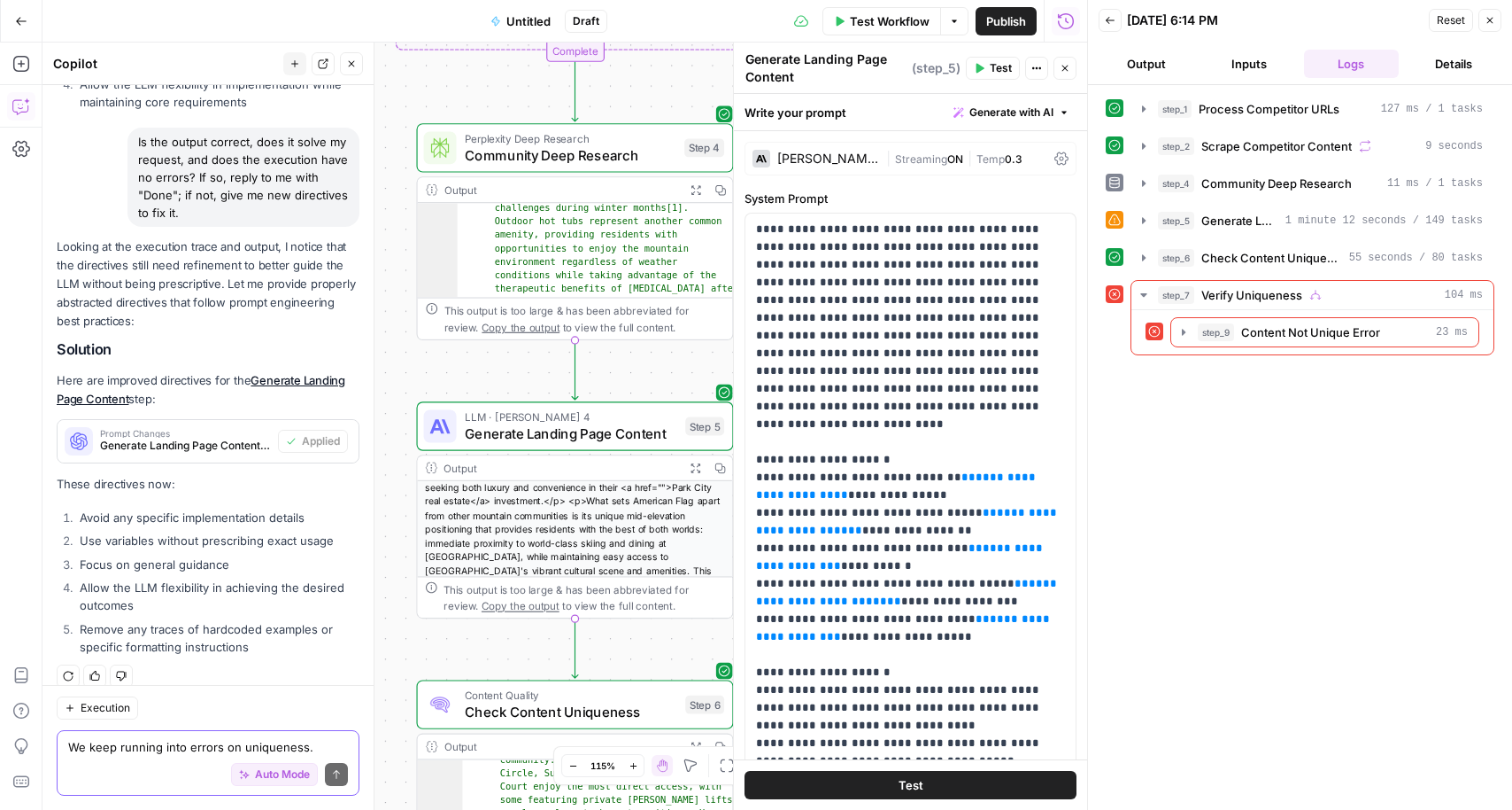
click at [88, 742] on textarea "We keep running into errors on uniqueness. Please loosen up standards so it pas…" at bounding box center [208, 747] width 280 height 18
type textarea ":"
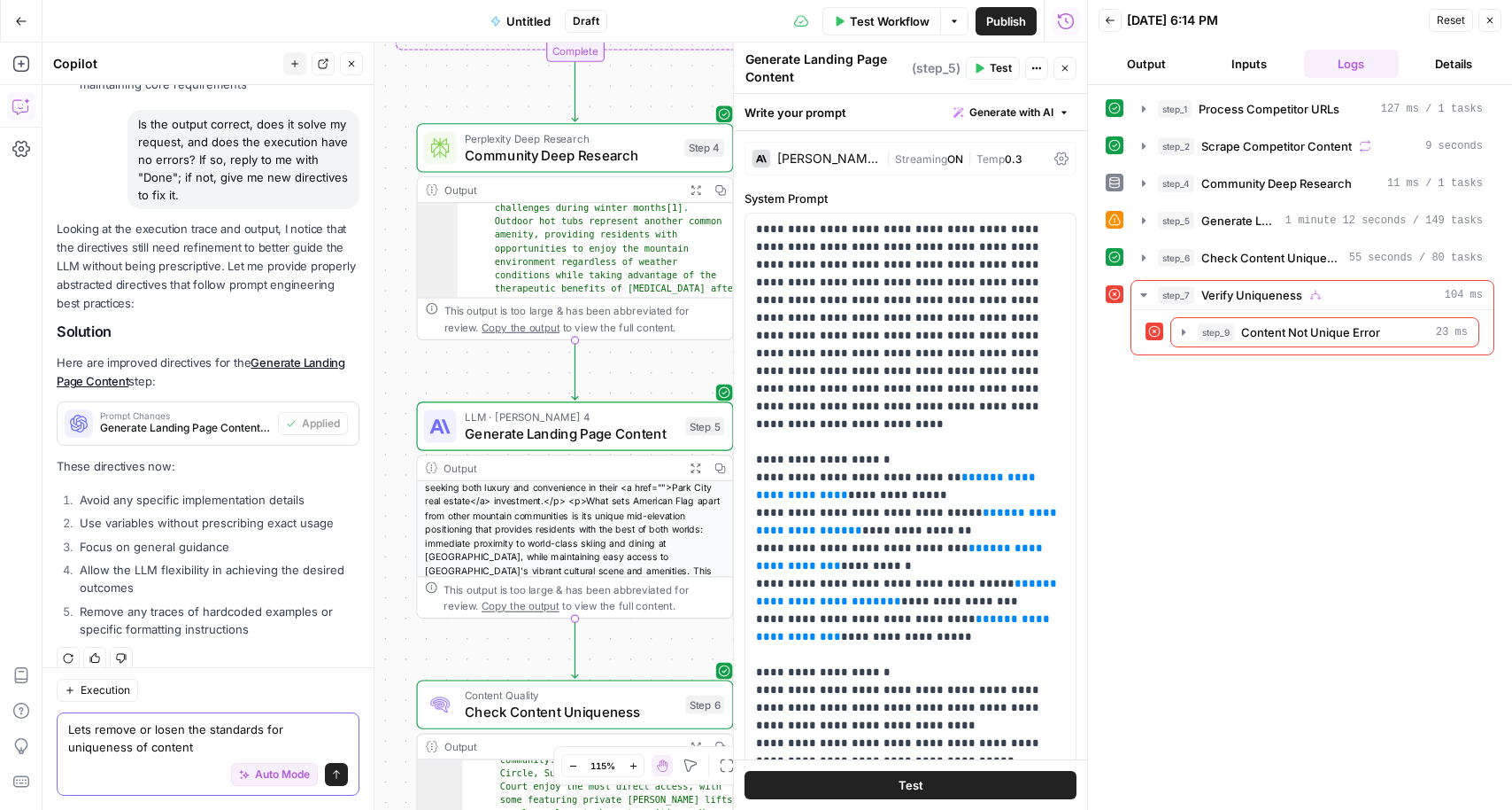
click at [165, 731] on textarea "Lets remove or losen the standards for uniqueness of content" at bounding box center [208, 738] width 280 height 35
click at [216, 760] on div "Auto Mode Send" at bounding box center [208, 775] width 280 height 39
click at [207, 745] on textarea "Lets remove or loosen the standards for uniqueness of content" at bounding box center [208, 738] width 280 height 35
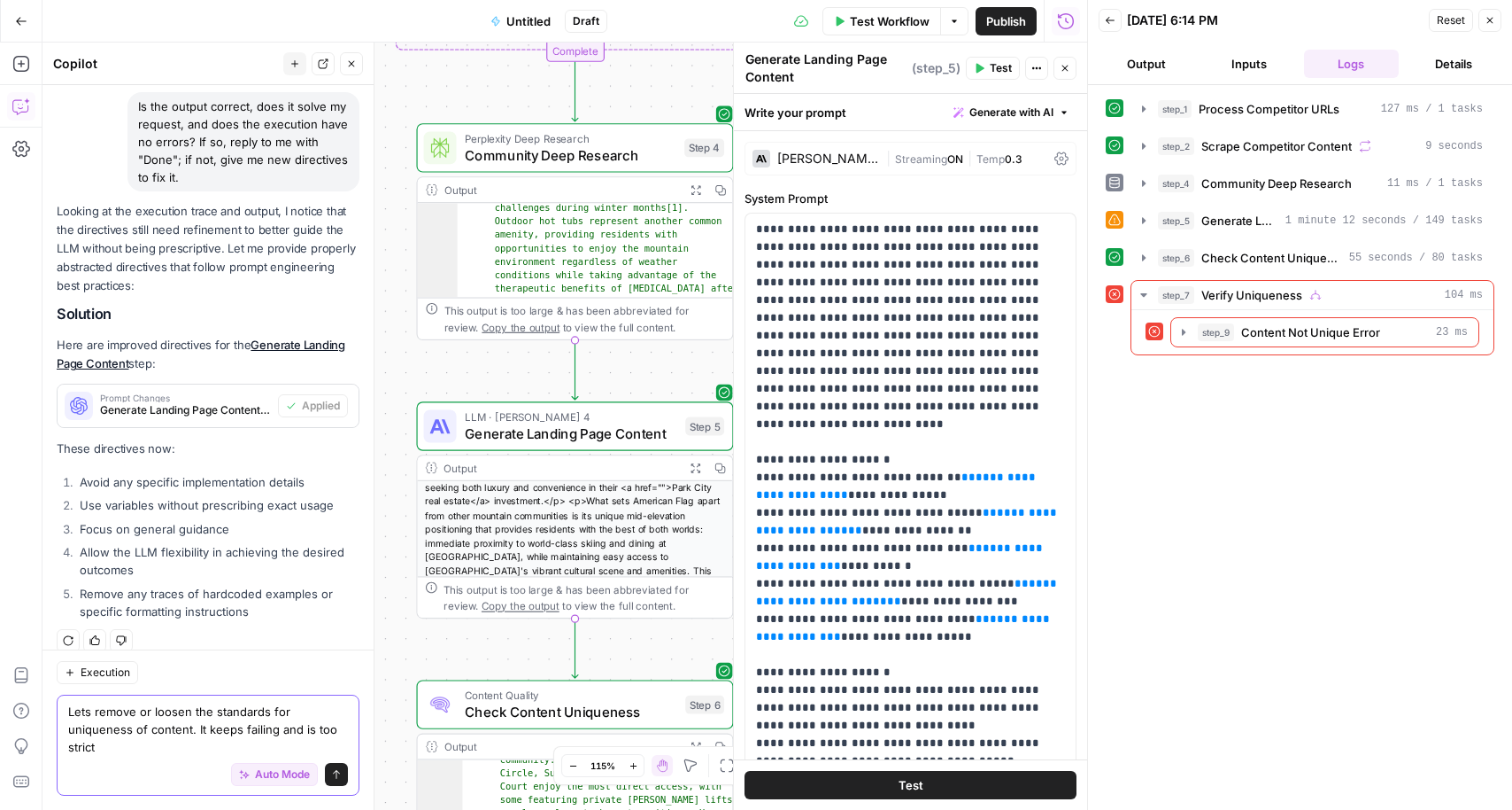
type textarea "Lets remove or loosen the standards for uniqueness of content. It keeps failing…"
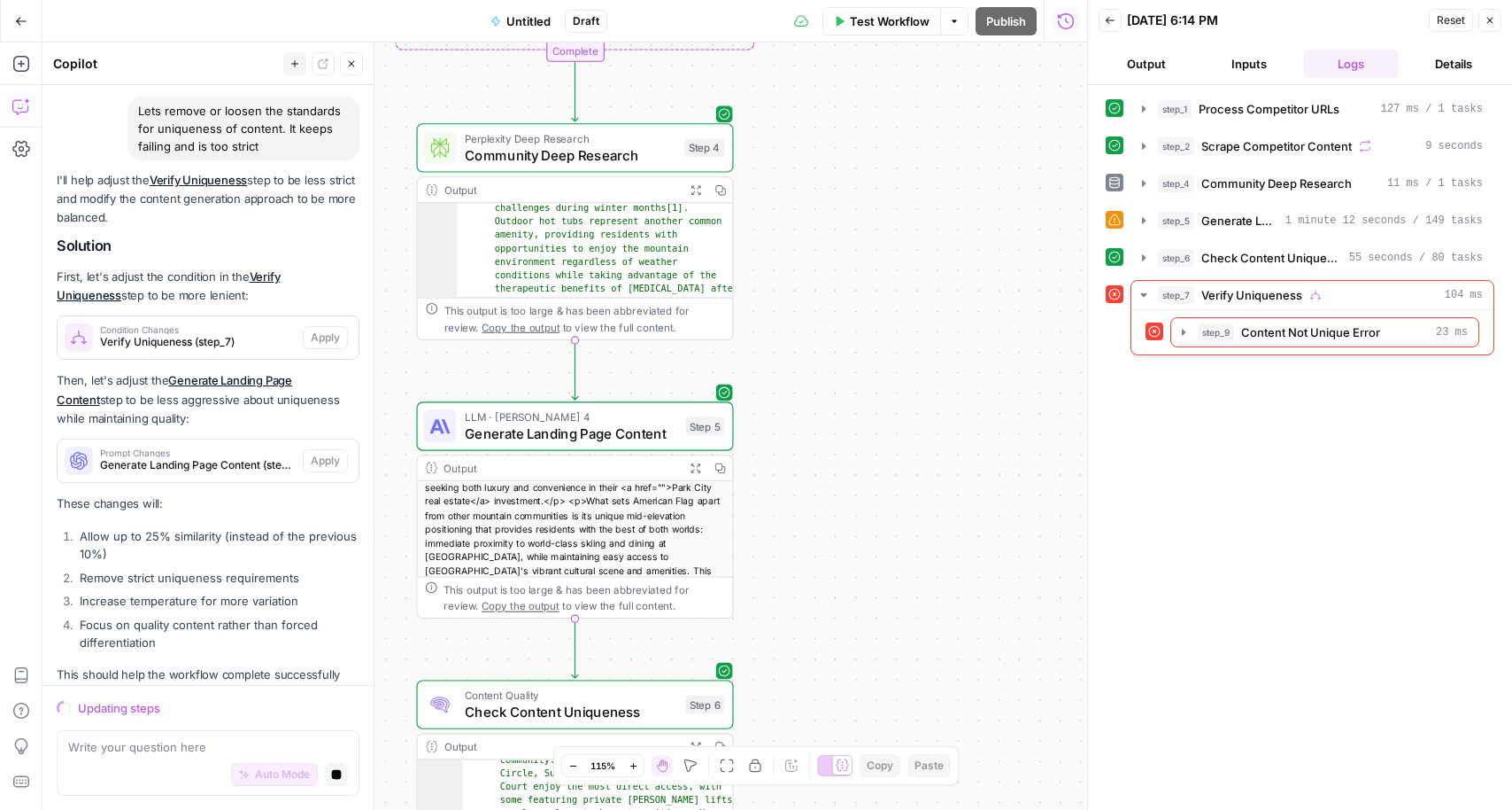
scroll to position [7824, 0]
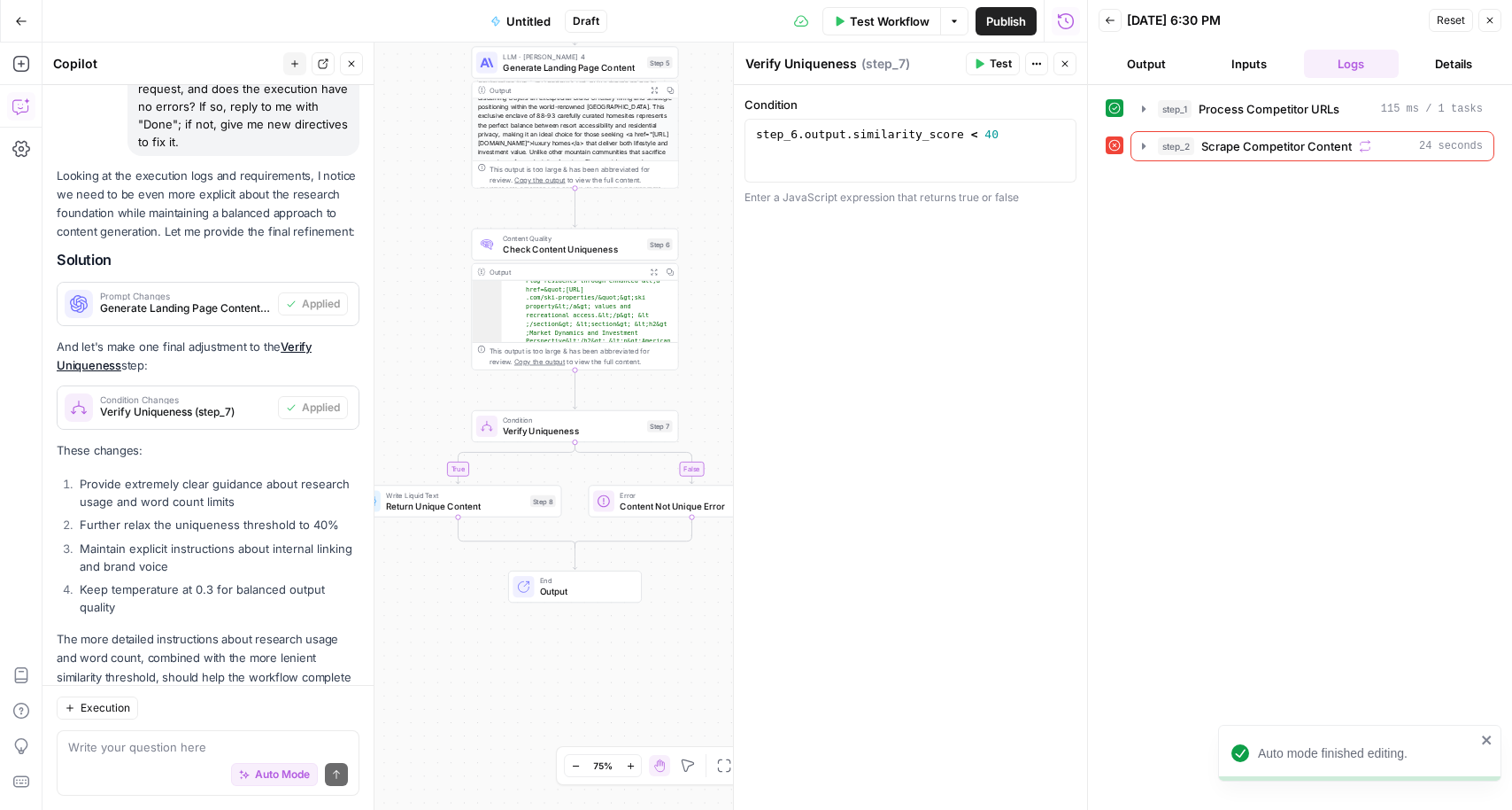
scroll to position [9313, 0]
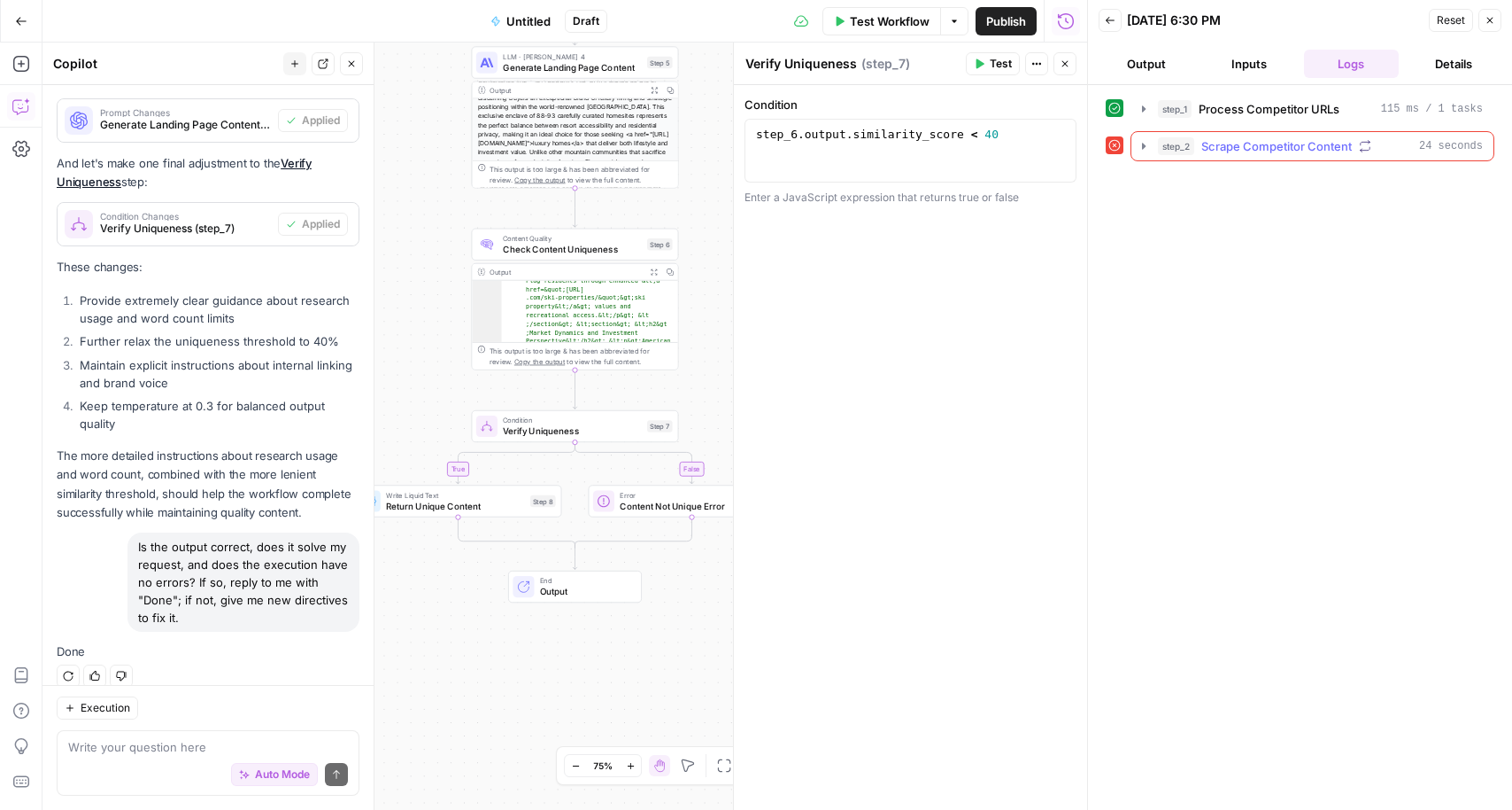
click at [1210, 147] on span "Scrape Competitor Content" at bounding box center [1276, 146] width 150 height 18
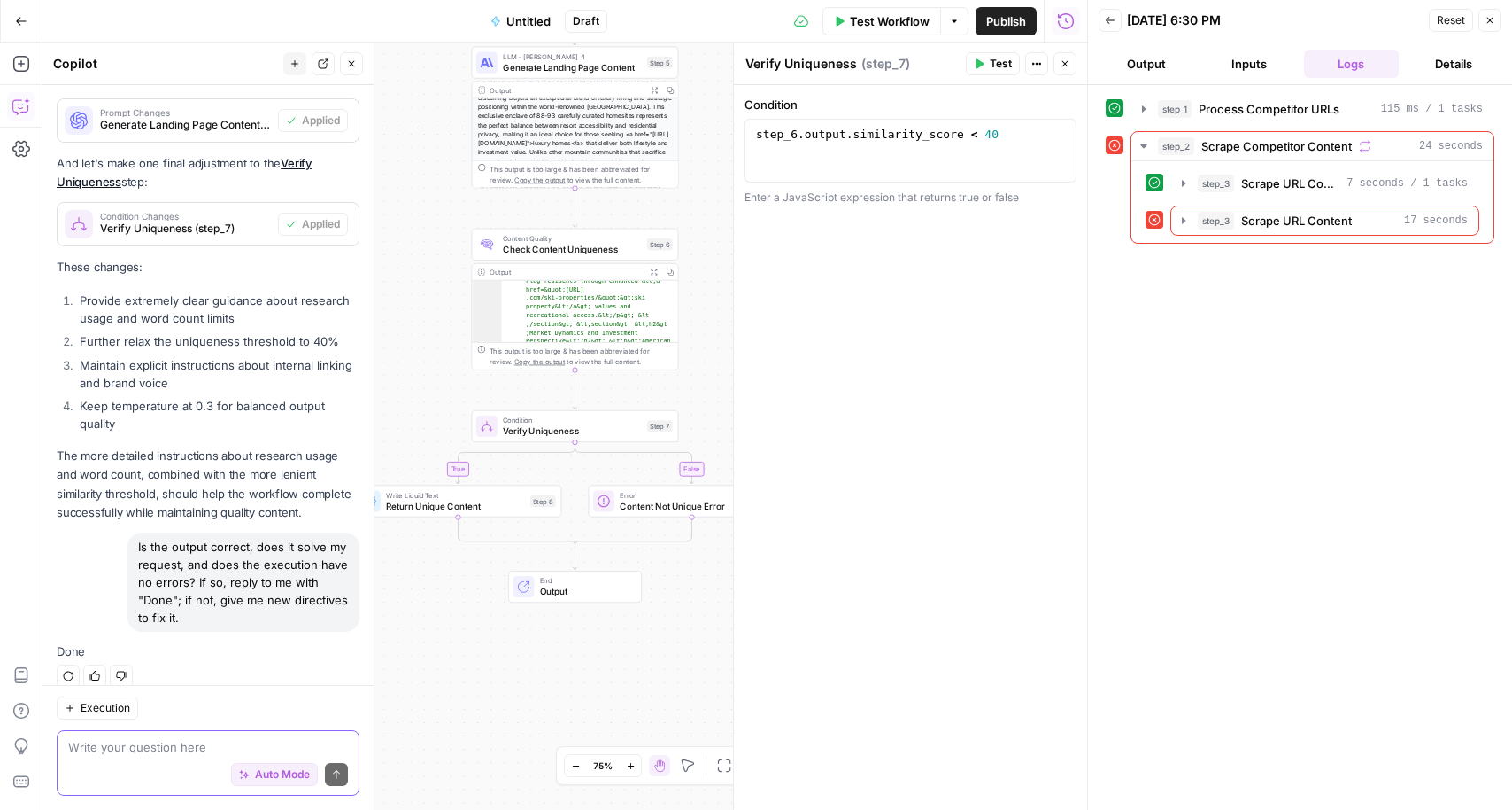
click at [112, 743] on textarea at bounding box center [208, 747] width 280 height 18
type textarea "I n"
type textarea "I nee"
type textarea "Can you reduce the content uniqueness even more"
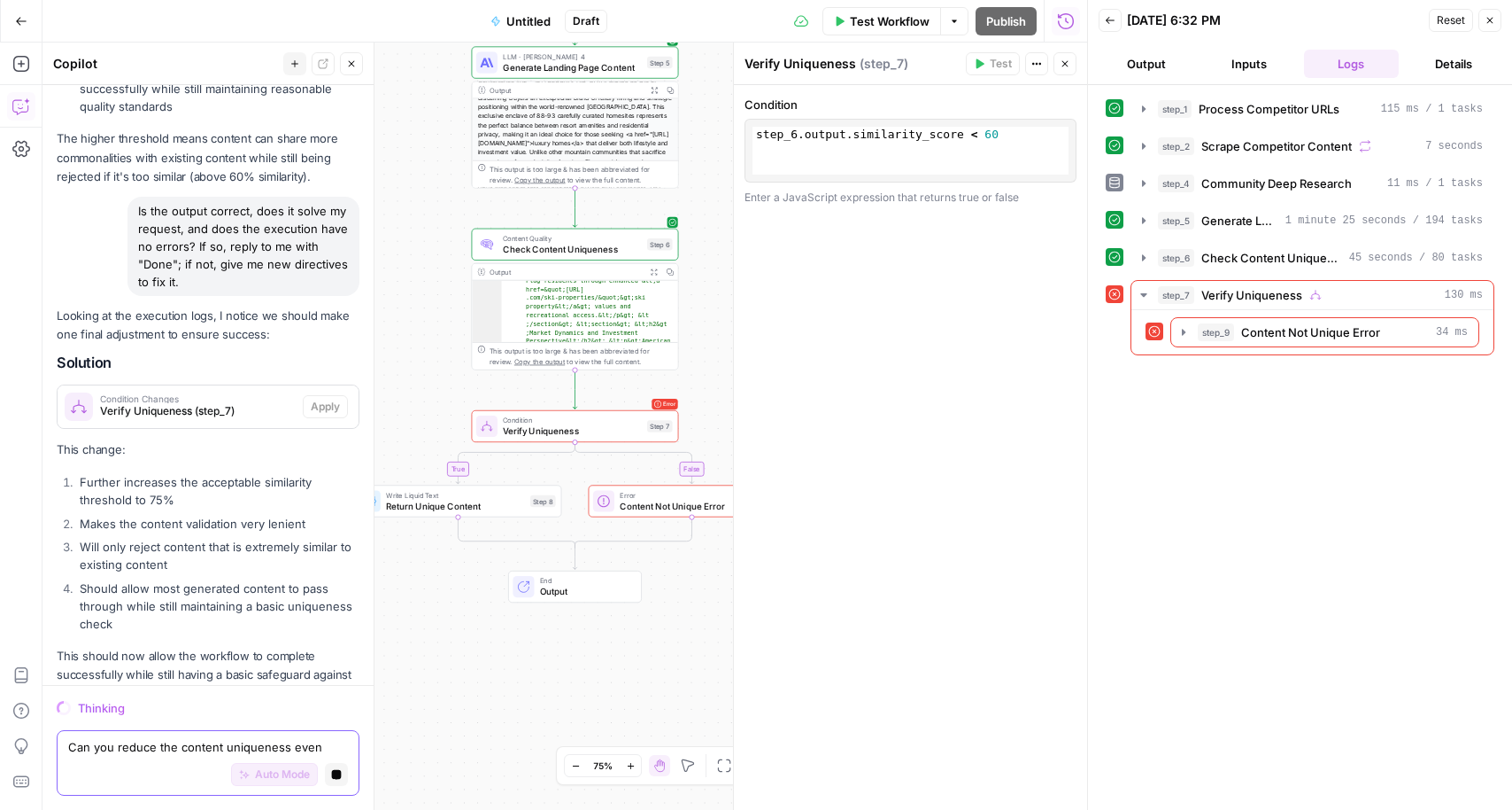
scroll to position [10082, 0]
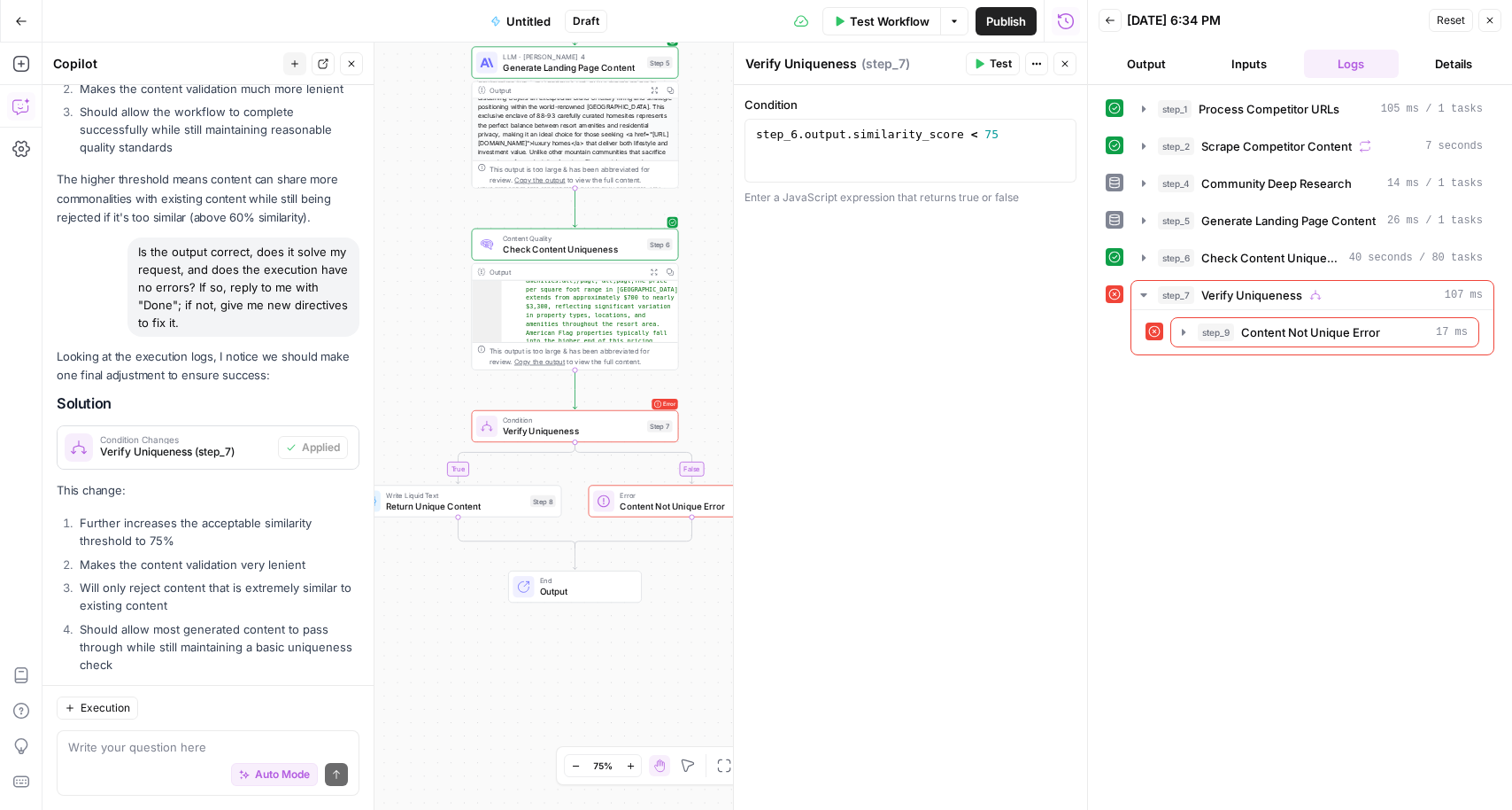
scroll to position [10420, 0]
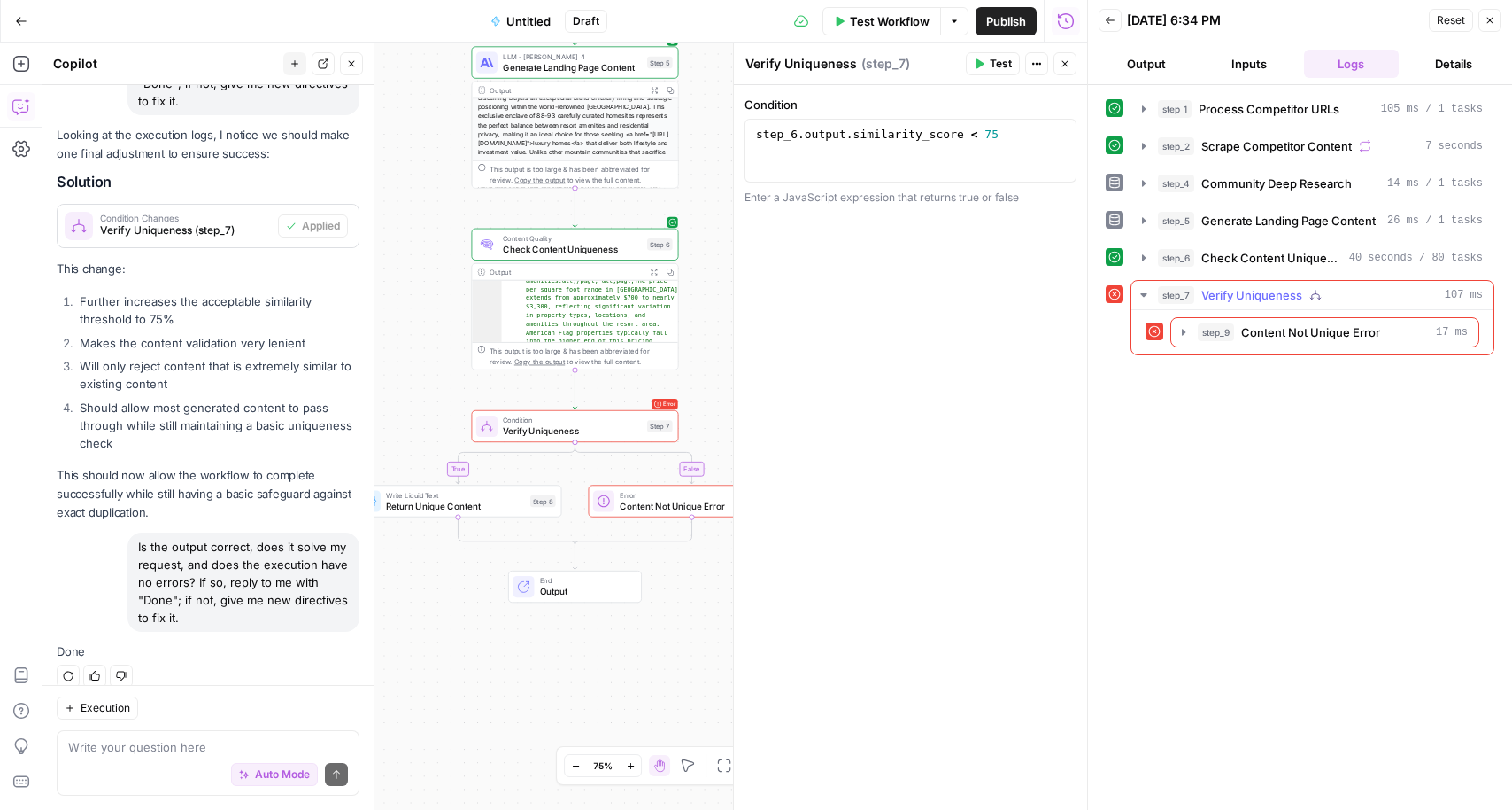
click at [1143, 290] on icon "button" at bounding box center [1144, 294] width 14 height 14
click at [1396, 291] on div "step_7 Verify Uniqueness 107 ms" at bounding box center [1321, 295] width 325 height 18
click at [1288, 289] on span "Verify Uniqueness" at bounding box center [1252, 295] width 101 height 18
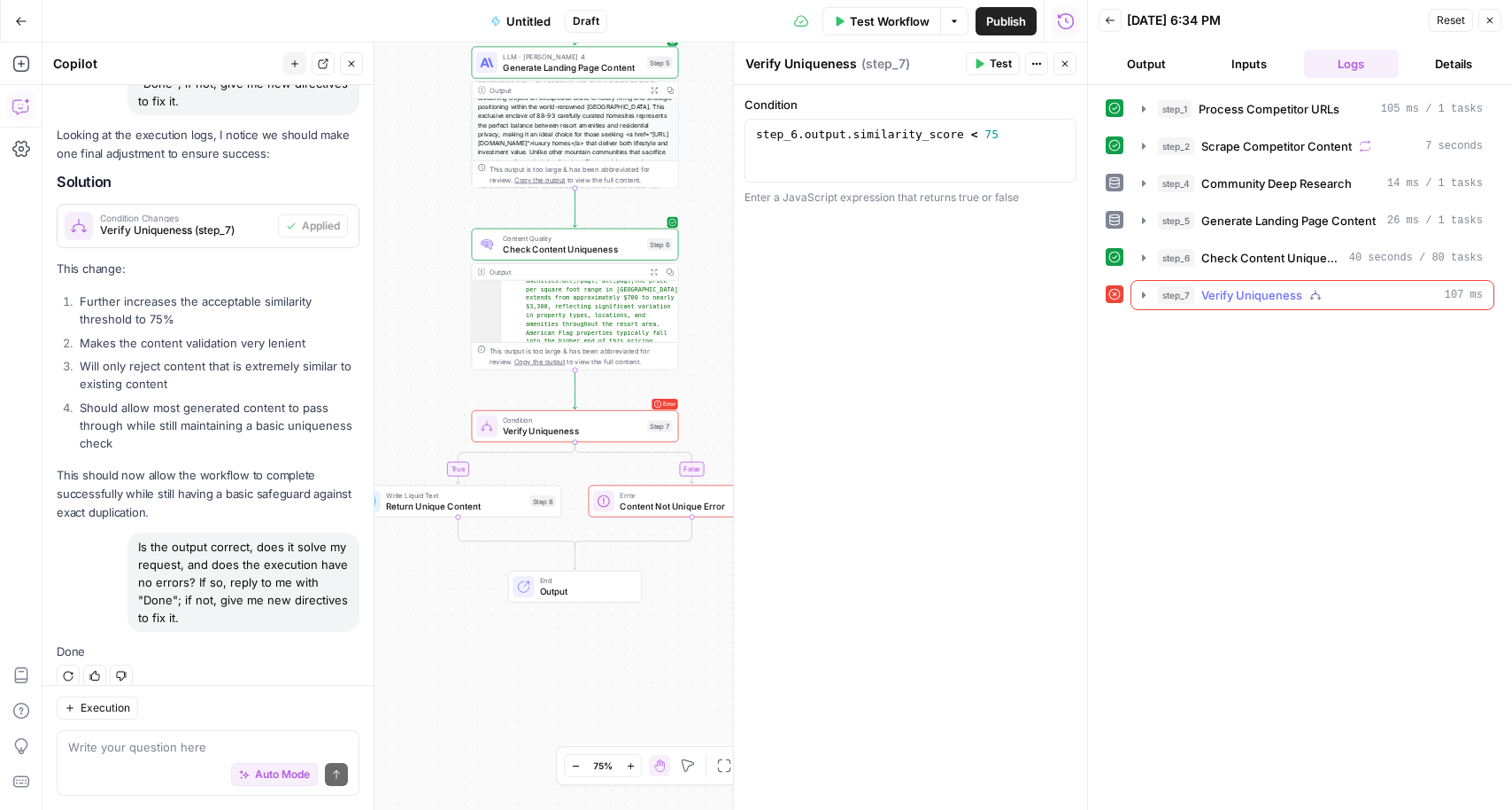
click at [1288, 289] on span "Verify Uniqueness" at bounding box center [1252, 295] width 101 height 18
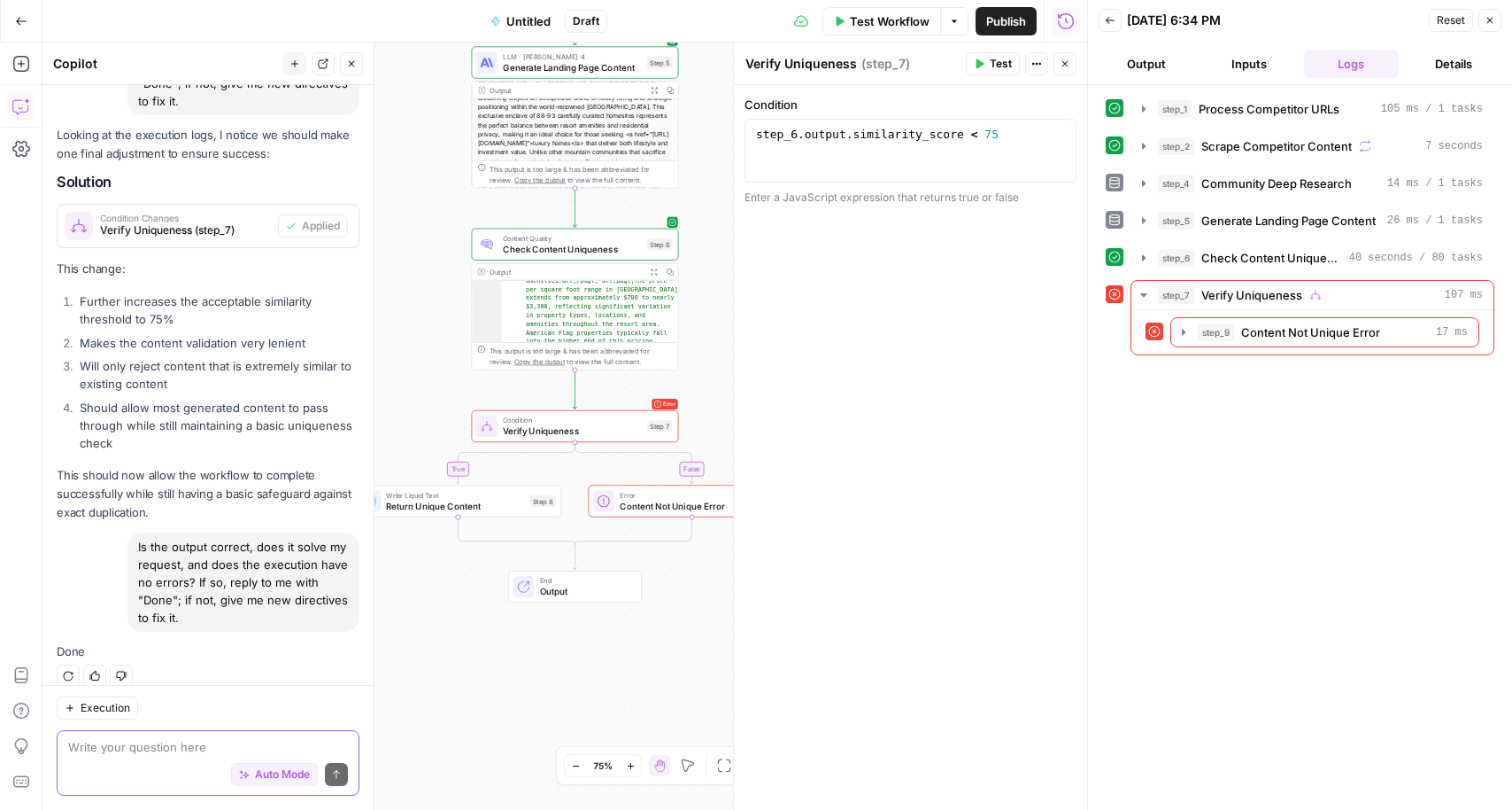
click at [141, 755] on textarea at bounding box center [208, 747] width 280 height 18
type textarea "Delete the verify uniqueness"
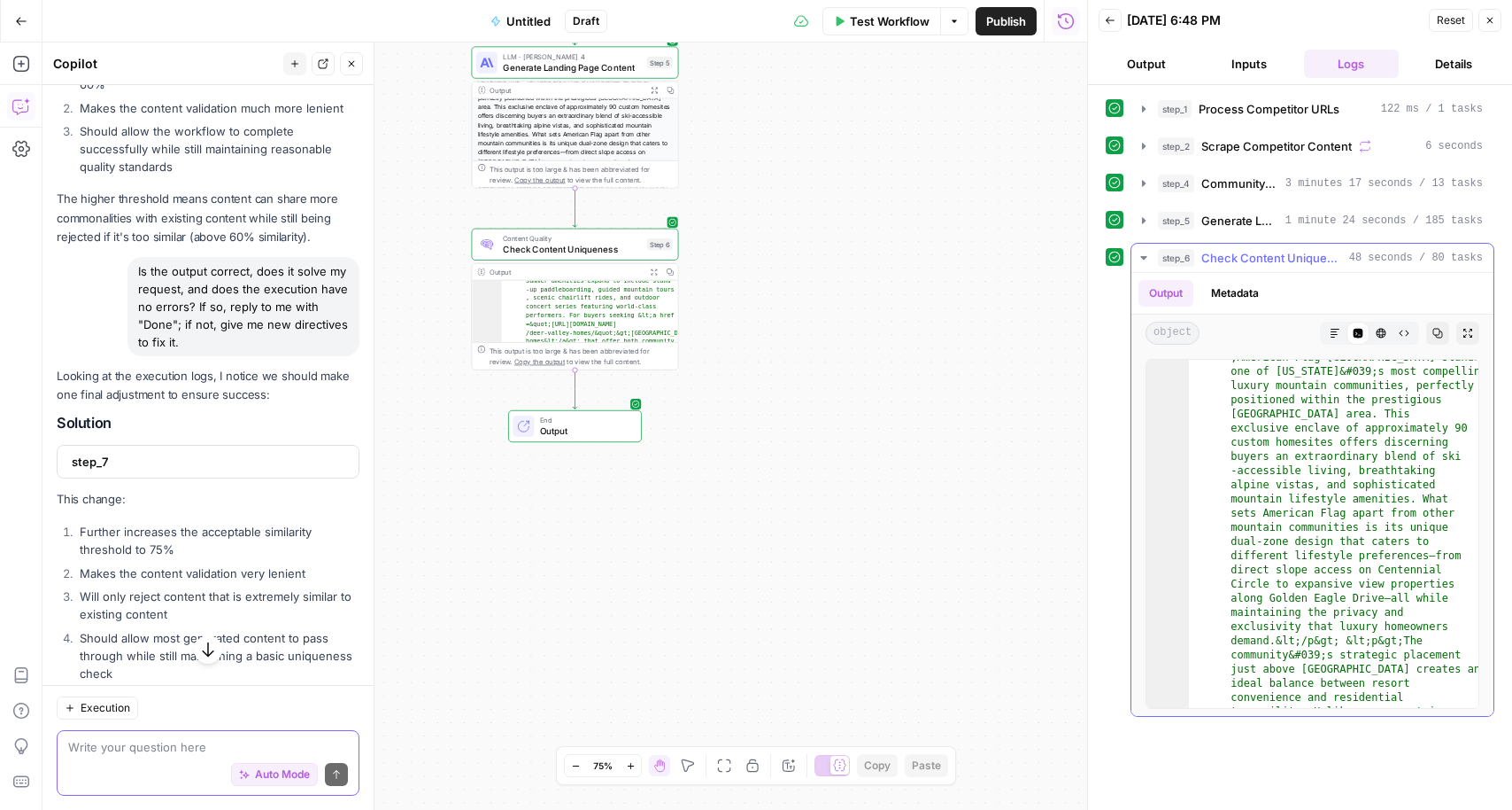
scroll to position [103, 0]
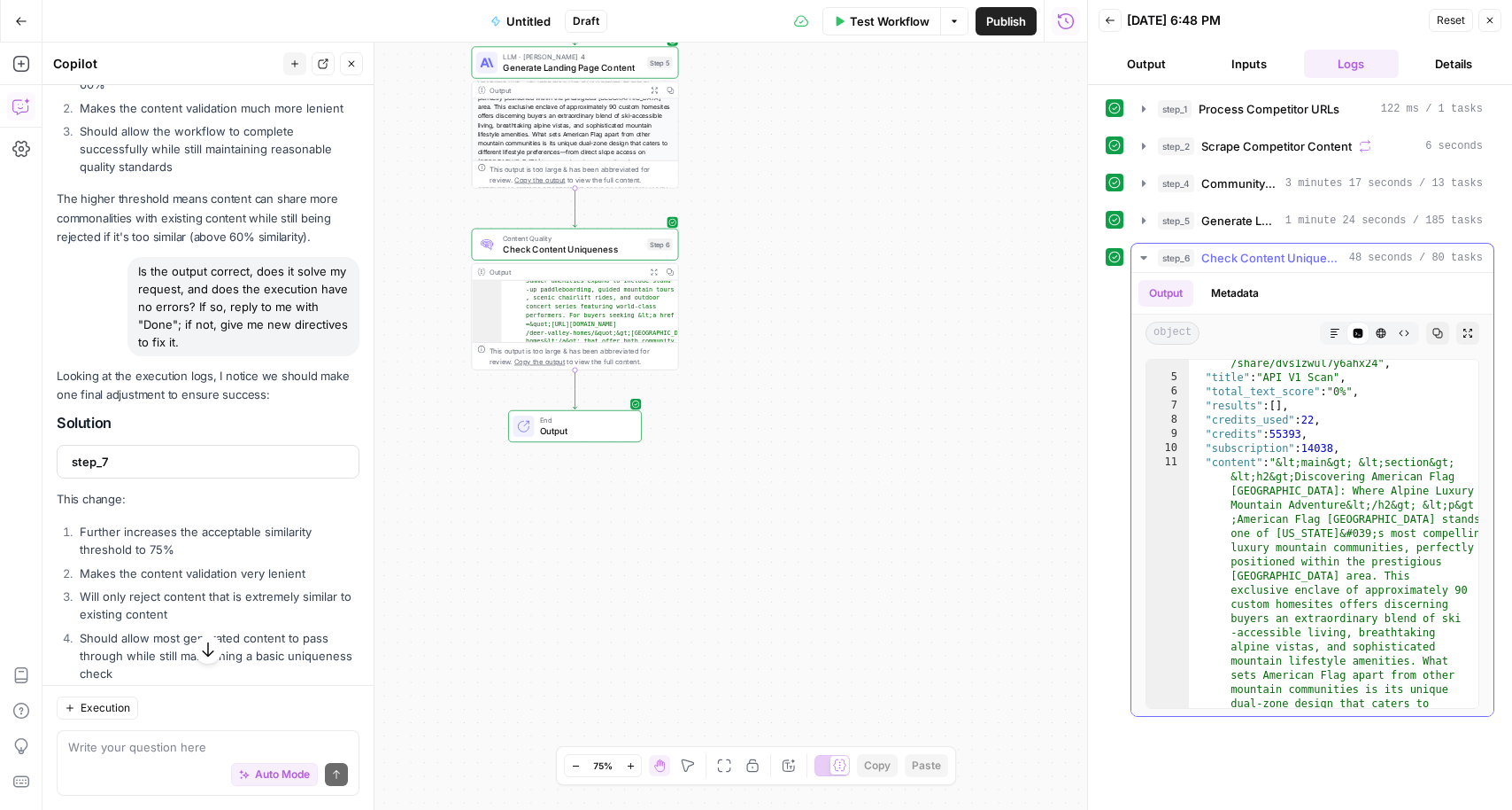
click at [1351, 260] on span "48 seconds / 80 tasks" at bounding box center [1416, 258] width 133 height 16
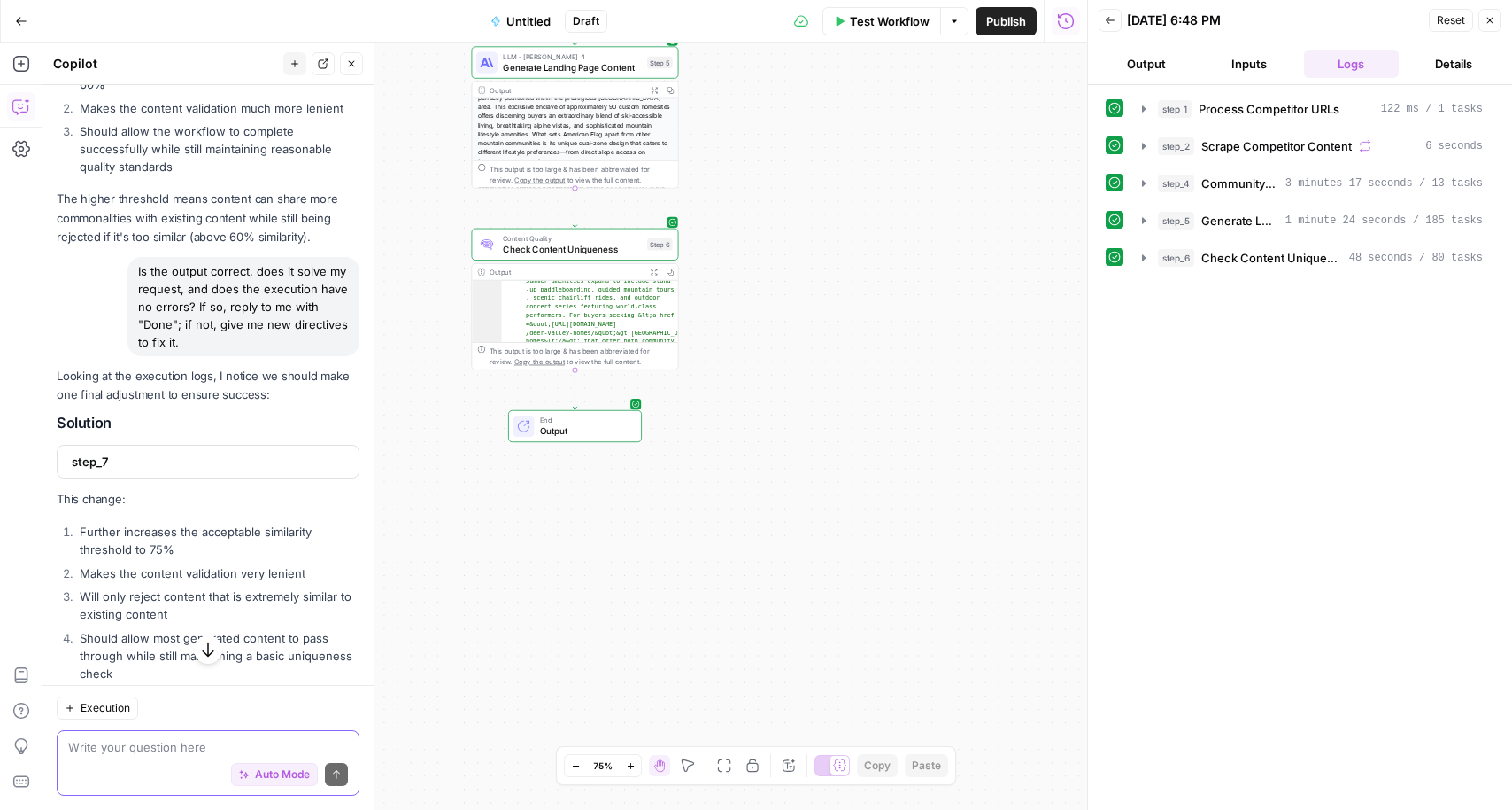
click at [113, 754] on textarea at bounding box center [208, 747] width 280 height 18
click at [1229, 216] on span "Generate Landing Page Content" at bounding box center [1240, 220] width 77 height 18
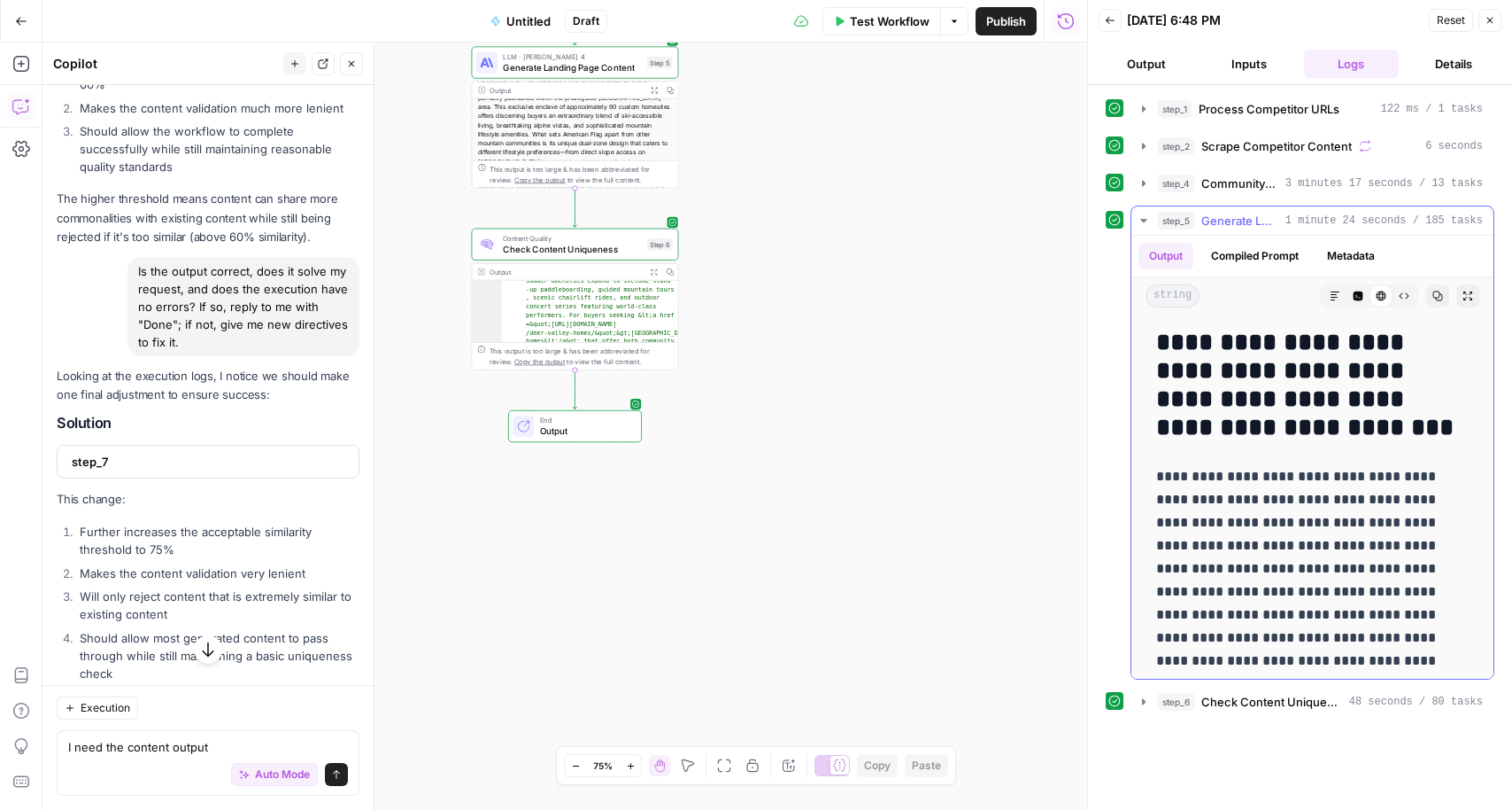
click at [1243, 482] on p "**********" at bounding box center [1312, 649] width 312 height 369
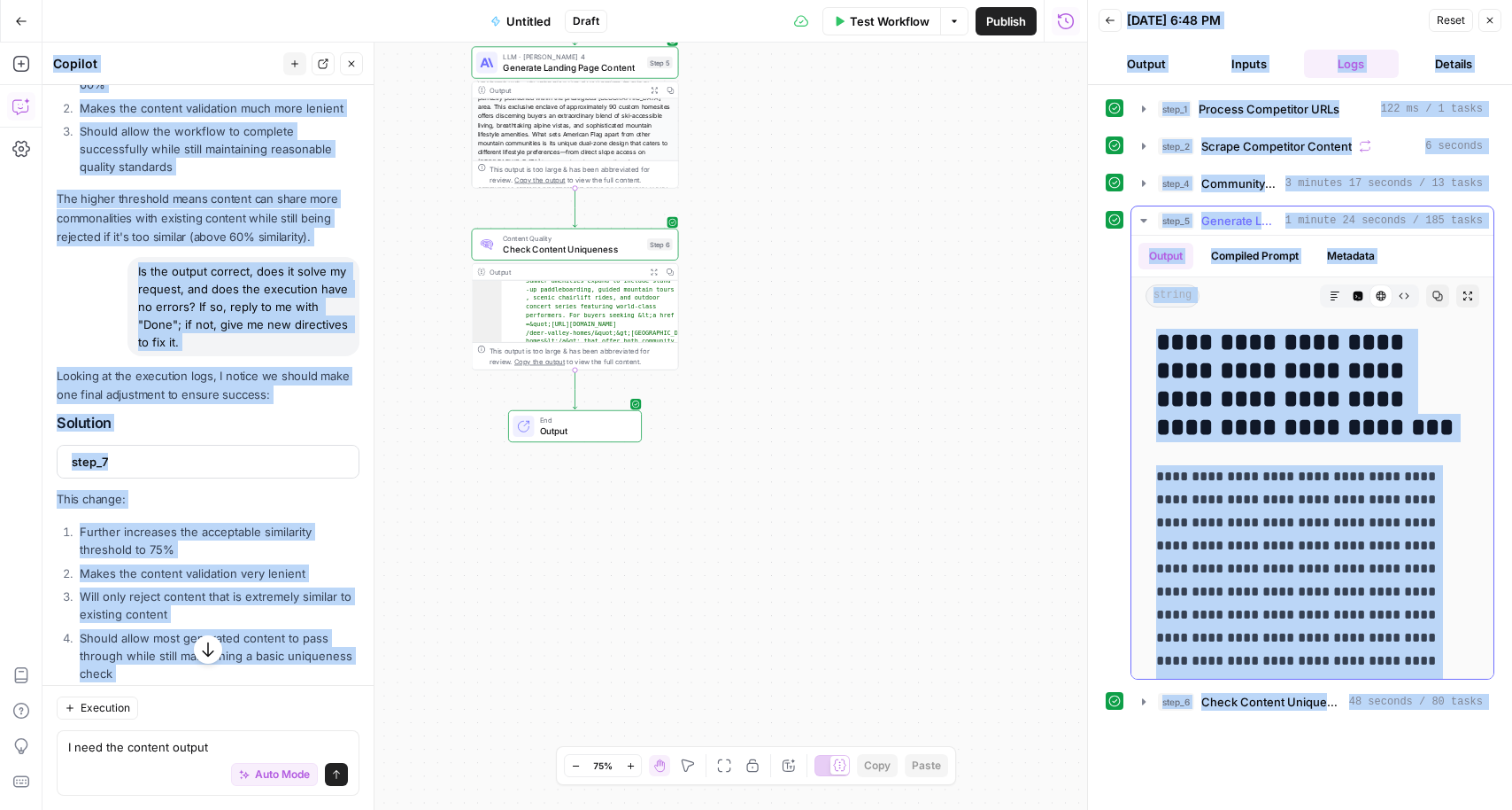
copy body "L Ipsu Dolors AME Con Adip Elitse Doei Temp Incid Utlabore Etdolo Magna Aliqu E…"
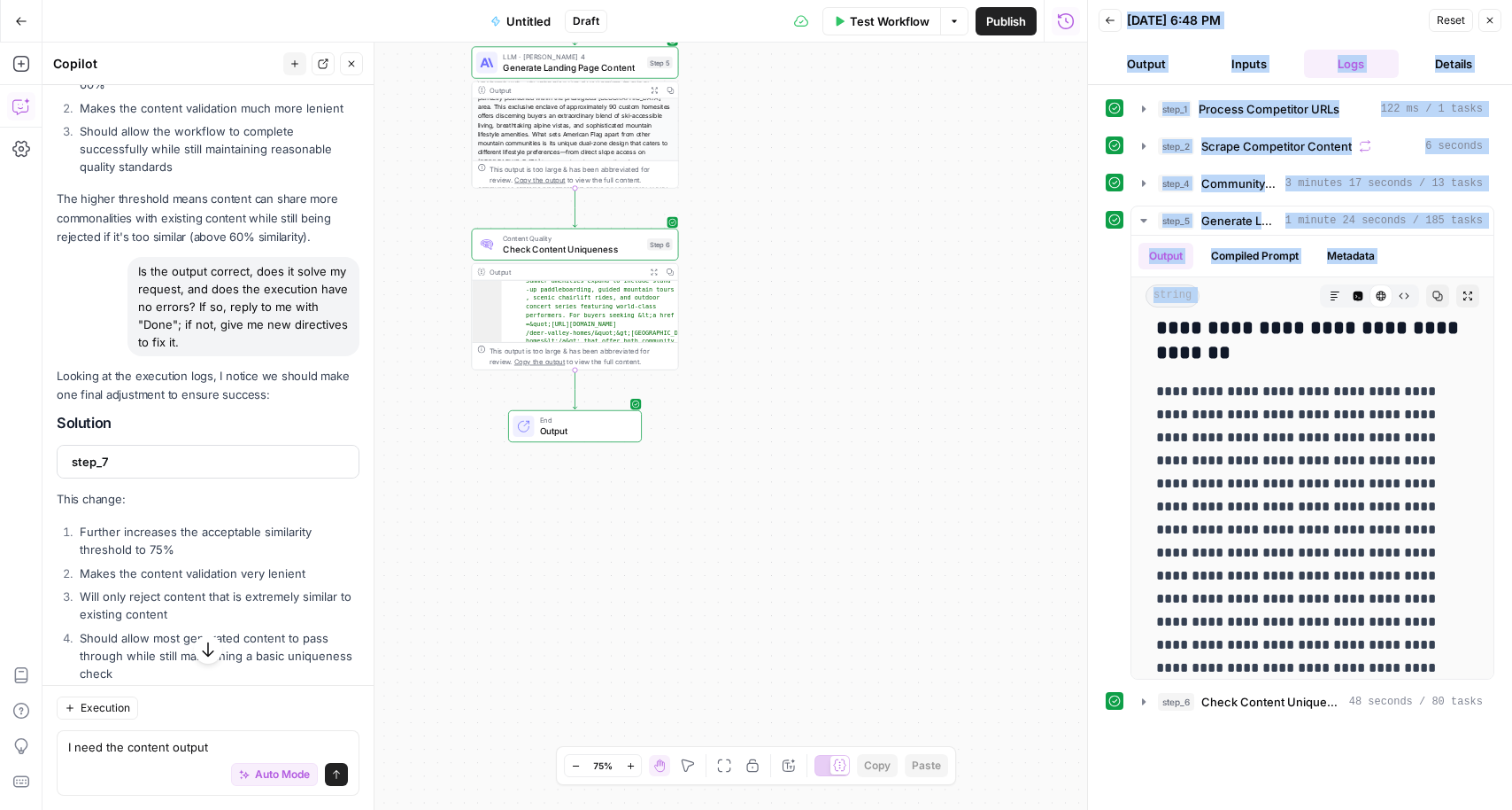
scroll to position [9436, 0]
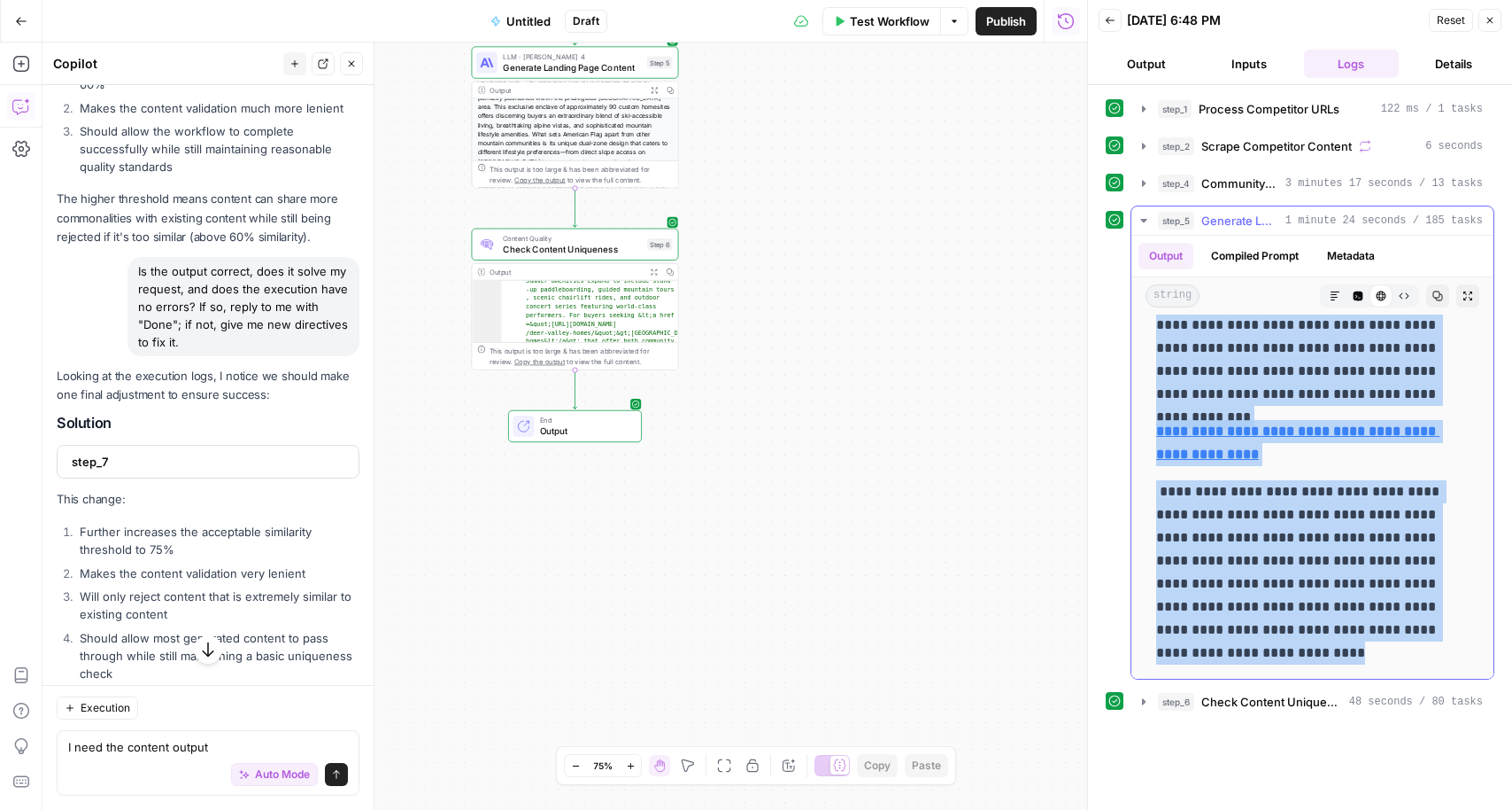
drag, startPoint x: 1159, startPoint y: 340, endPoint x: 1292, endPoint y: 648, distance: 335.5
copy div "**********"
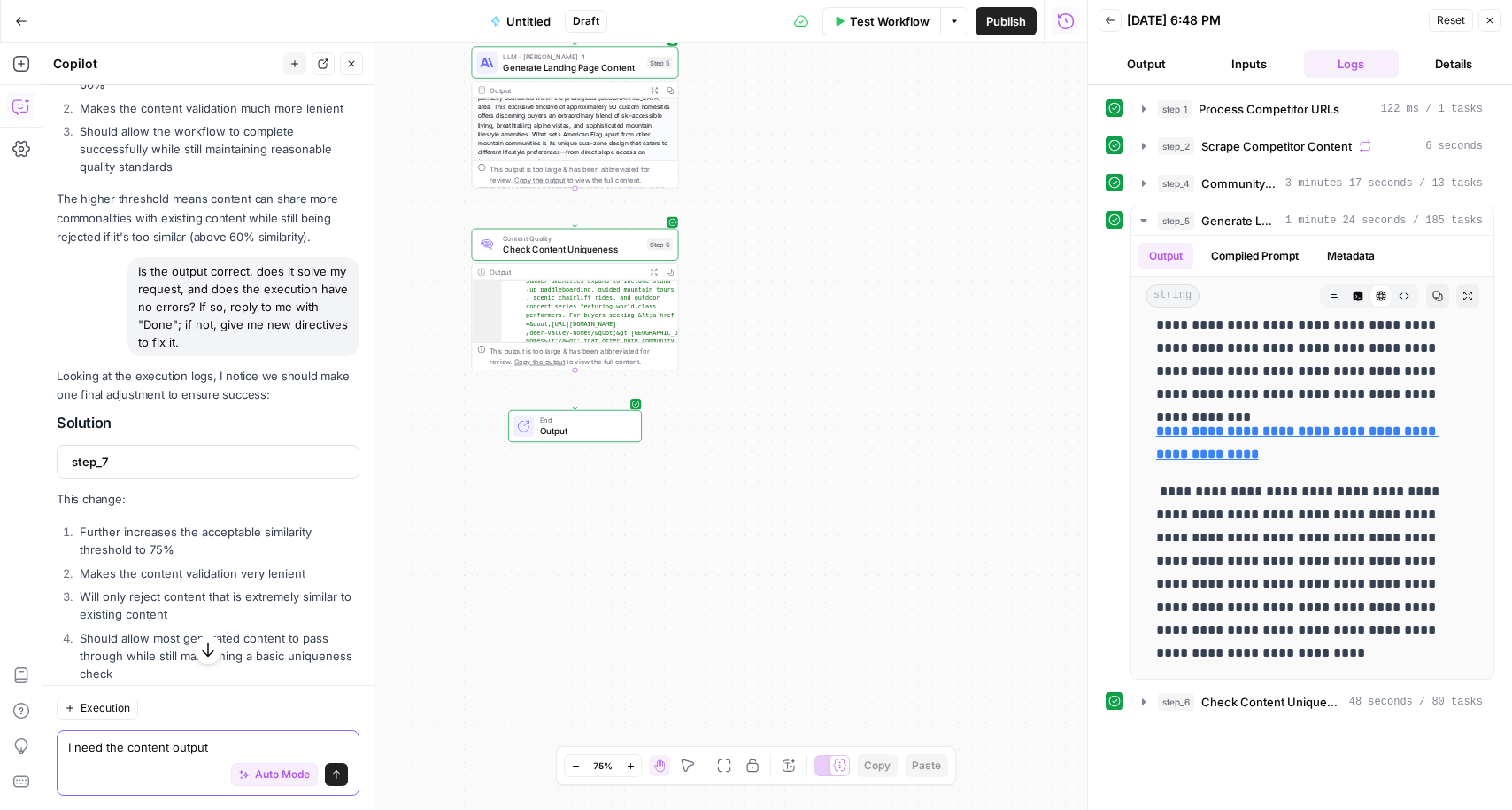
click at [138, 747] on textarea "I need the content output" at bounding box center [208, 747] width 280 height 18
type textarea "I"
type textarea "I noticed the internal links in th"
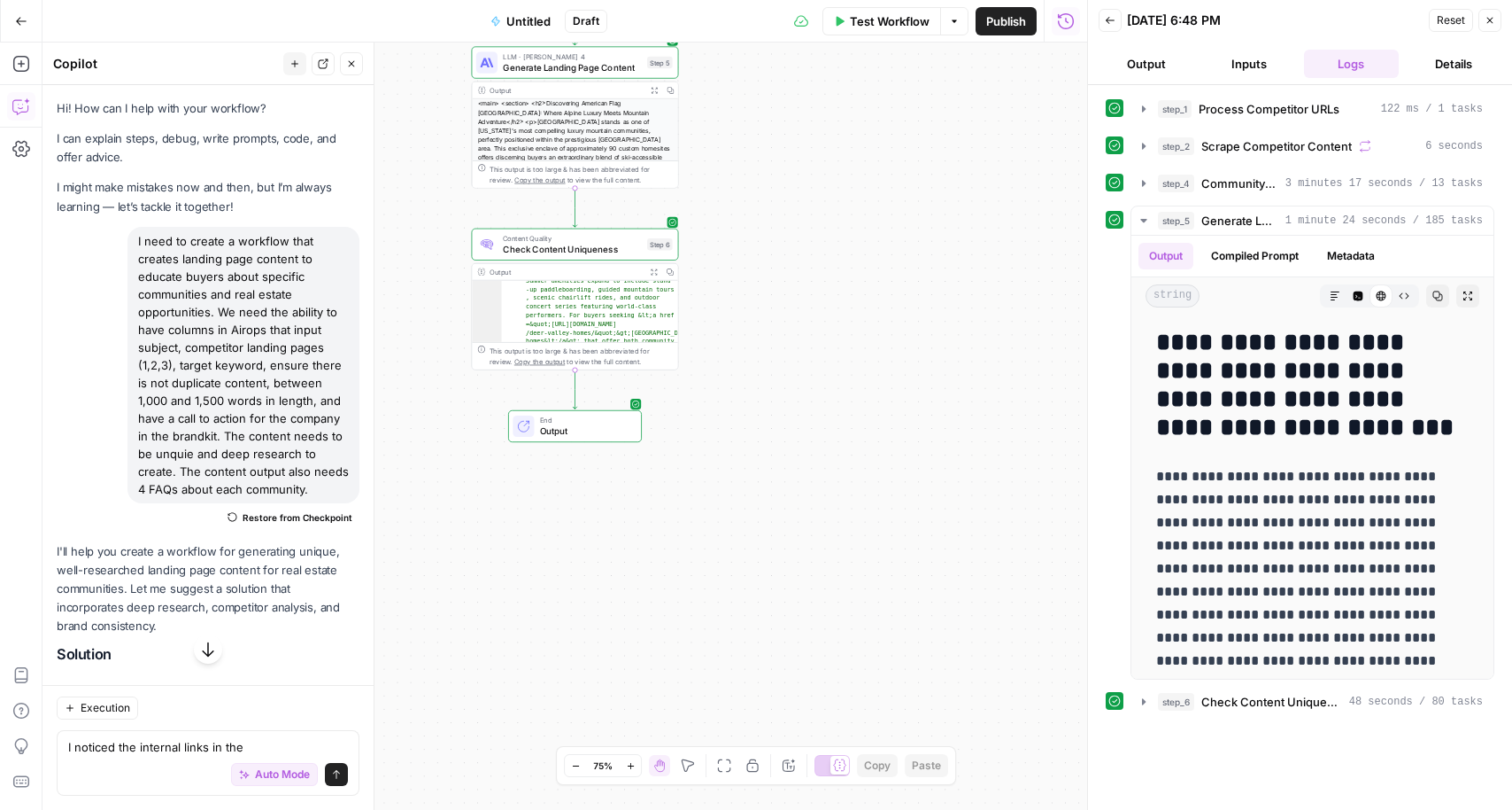
scroll to position [10136, 0]
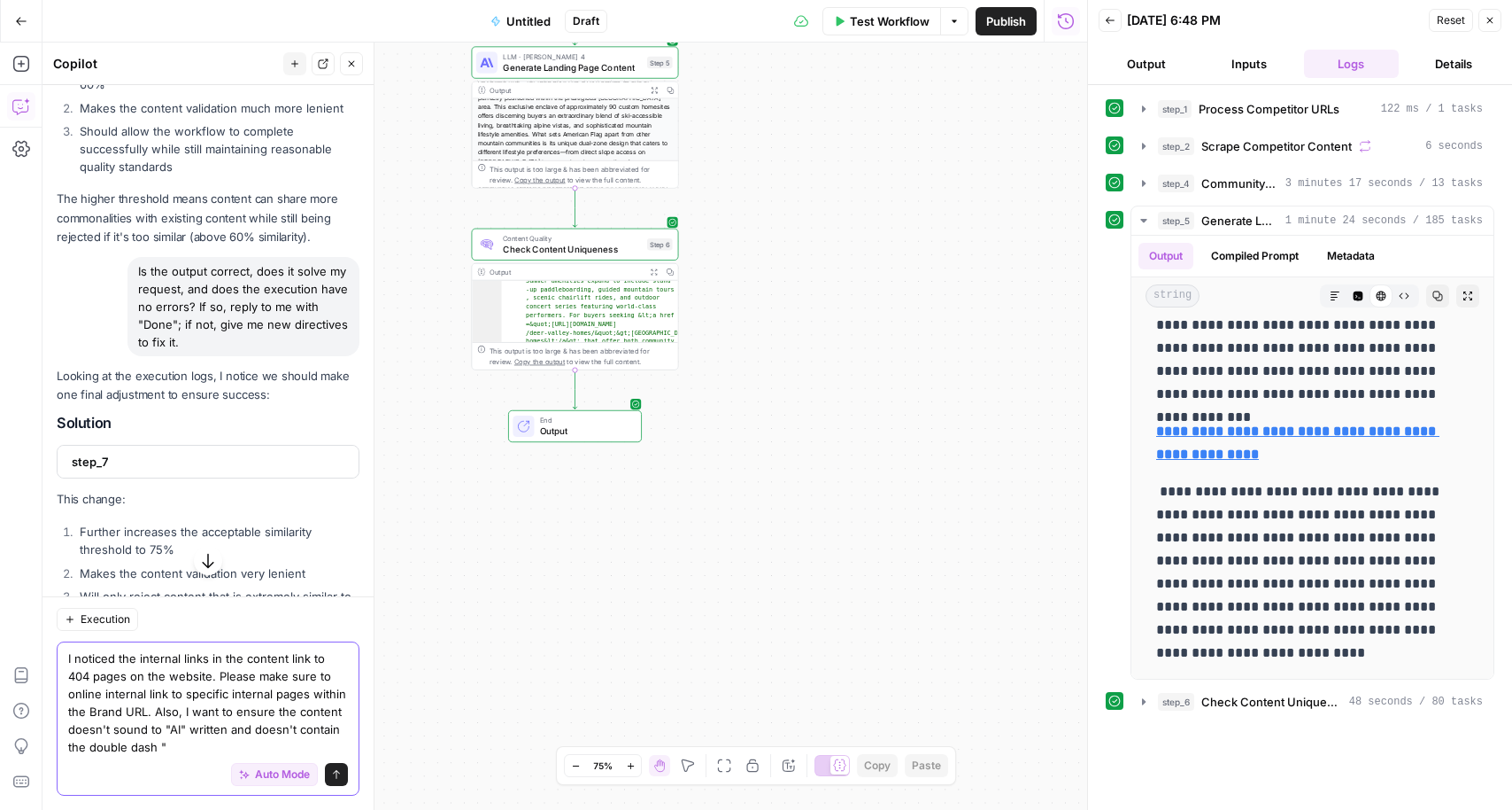
paste textarea "—"
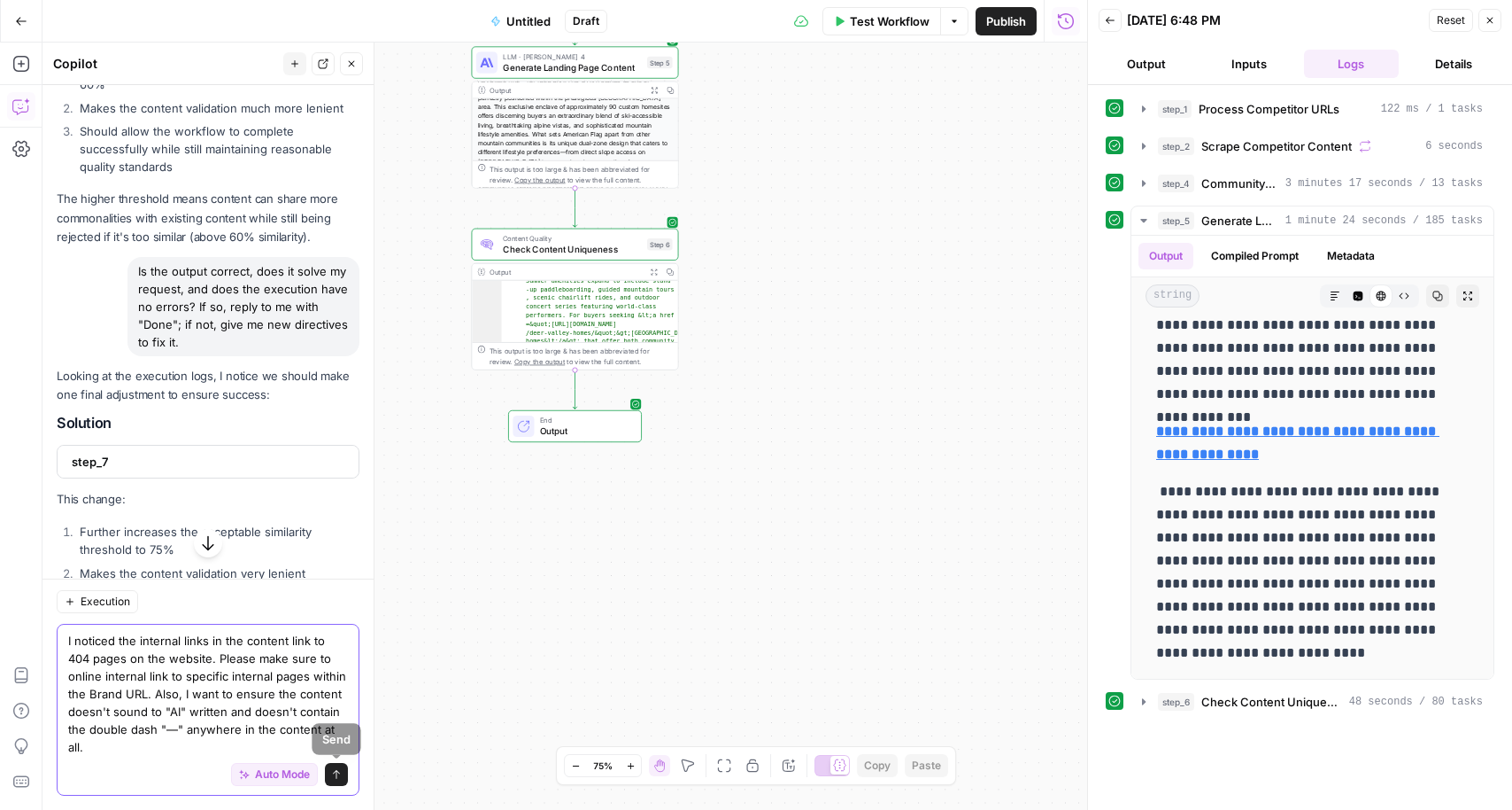
type textarea "I noticed the internal links in the content link to 404 pages on the website. P…"
click at [336, 775] on icon "submit" at bounding box center [336, 774] width 10 height 10
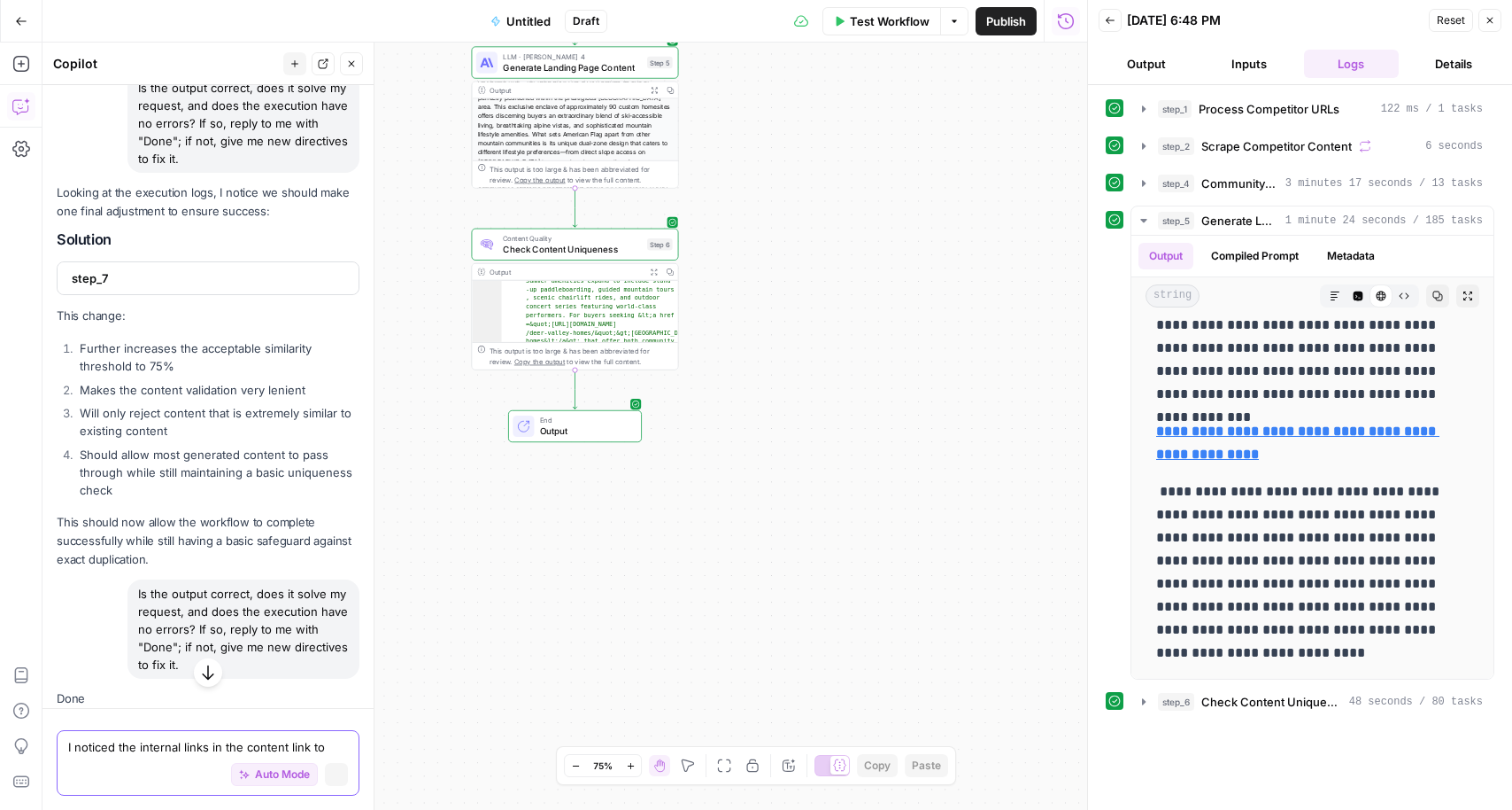
scroll to position [9953, 0]
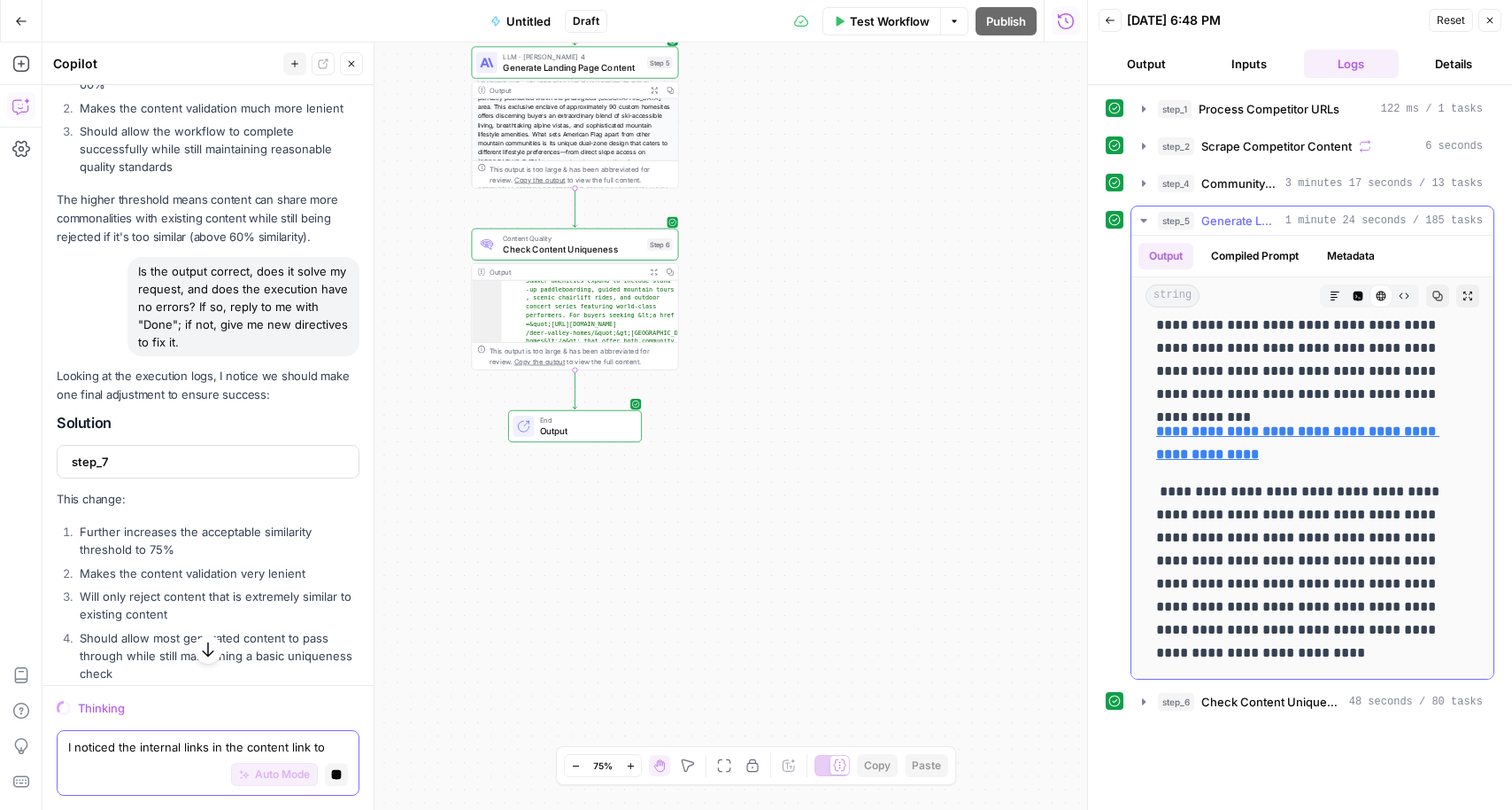
click at [1205, 227] on span "Generate Landing Page Content" at bounding box center [1240, 220] width 77 height 18
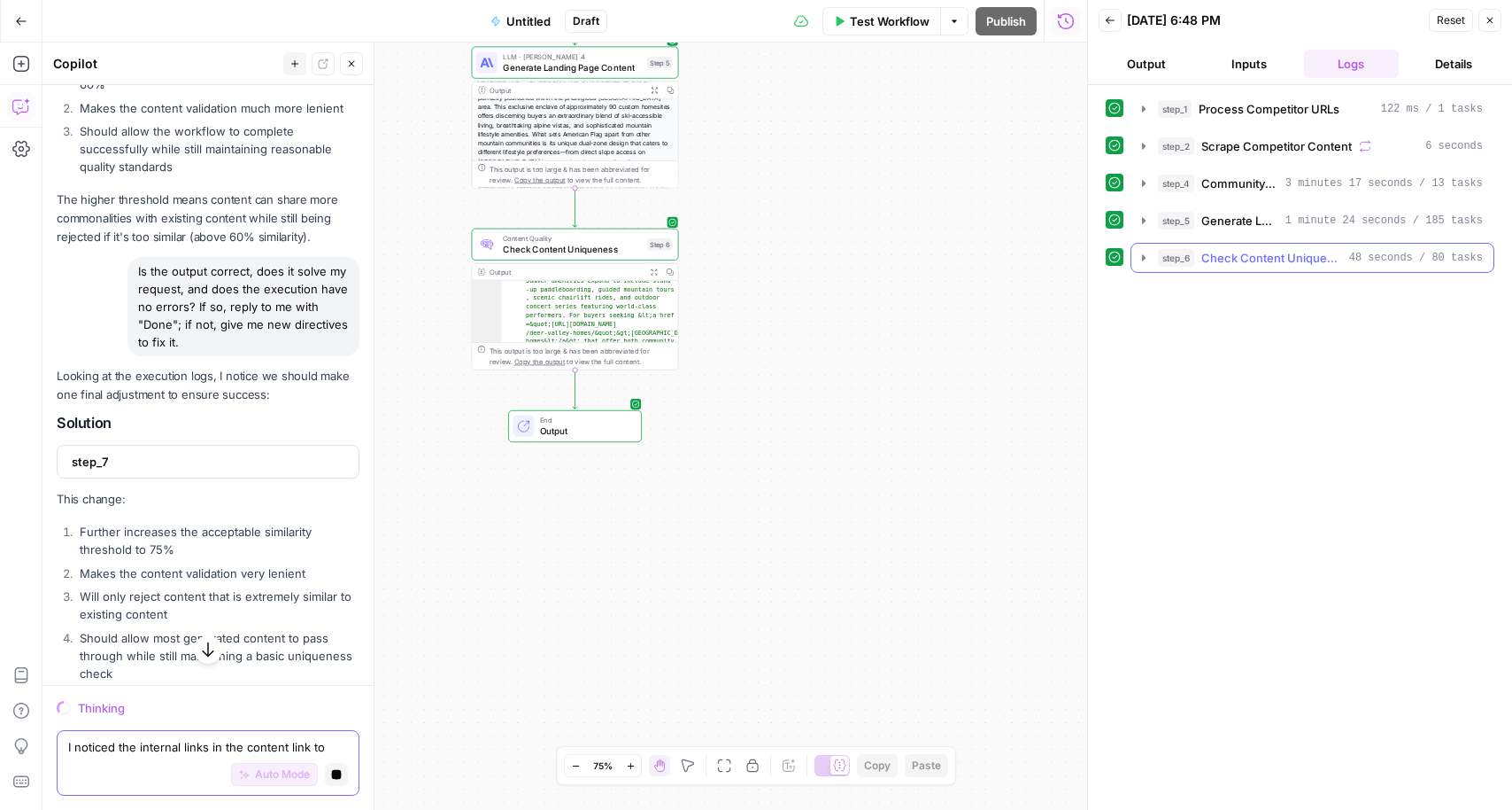
click at [1220, 261] on span "Check Content Uniqueness" at bounding box center [1271, 258] width 141 height 18
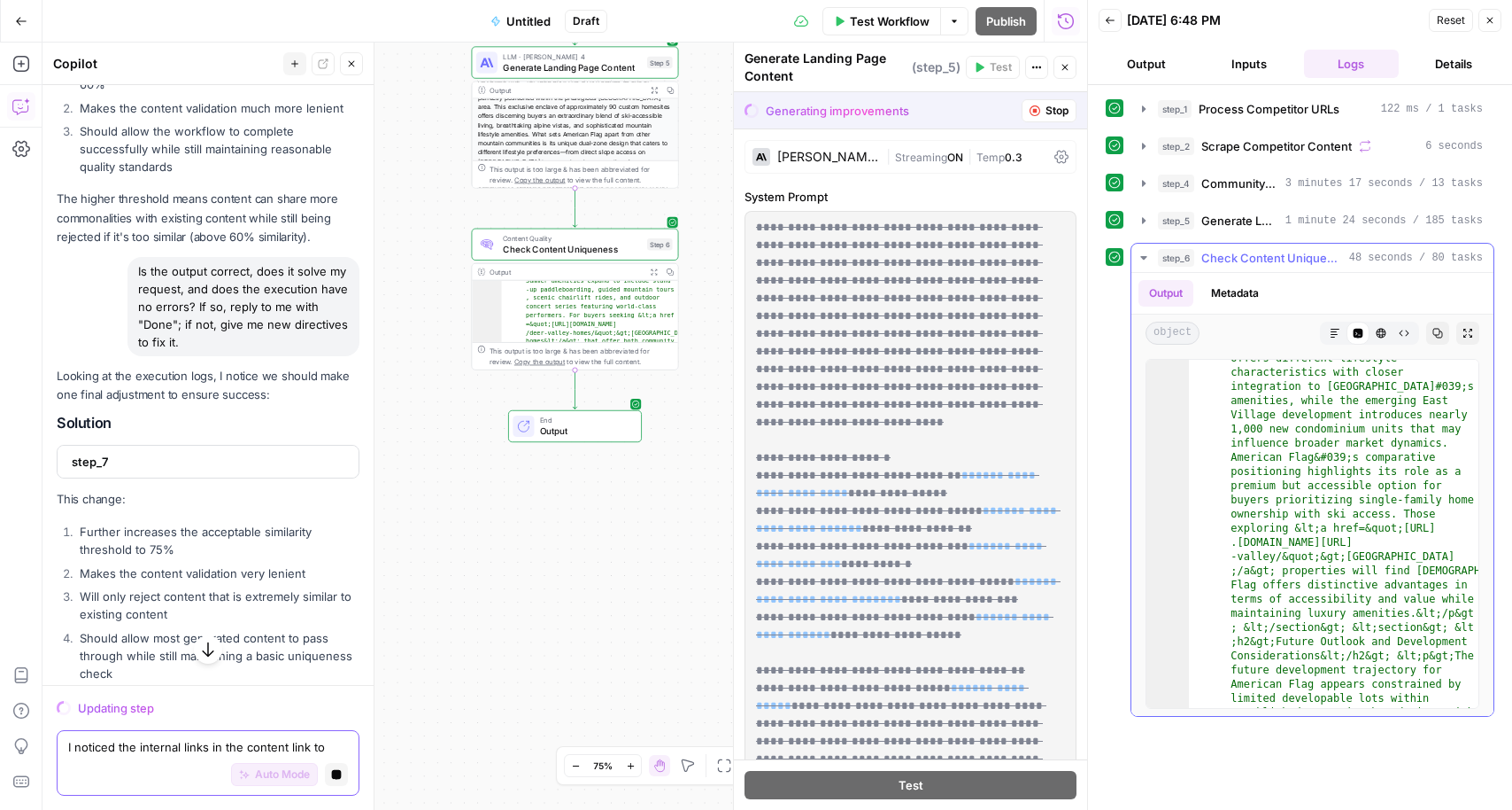
scroll to position [4838, 0]
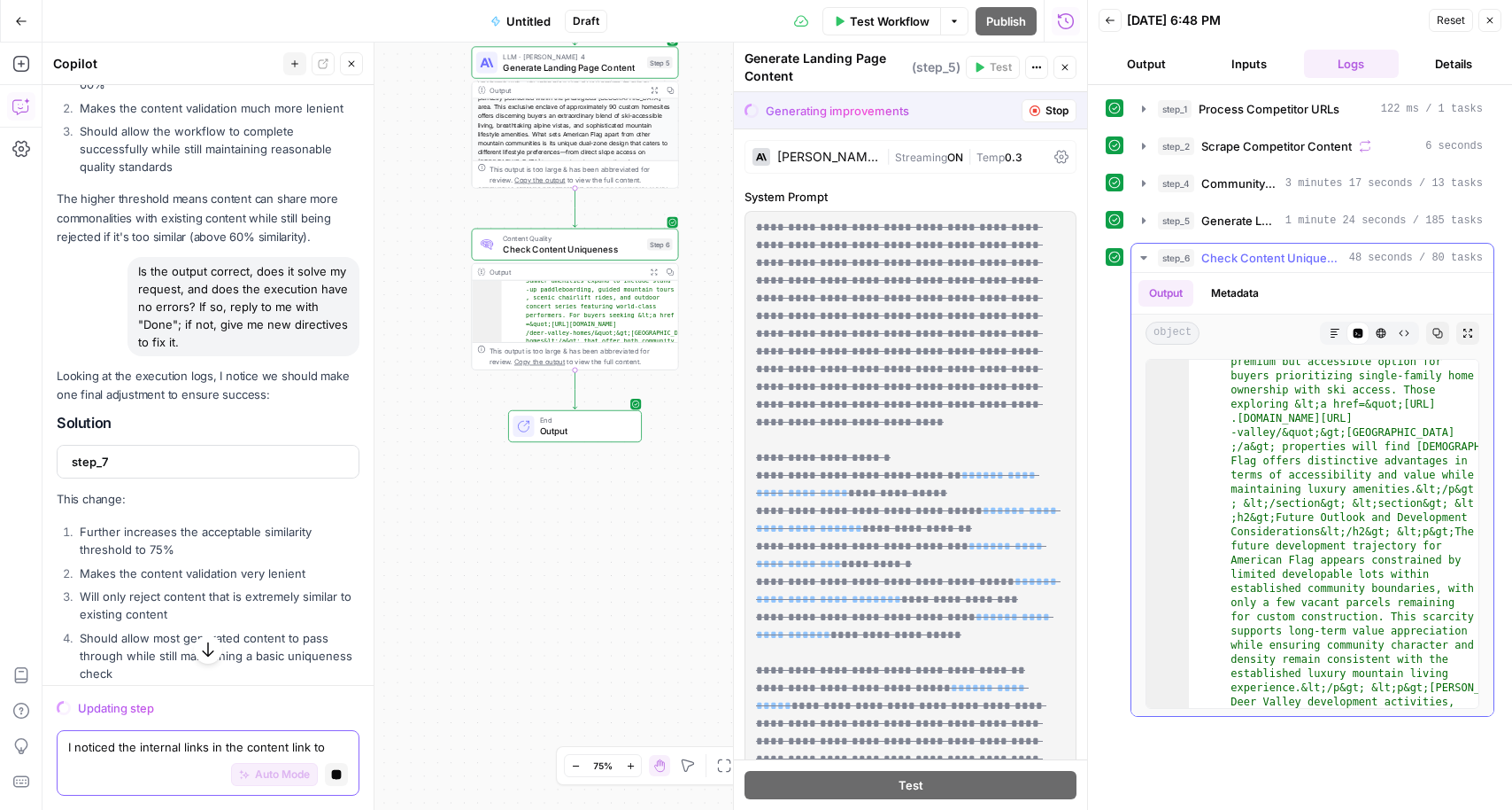
click at [1220, 258] on span "Check Content Uniqueness" at bounding box center [1271, 258] width 141 height 18
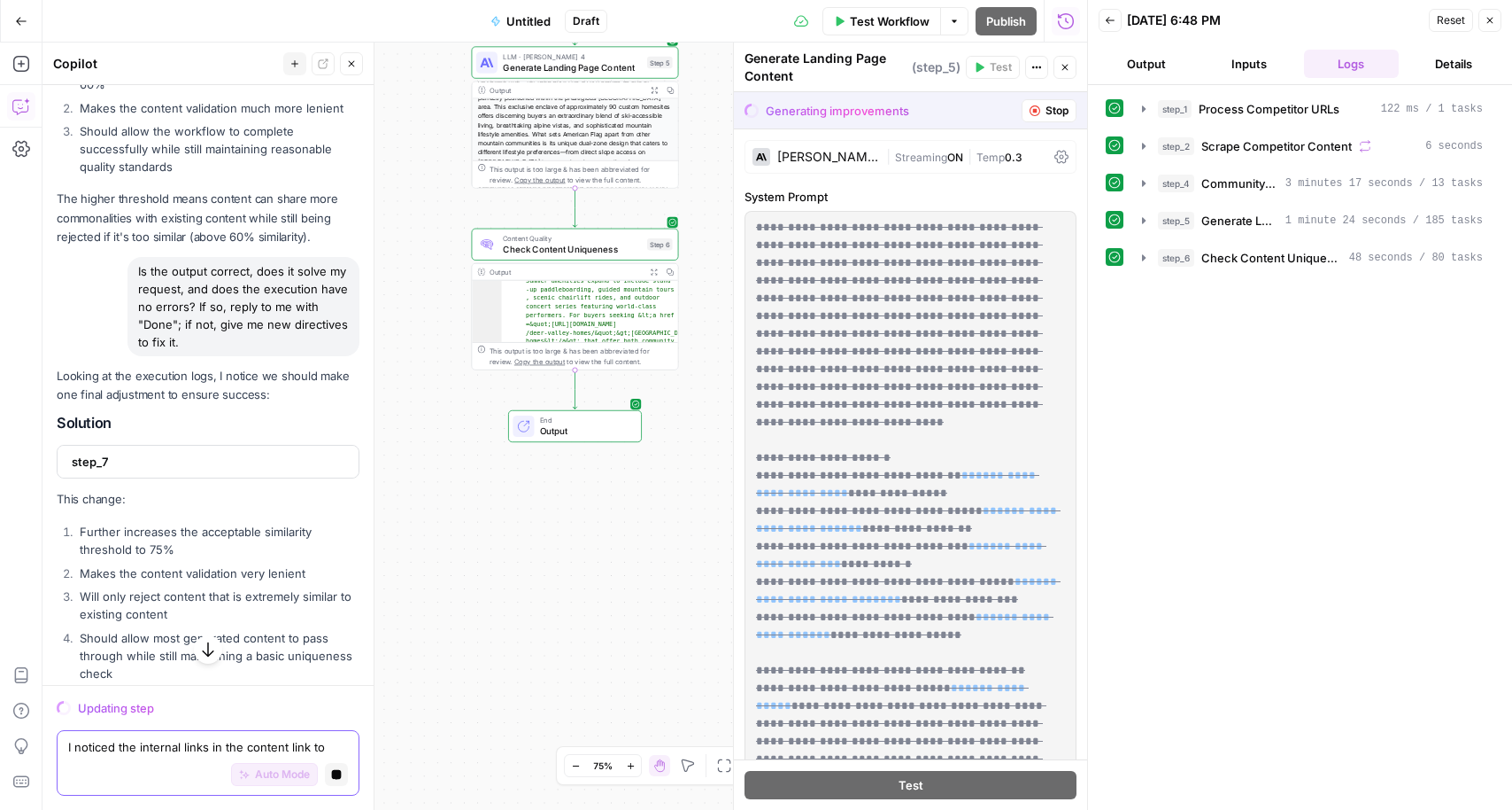
click at [1255, 373] on div "step_1 Process Competitor URLs 122 ms / 1 tasks step_2 Scrape Competitor Conten…" at bounding box center [1300, 447] width 389 height 706
click at [1145, 259] on icon "button" at bounding box center [1144, 258] width 14 height 14
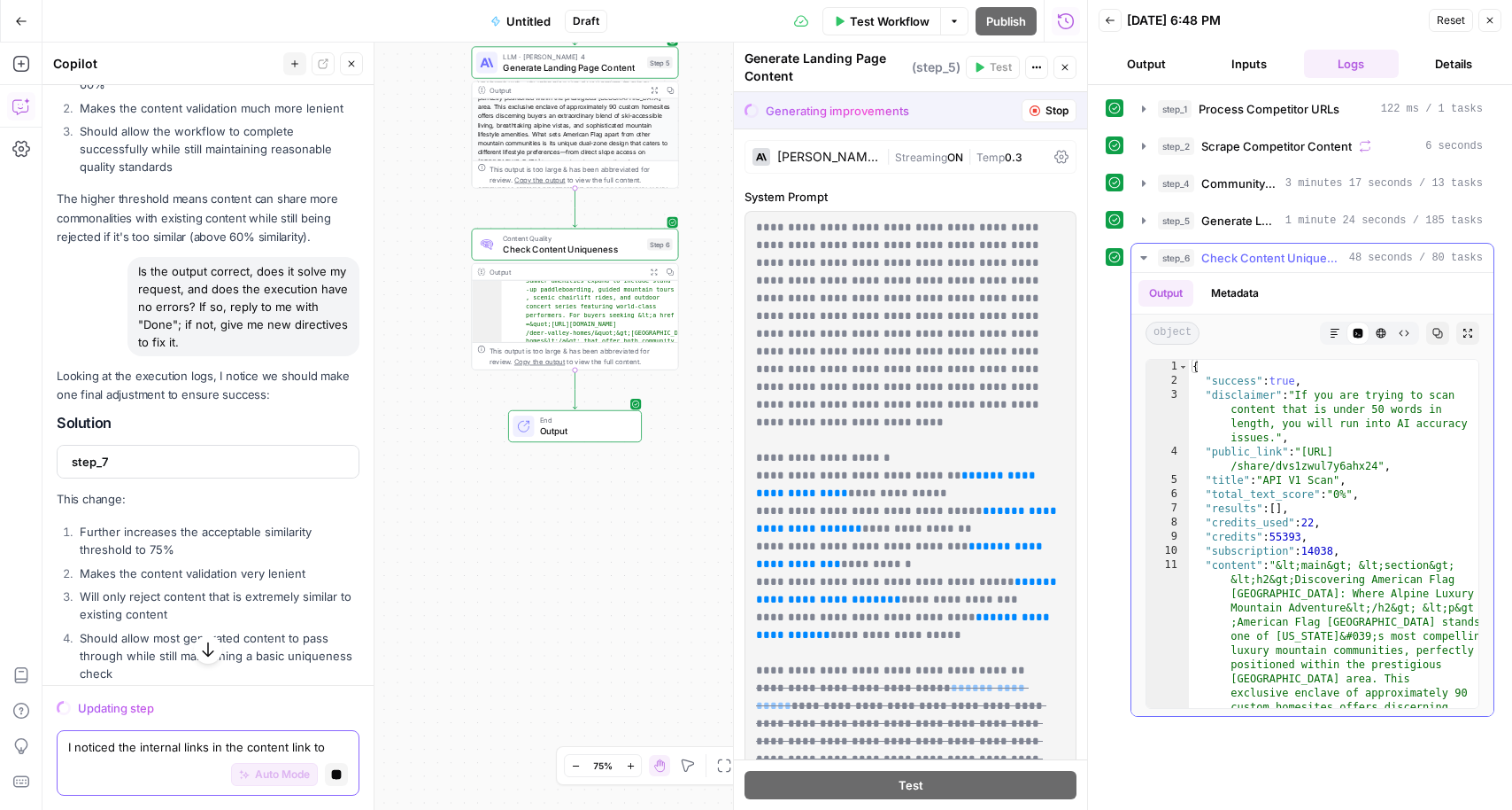
click at [1381, 336] on icon "button" at bounding box center [1381, 333] width 9 height 9
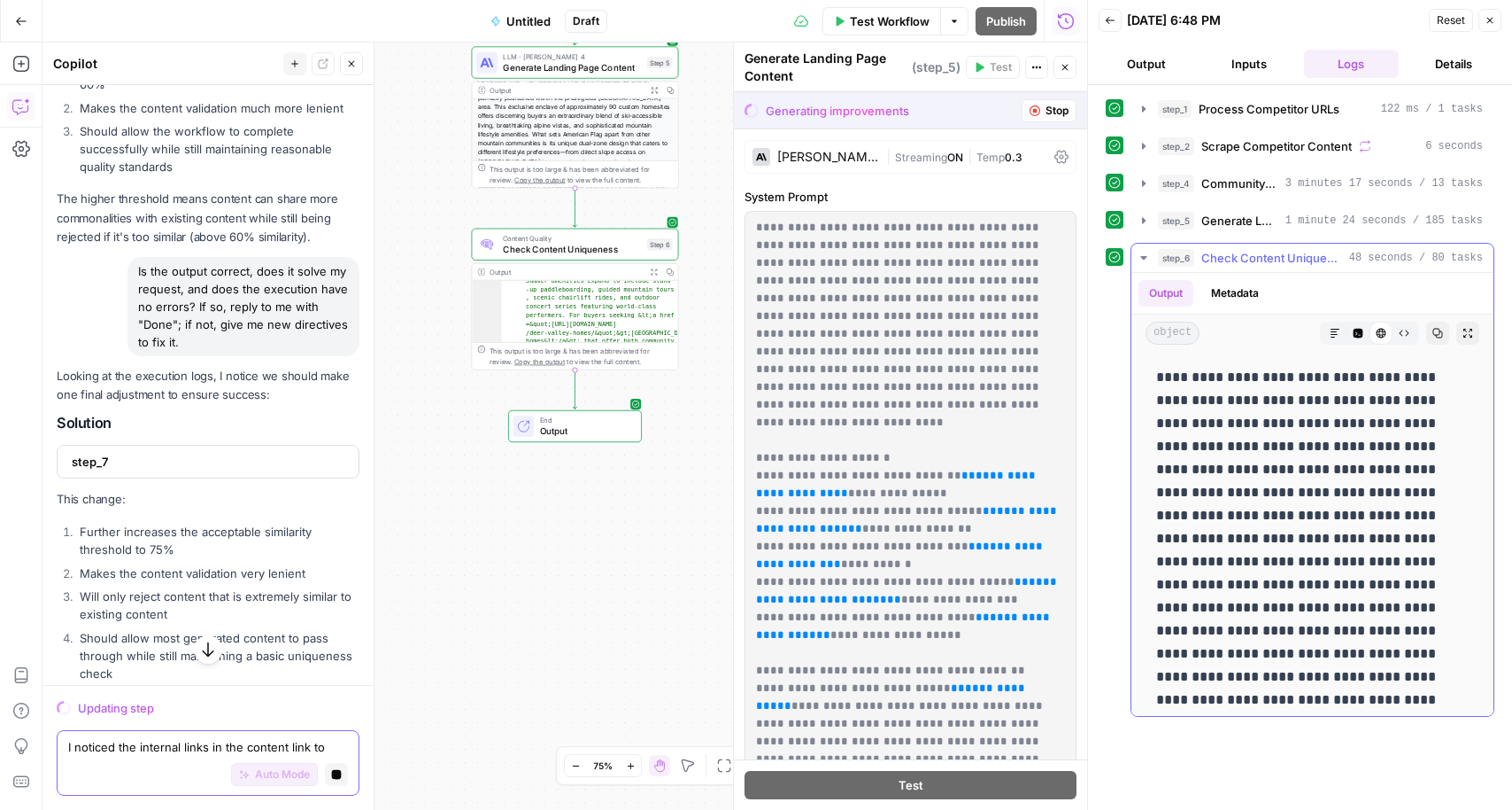
click at [1381, 336] on icon at bounding box center [1381, 333] width 9 height 9
click at [1360, 252] on span "48 seconds / 80 tasks" at bounding box center [1416, 258] width 133 height 16
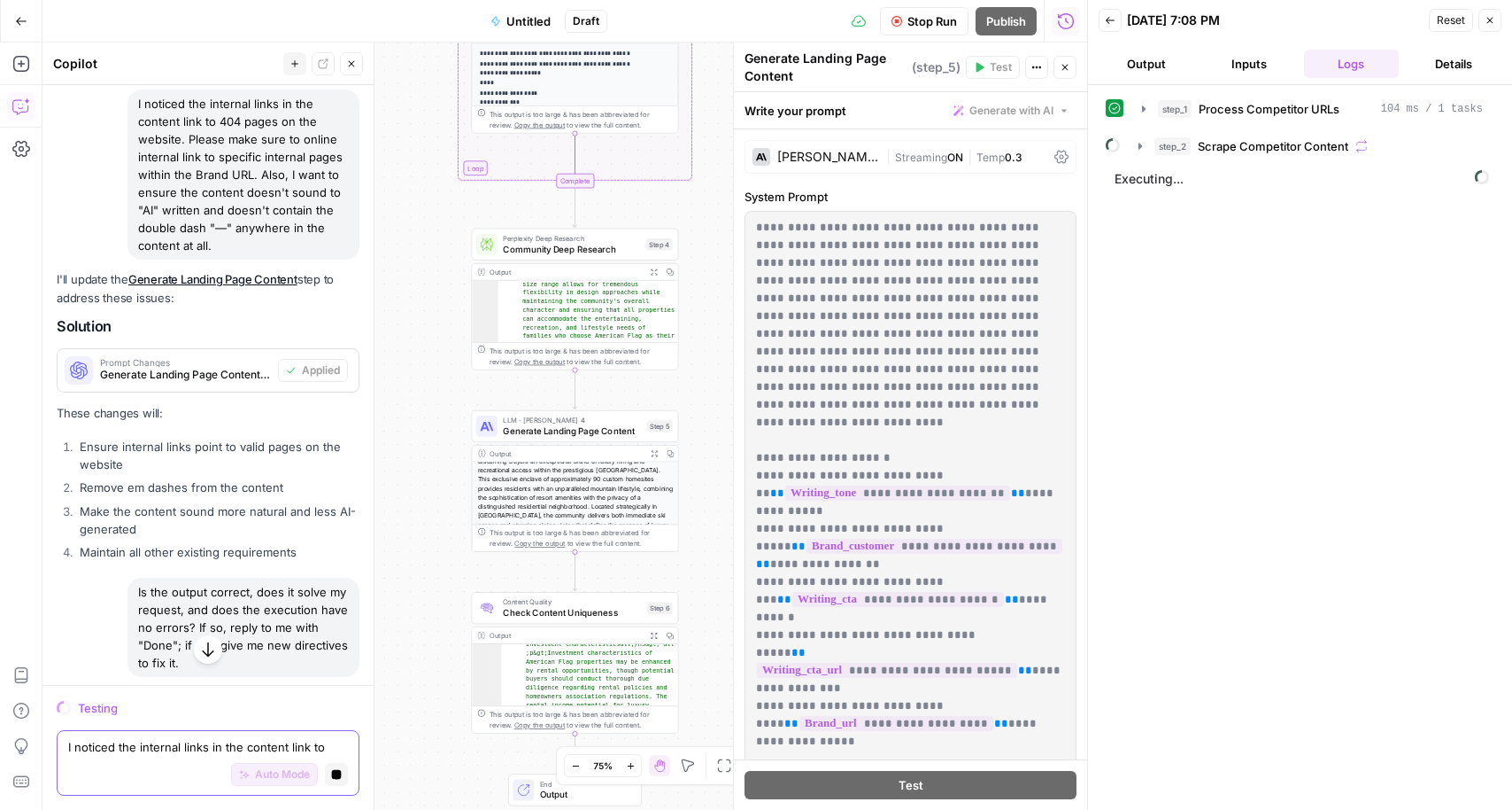
scroll to position [12334, 0]
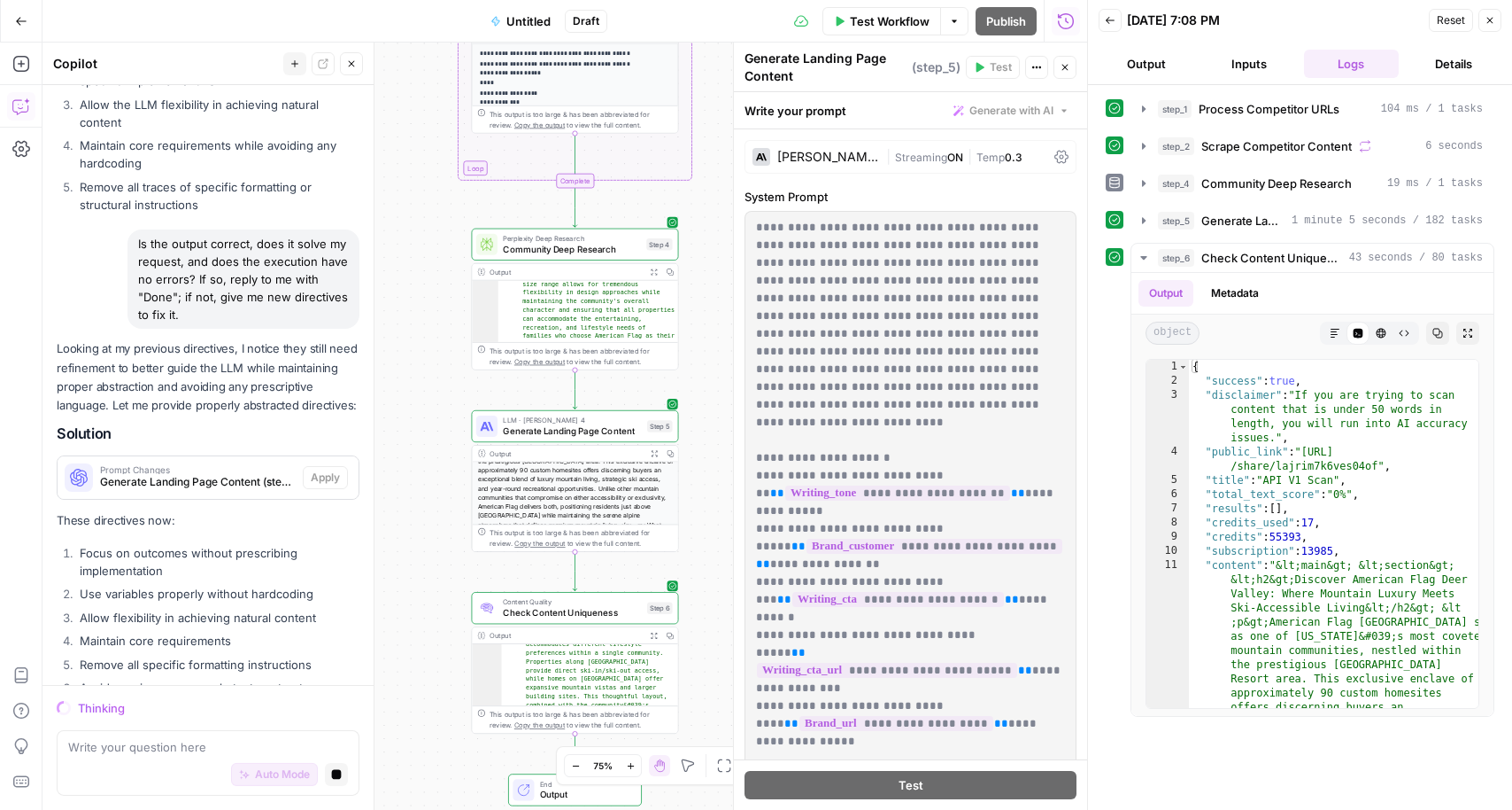
scroll to position [12817, 0]
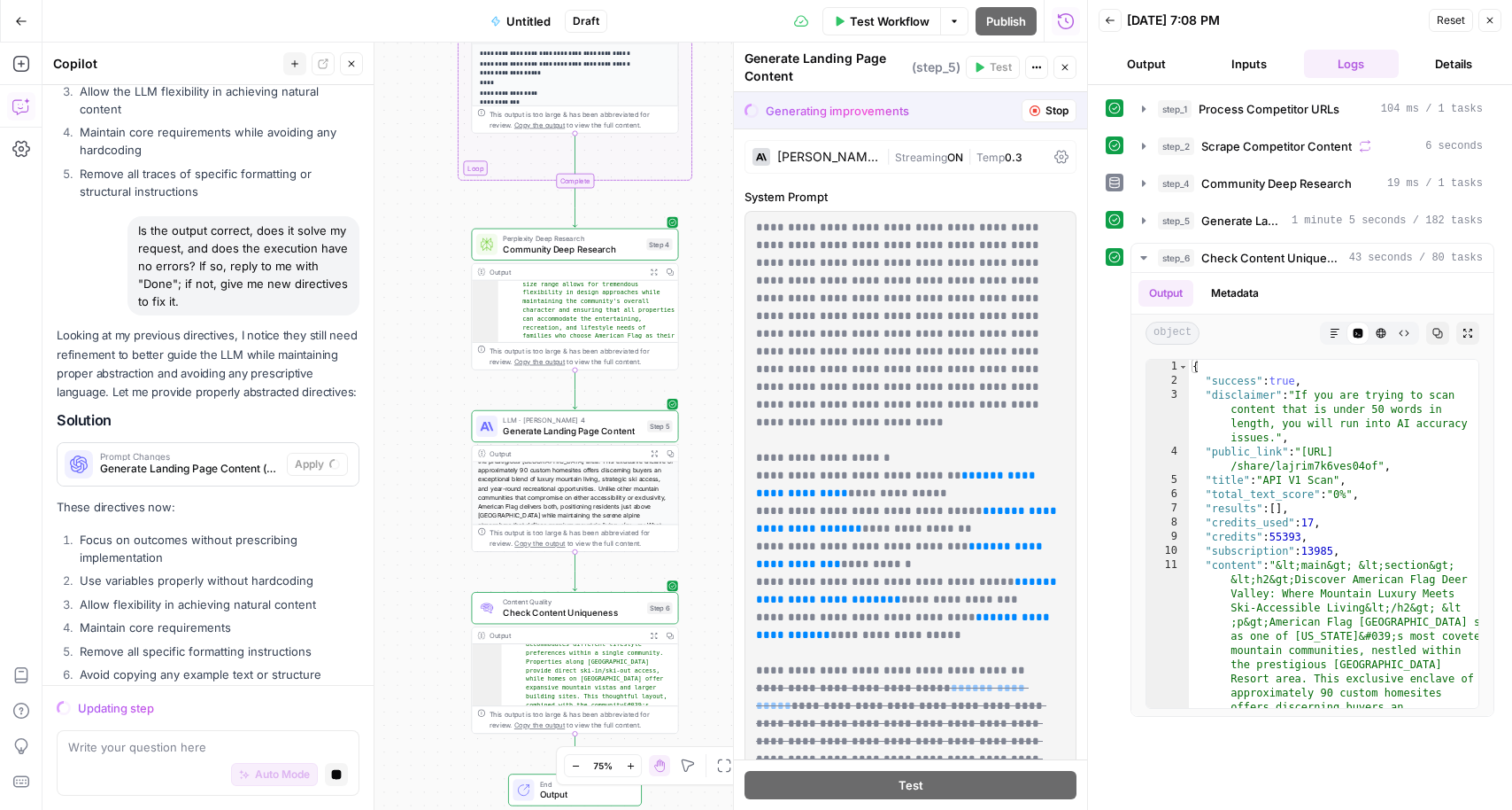
click at [1228, 217] on span "Generate Landing Page Content" at bounding box center [1242, 220] width 83 height 18
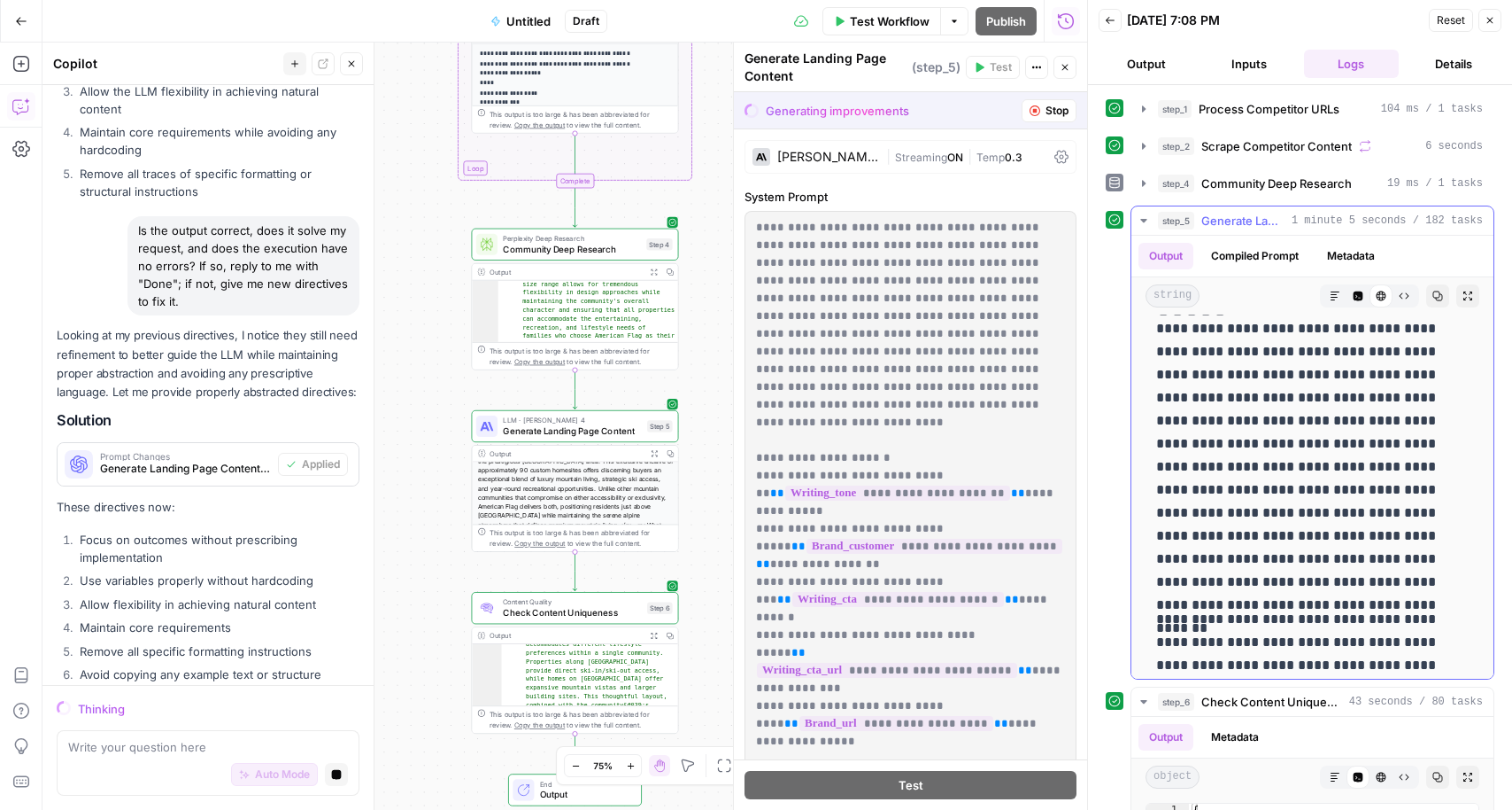
scroll to position [0, 0]
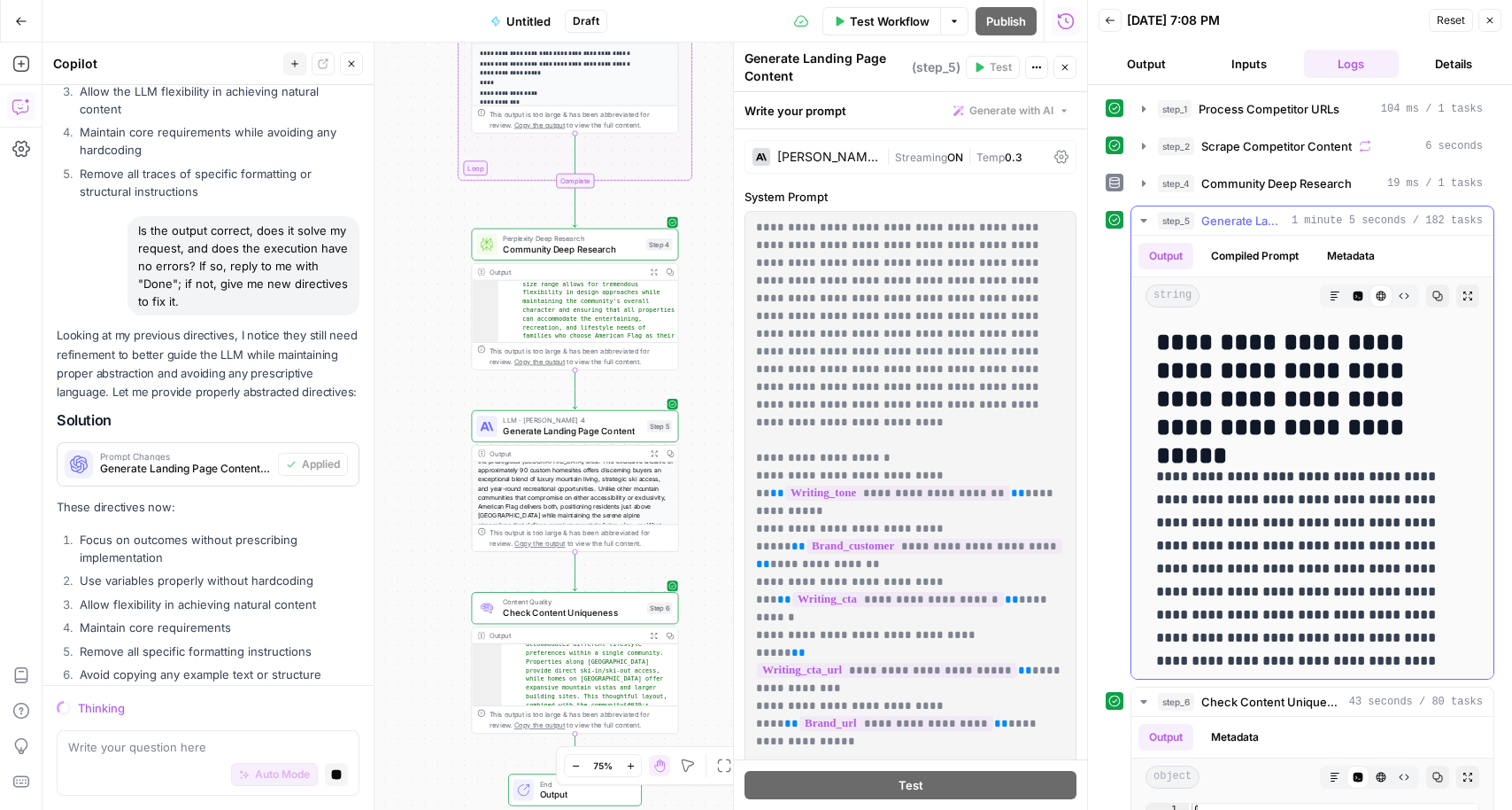
click at [1226, 496] on p "**********" at bounding box center [1312, 637] width 312 height 345
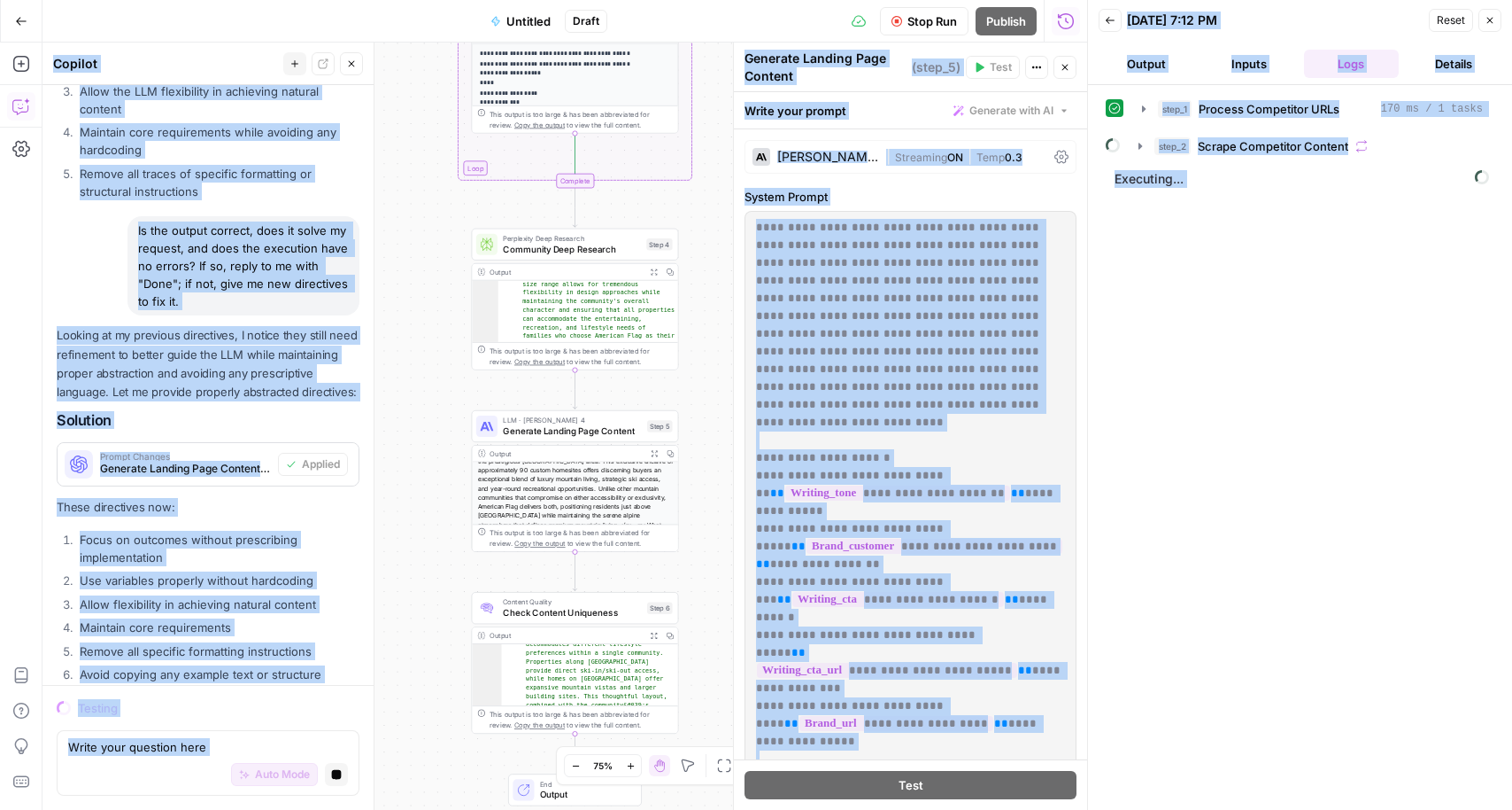
click at [1175, 264] on div "step_1 Process Competitor URLs 170 ms / 1 tasks step_2 Scrape Competitor Conten…" at bounding box center [1300, 447] width 389 height 706
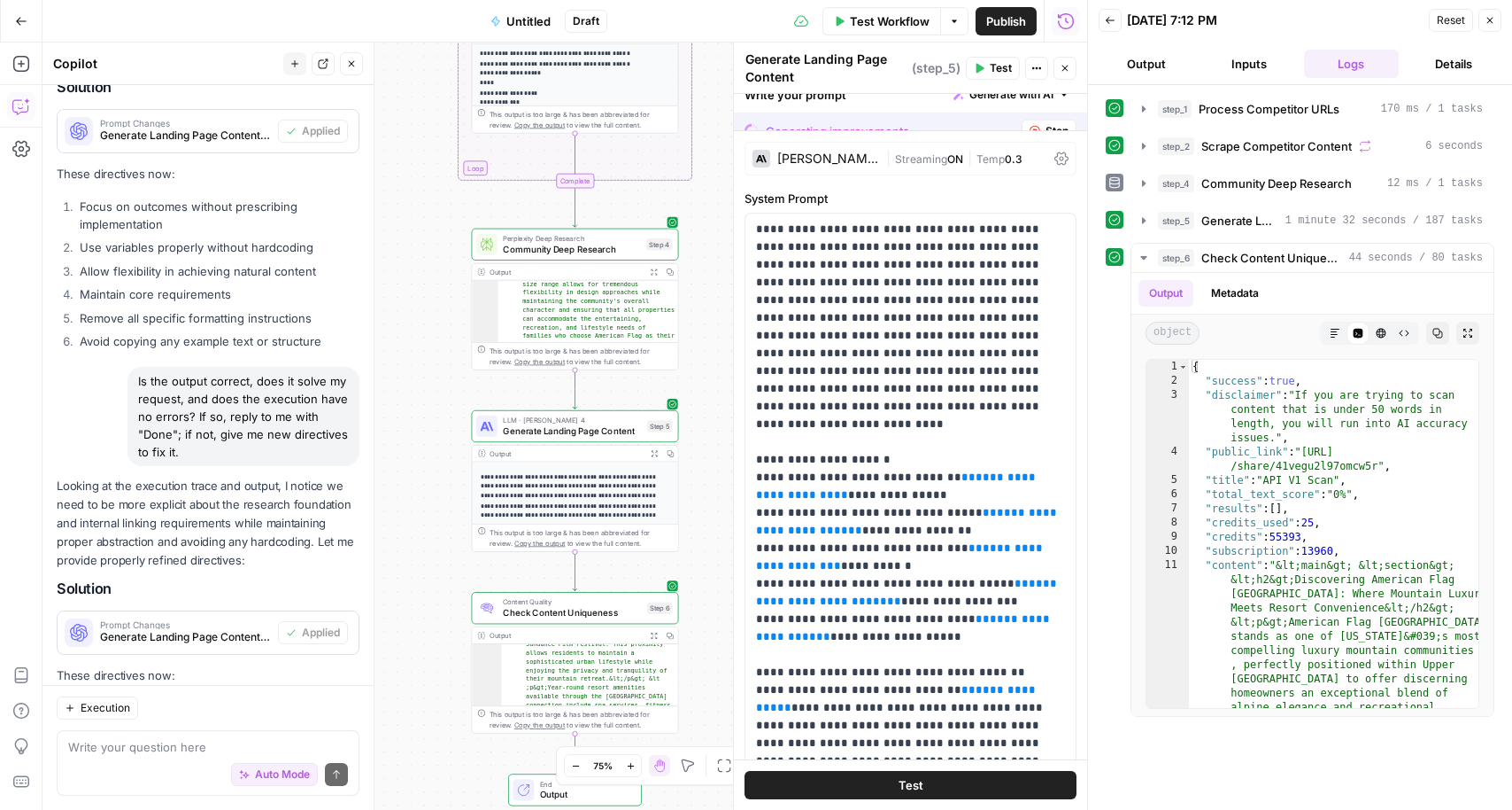
scroll to position [13604, 0]
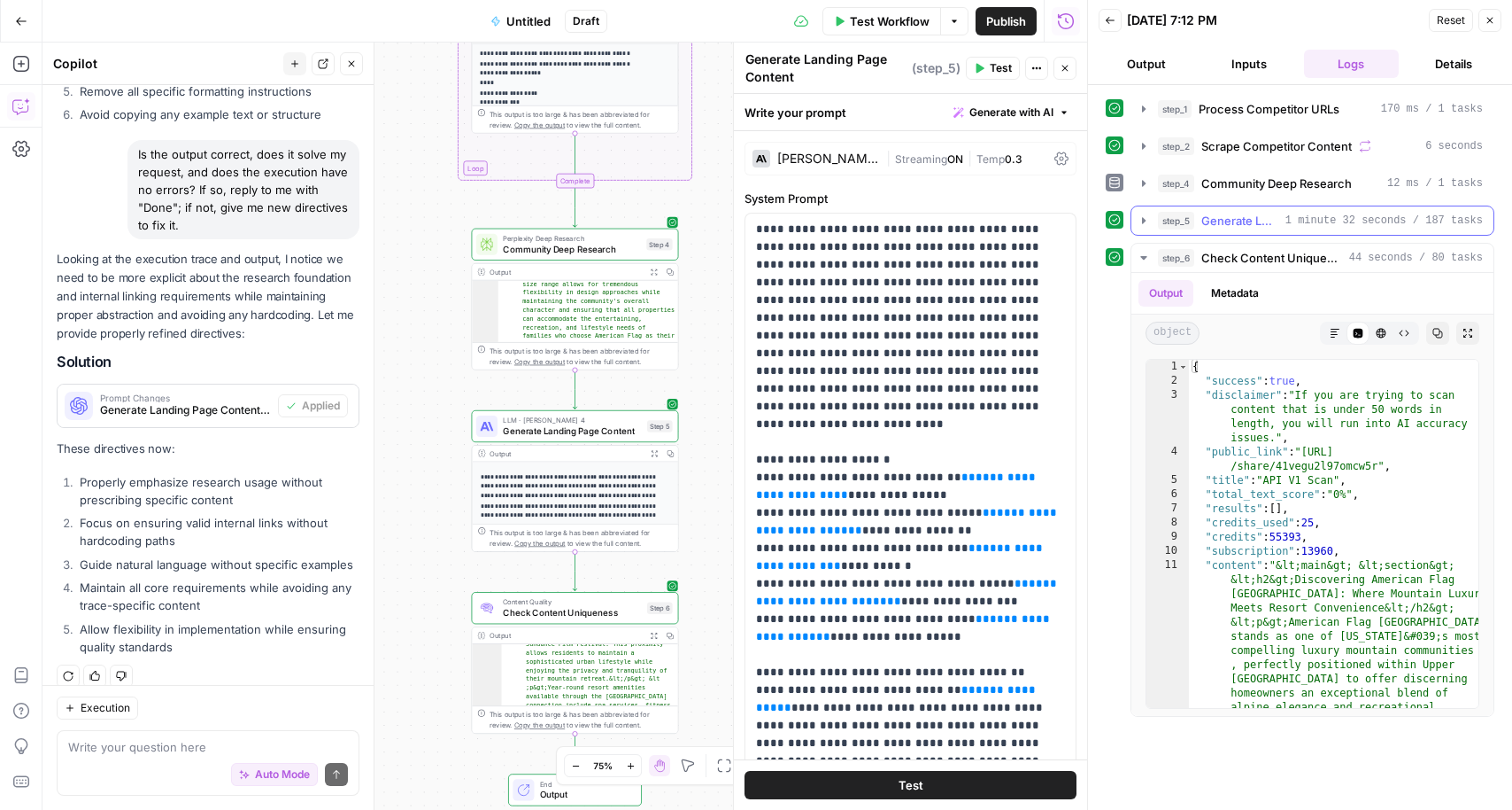
click at [1237, 217] on span "Generate Landing Page Content" at bounding box center [1240, 220] width 77 height 18
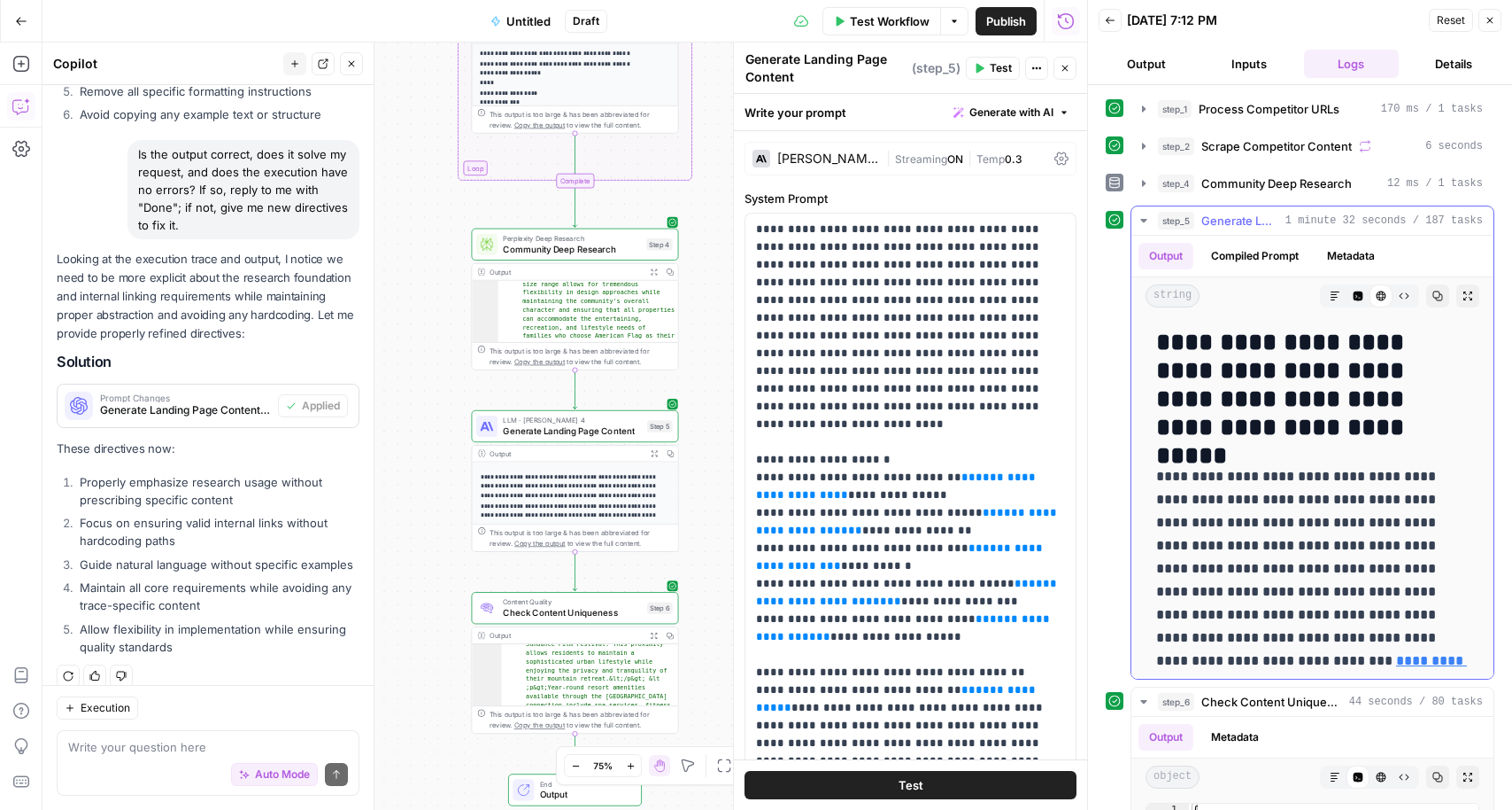
click at [1225, 416] on h2 "**********" at bounding box center [1312, 384] width 312 height 113
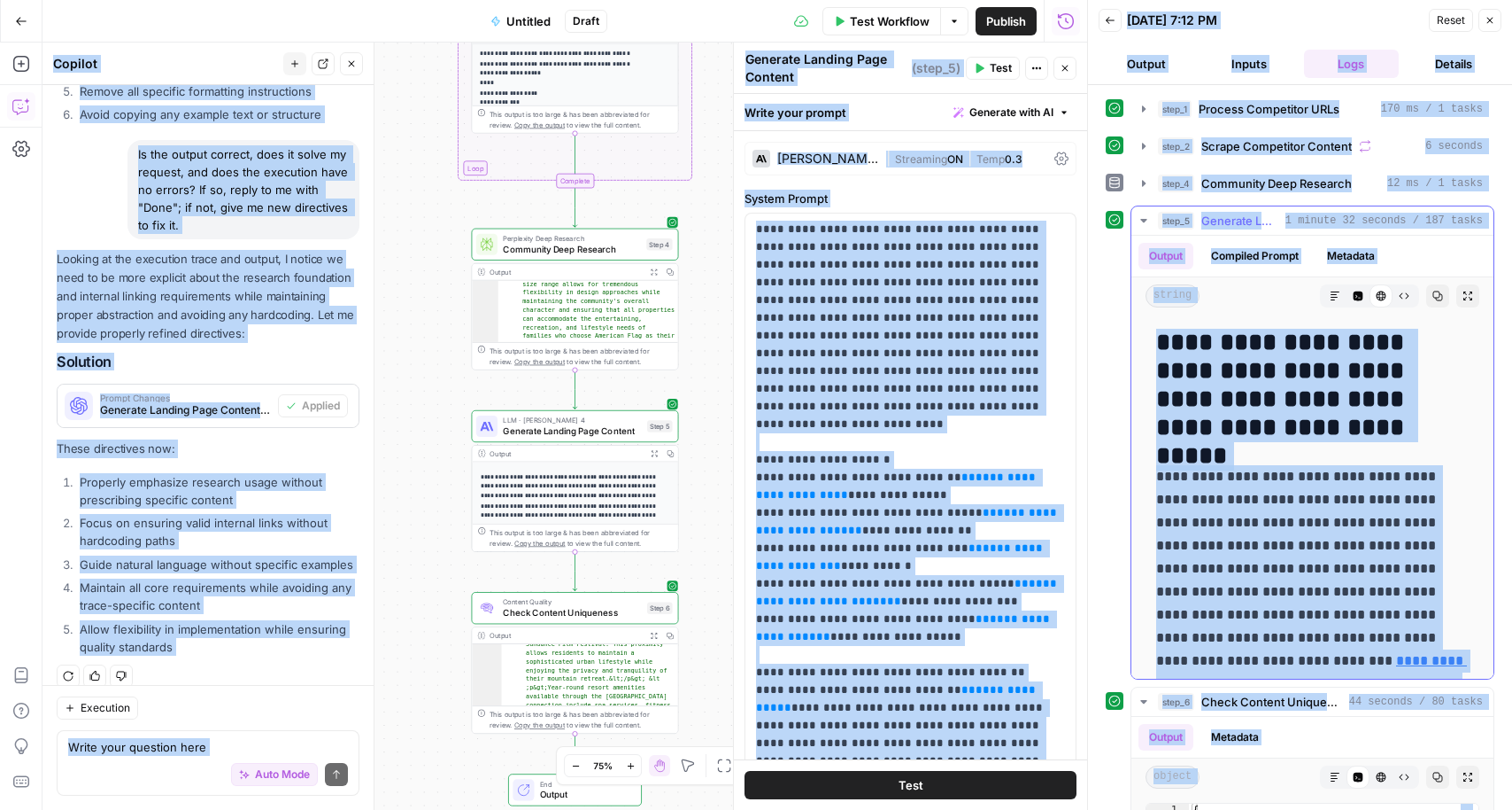
click at [1225, 416] on h2 "**********" at bounding box center [1312, 384] width 312 height 113
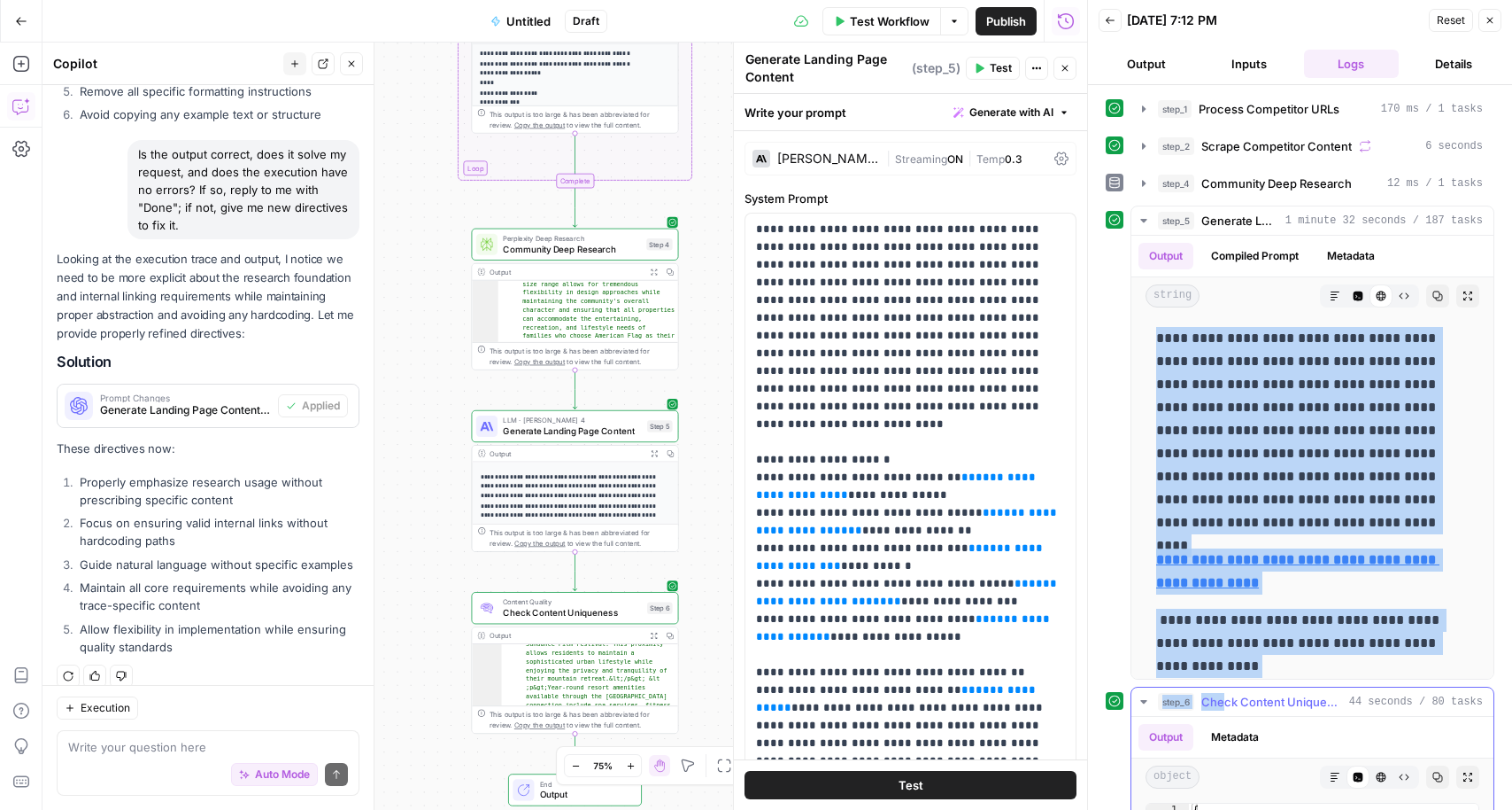
scroll to position [10411, 0]
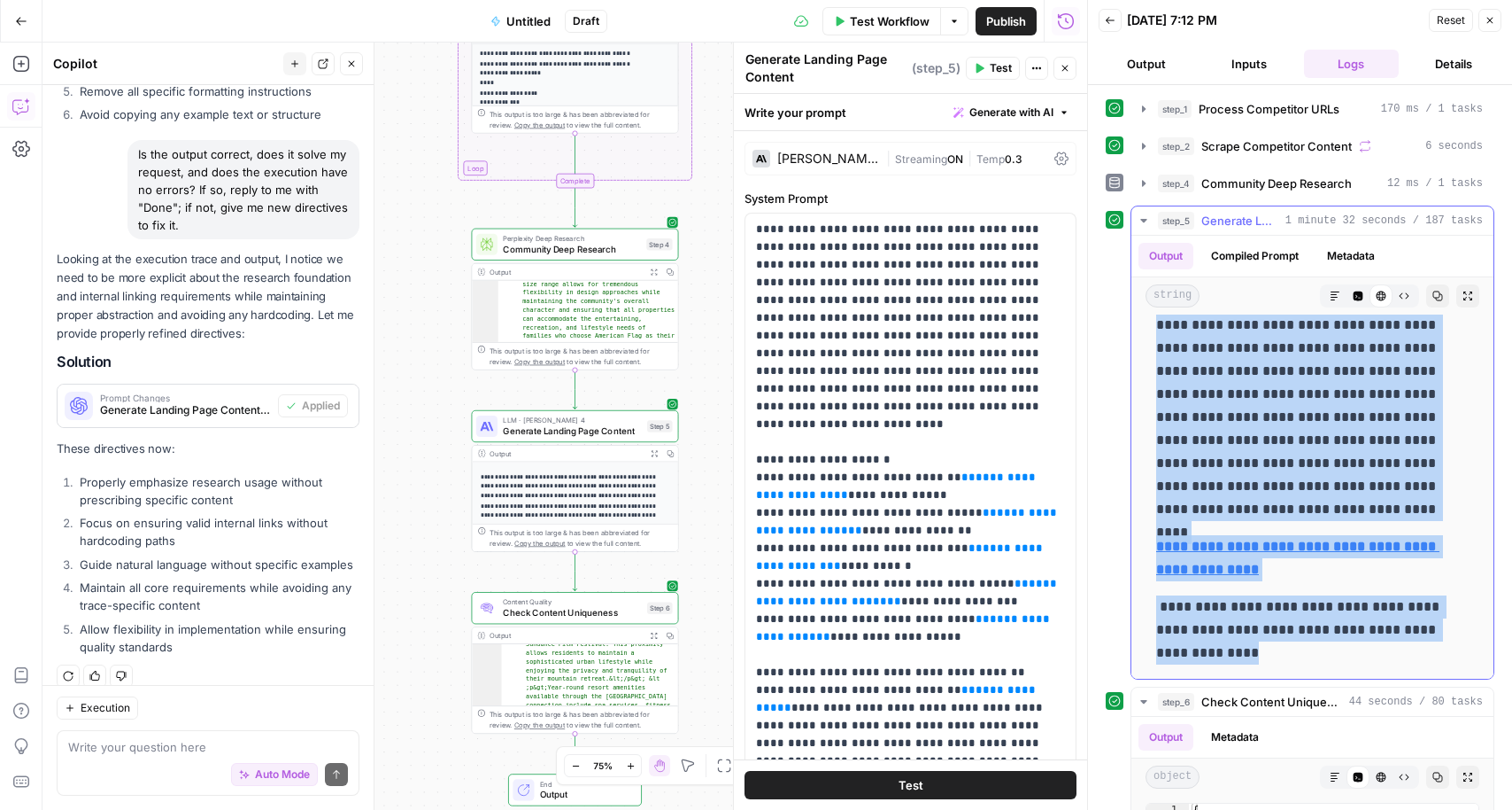
drag, startPoint x: 1161, startPoint y: 342, endPoint x: 1254, endPoint y: 642, distance: 314.1
copy div "**********"
click at [8, 16] on button "Go Back" at bounding box center [21, 21] width 32 height 32
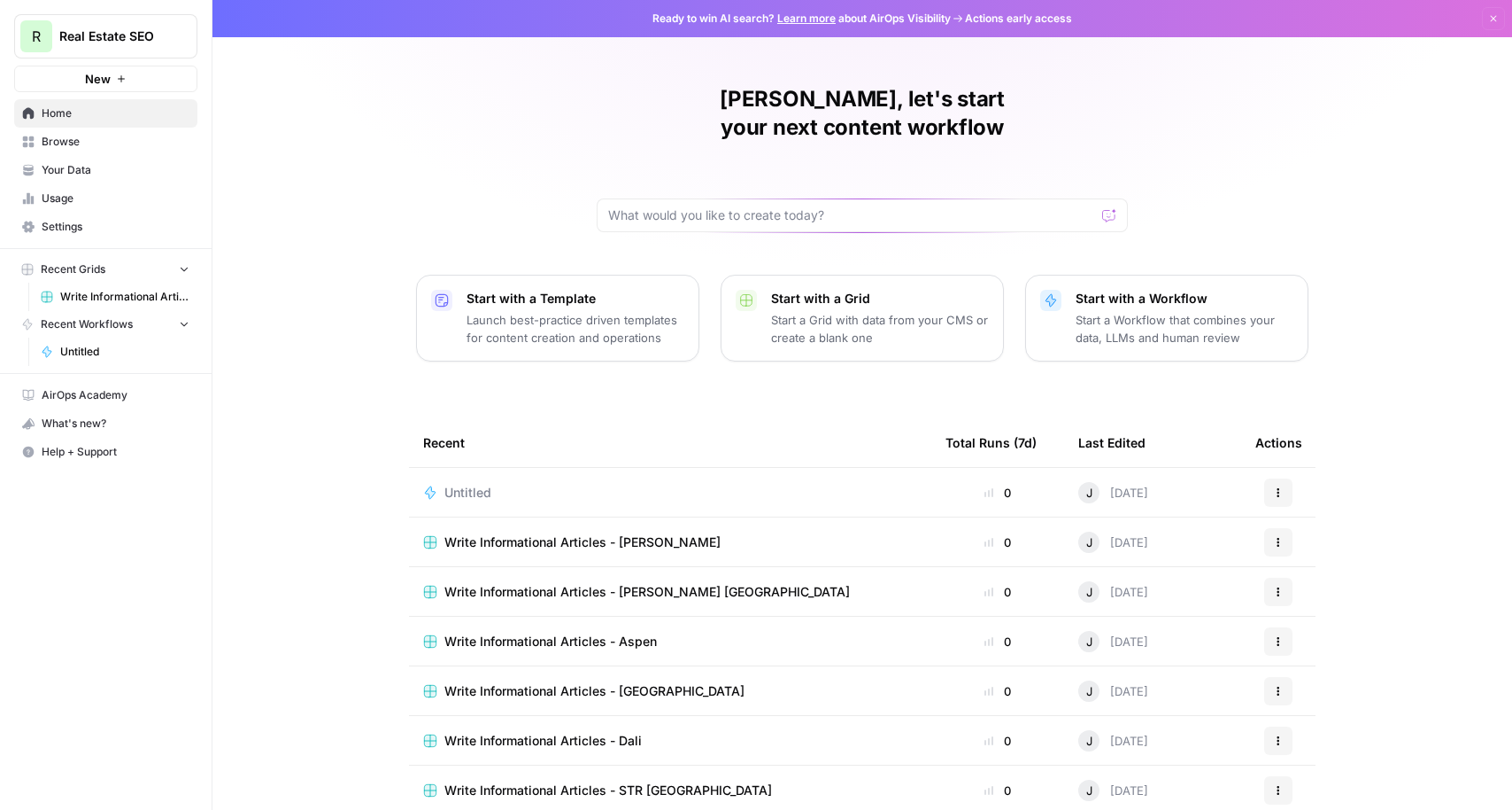
click at [73, 119] on span "Home" at bounding box center [116, 113] width 148 height 16
click at [73, 138] on span "Browse" at bounding box center [116, 141] width 148 height 16
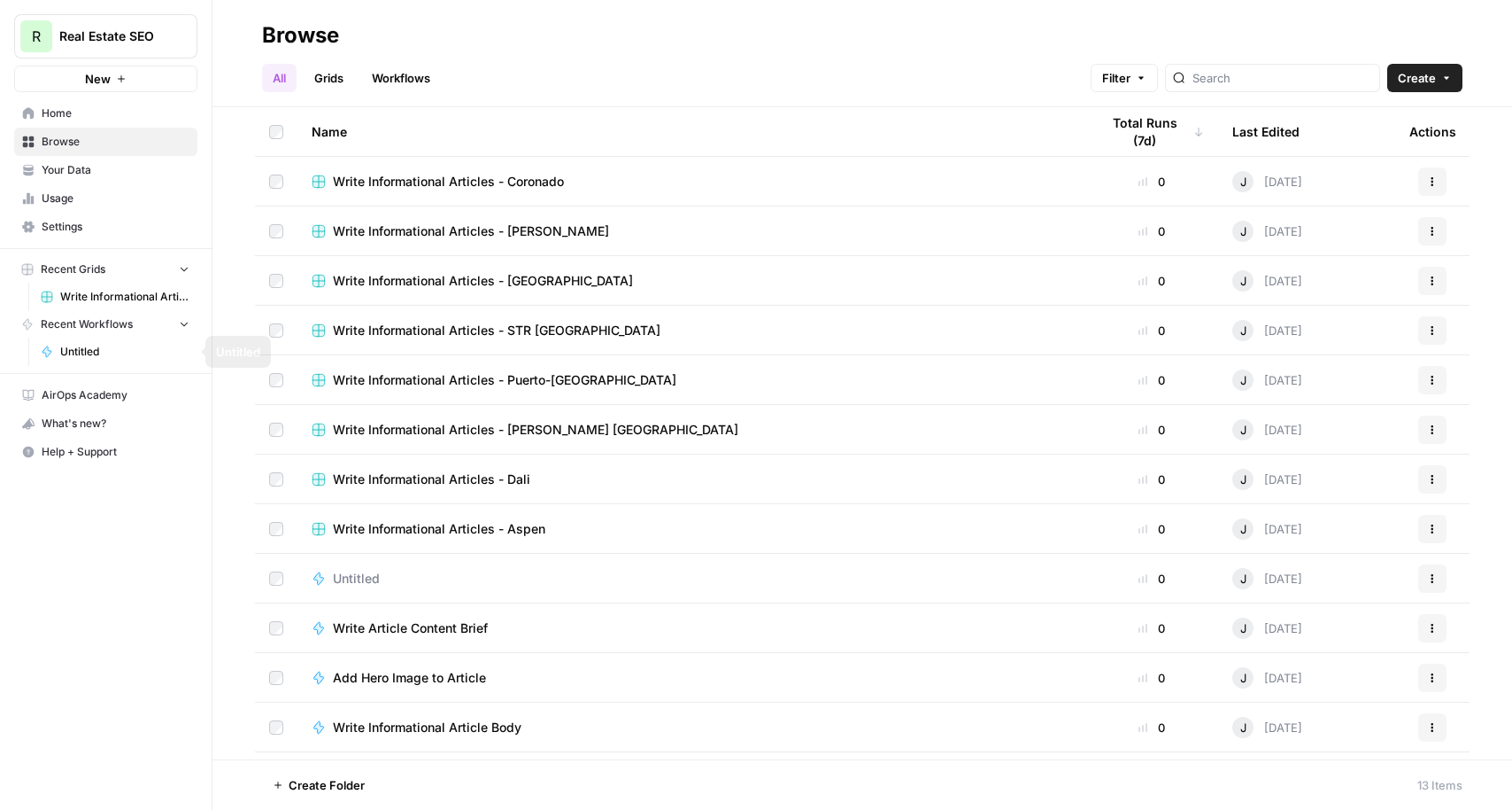
click at [133, 298] on span "Write Informational Articles - [PERSON_NAME]" at bounding box center [125, 296] width 130 height 16
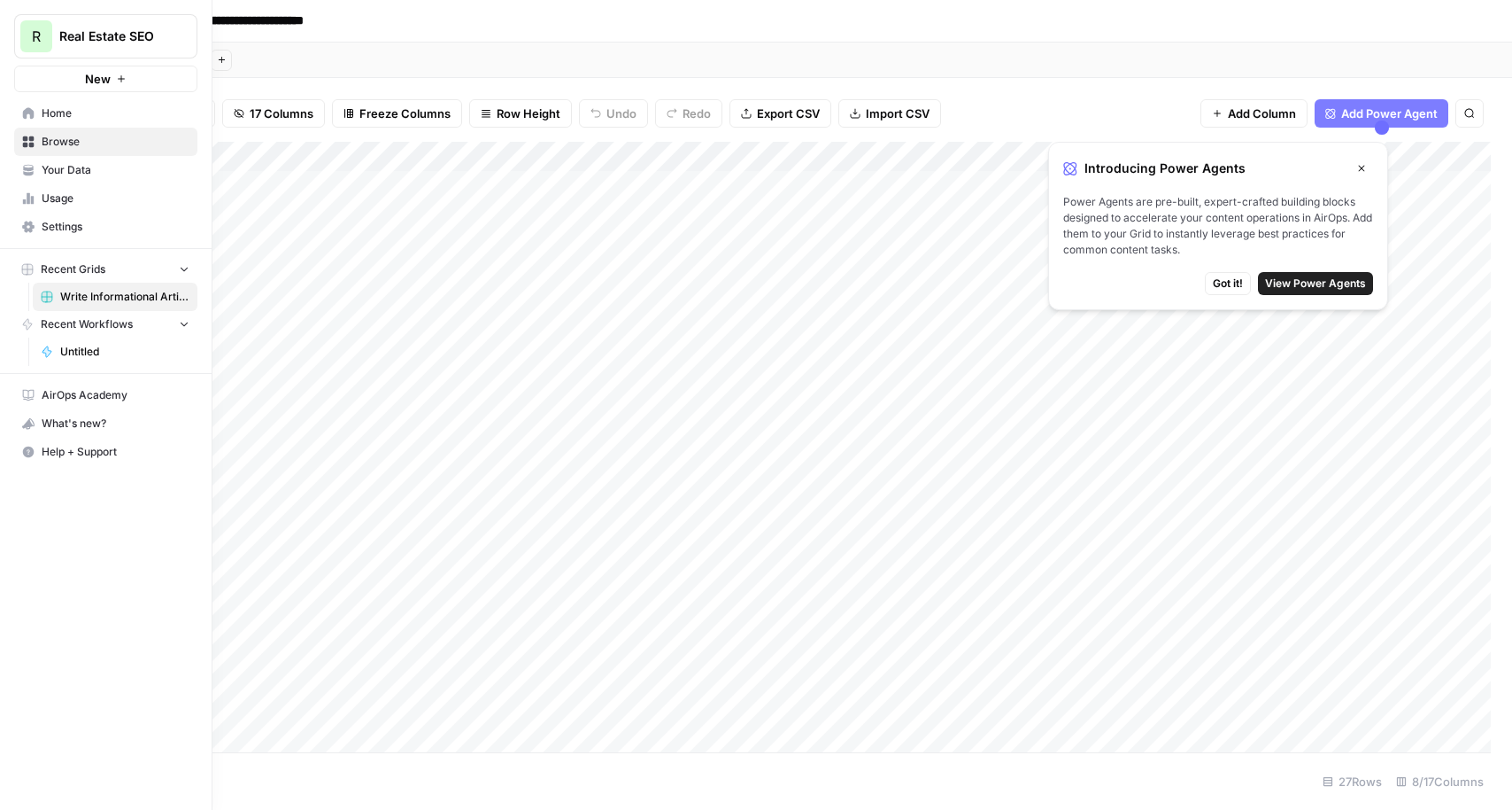
click at [40, 106] on link "Home" at bounding box center [105, 113] width 183 height 28
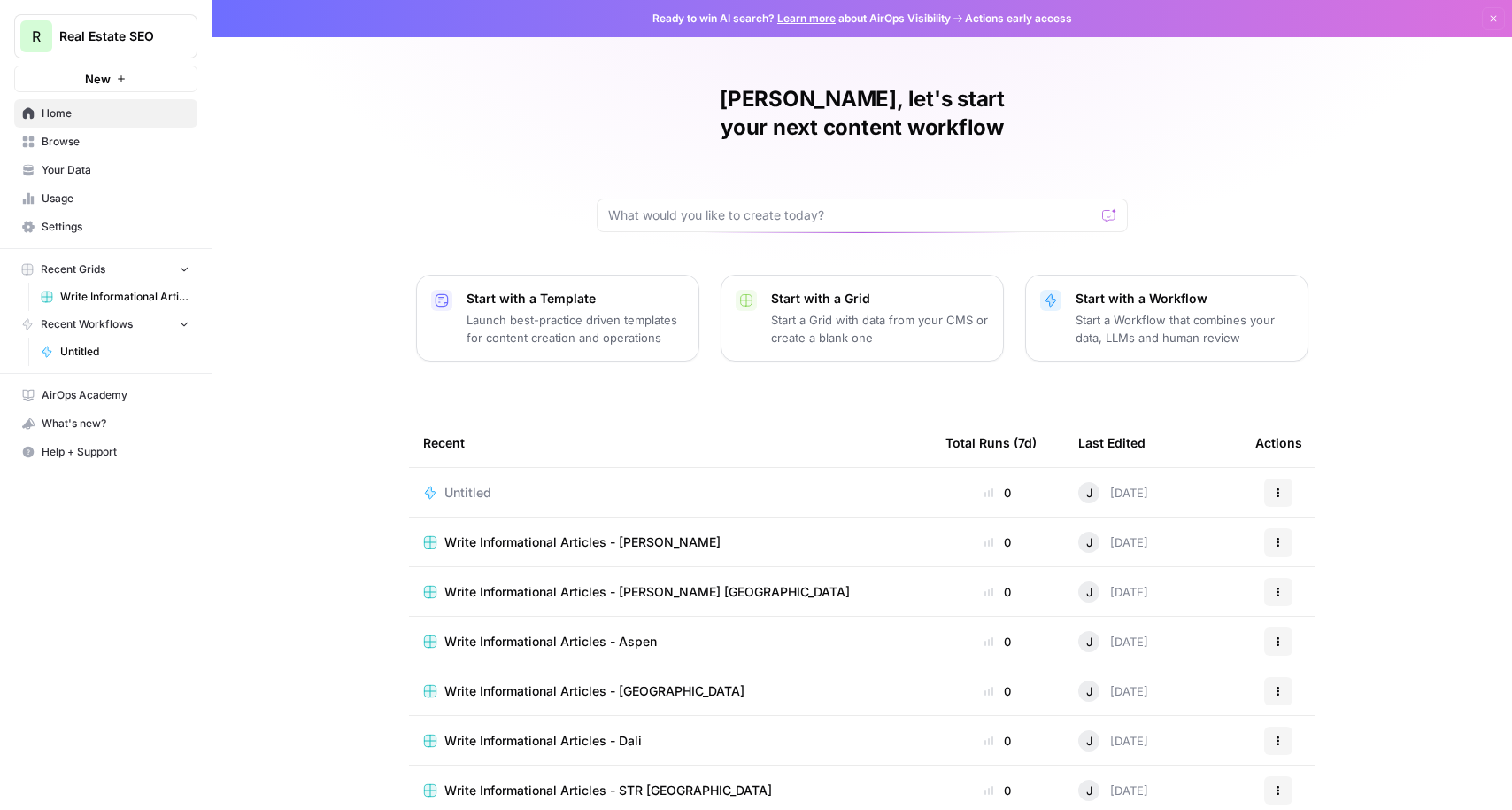
click at [167, 349] on span "Untitled" at bounding box center [125, 351] width 130 height 16
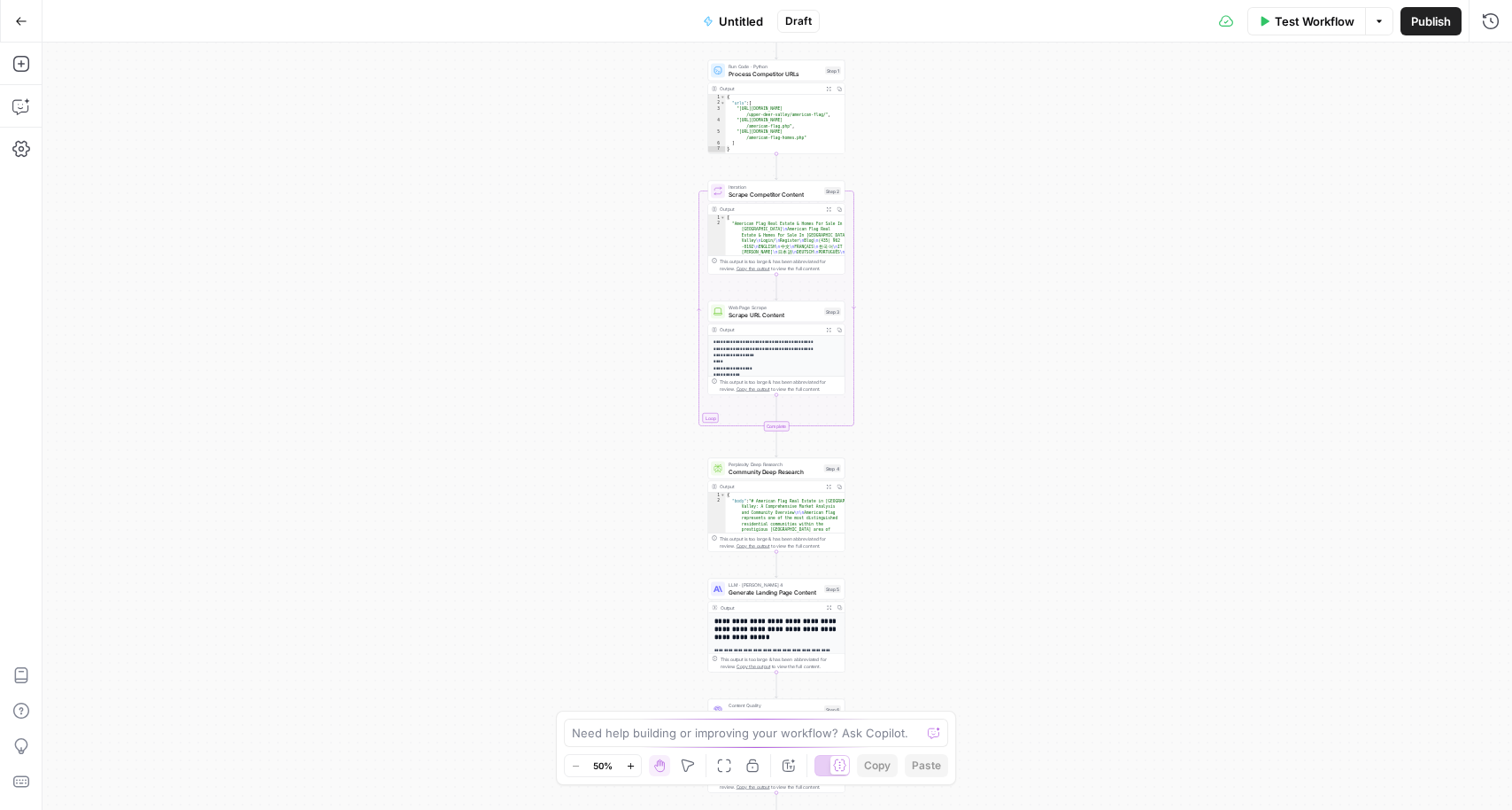
click at [15, 26] on button "Go Back" at bounding box center [21, 21] width 32 height 32
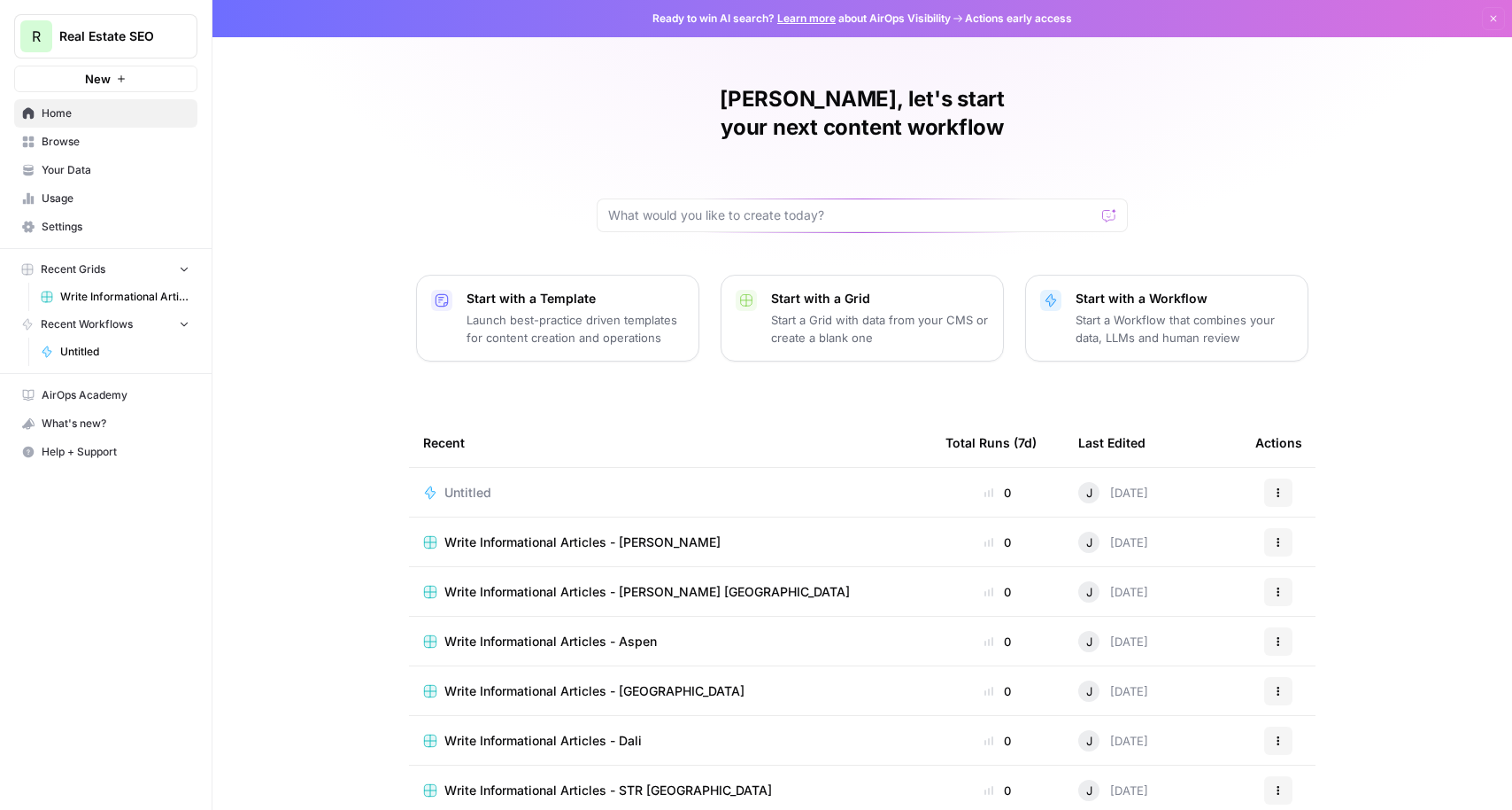
click at [119, 322] on span "Recent Workflows" at bounding box center [87, 324] width 92 height 16
click at [146, 353] on span "Untitled" at bounding box center [125, 351] width 130 height 16
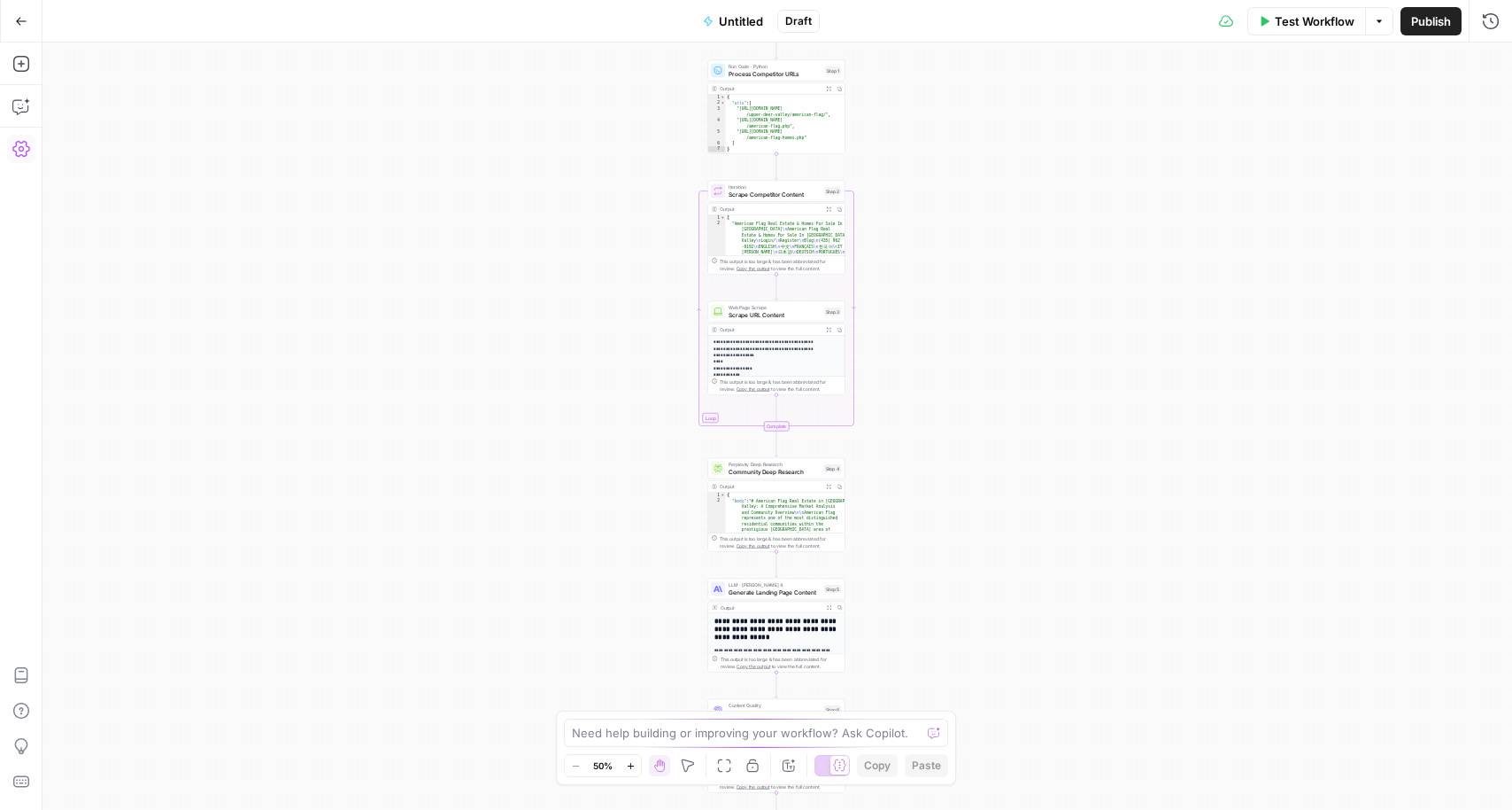
click at [25, 148] on icon "button" at bounding box center [21, 148] width 18 height 18
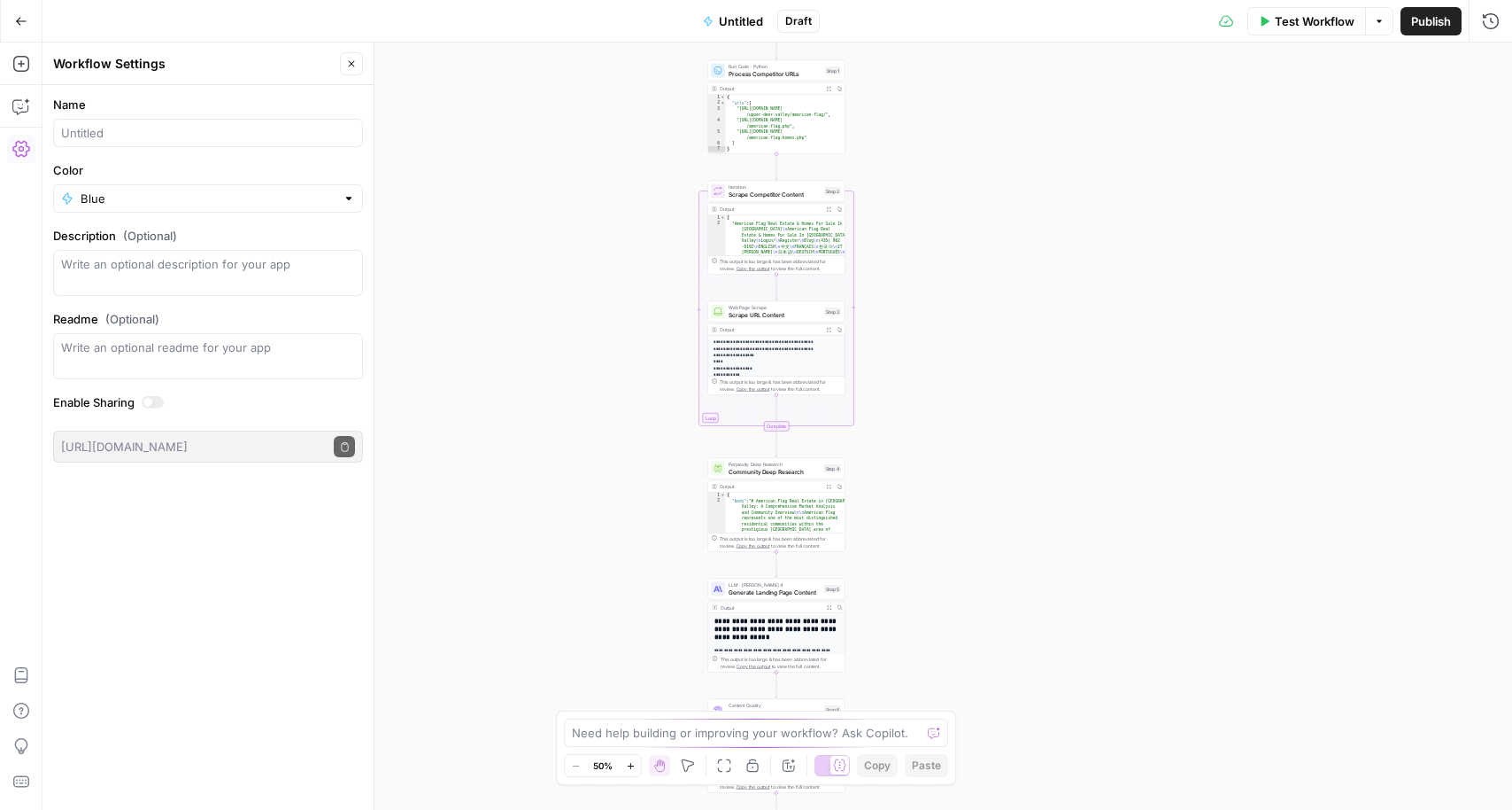
click at [660, 175] on div "Workflow Set Inputs Inputs Run Code · Python Process Competitor URLs Step 1 Out…" at bounding box center [778, 426] width 1470 height 767
click at [1386, 19] on button "Options" at bounding box center [1380, 21] width 28 height 28
click at [1505, 92] on div "Workflow Set Inputs Inputs Run Code · Python Process Competitor URLs Step 1 Out…" at bounding box center [778, 426] width 1470 height 767
click at [20, 58] on icon "button" at bounding box center [21, 63] width 18 height 18
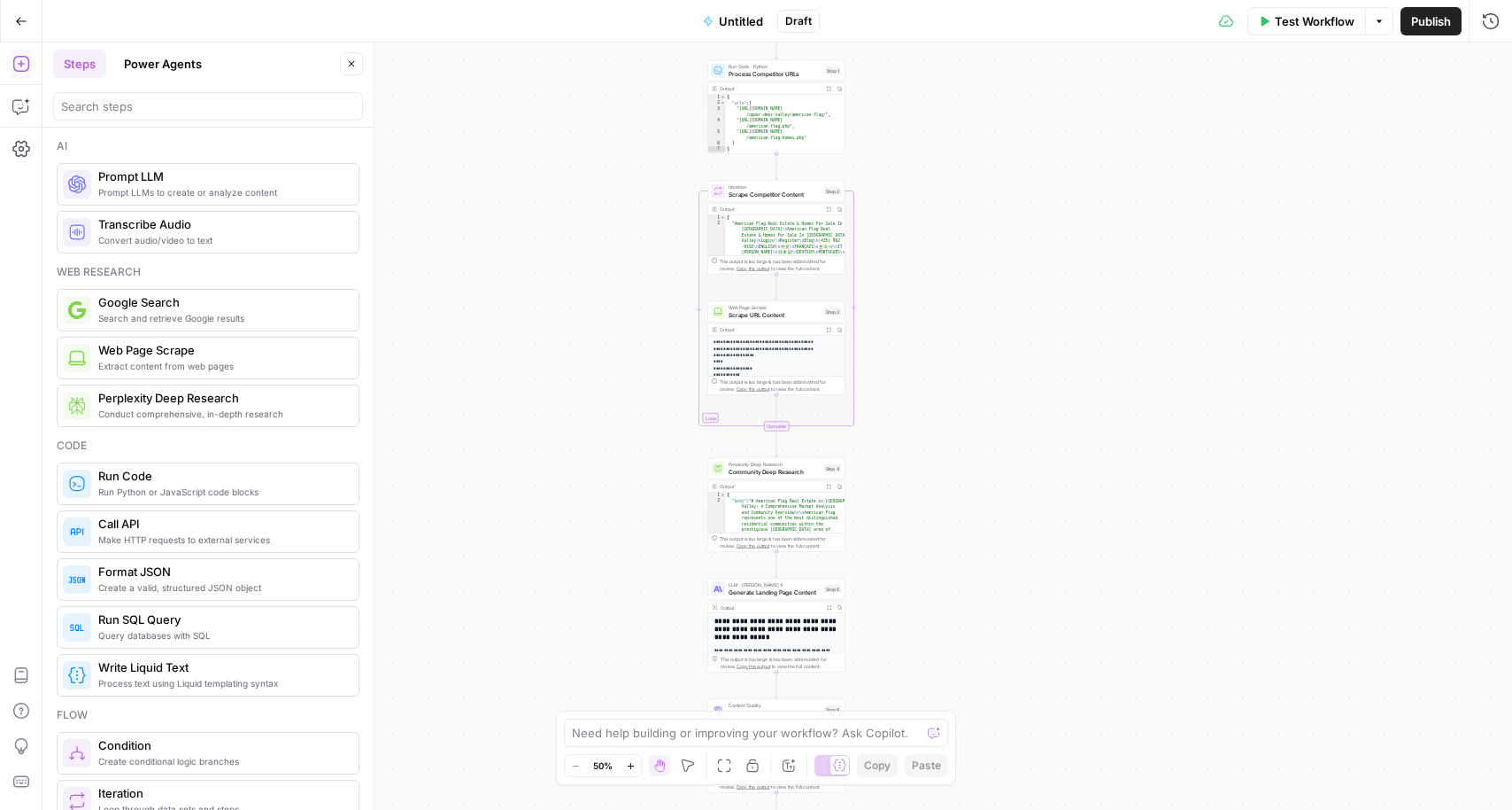
click at [24, 20] on icon "button" at bounding box center [21, 21] width 12 height 12
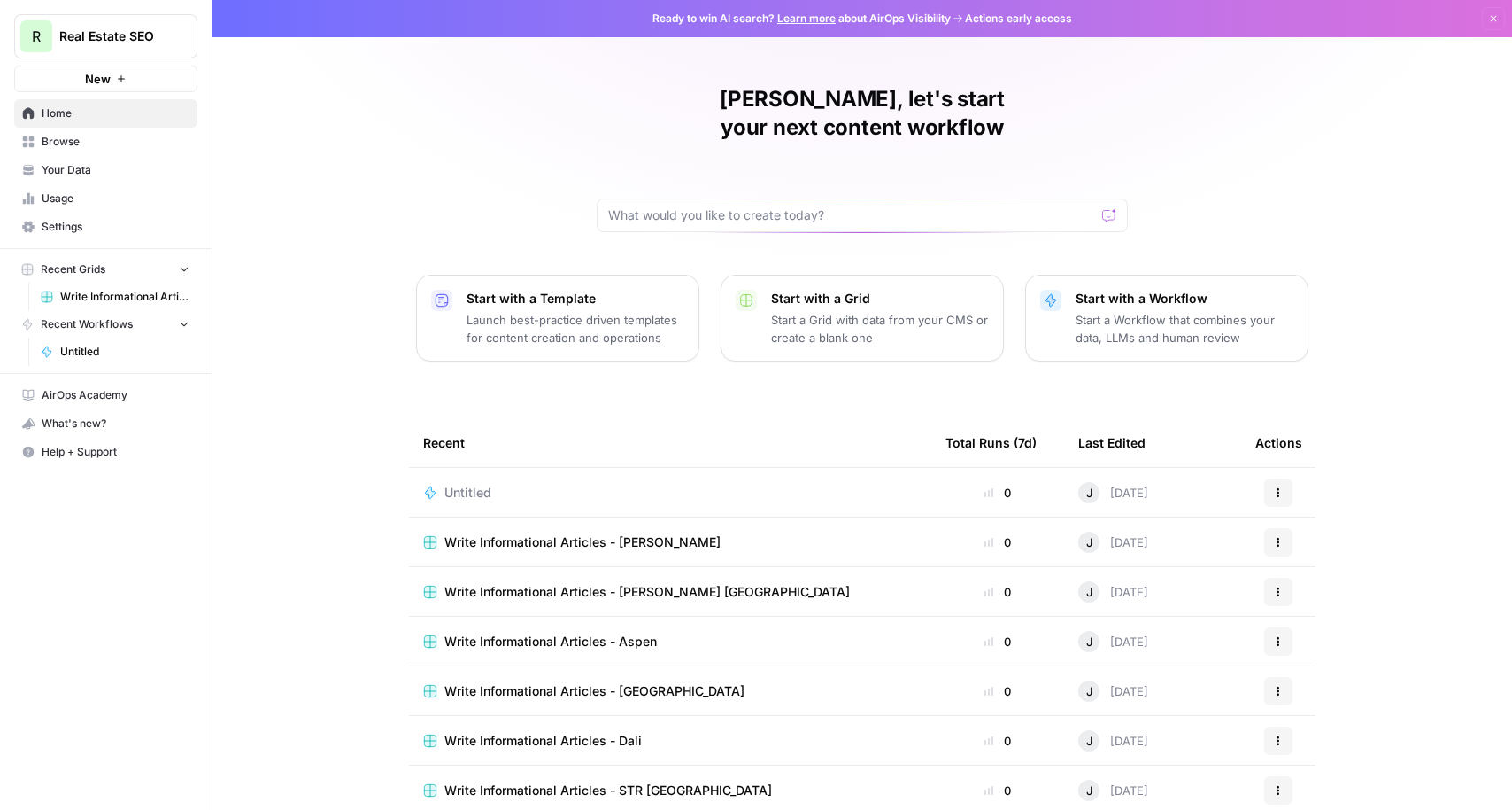
click at [54, 112] on span "Home" at bounding box center [116, 113] width 148 height 16
